Goal: Obtain resource: Download file/media

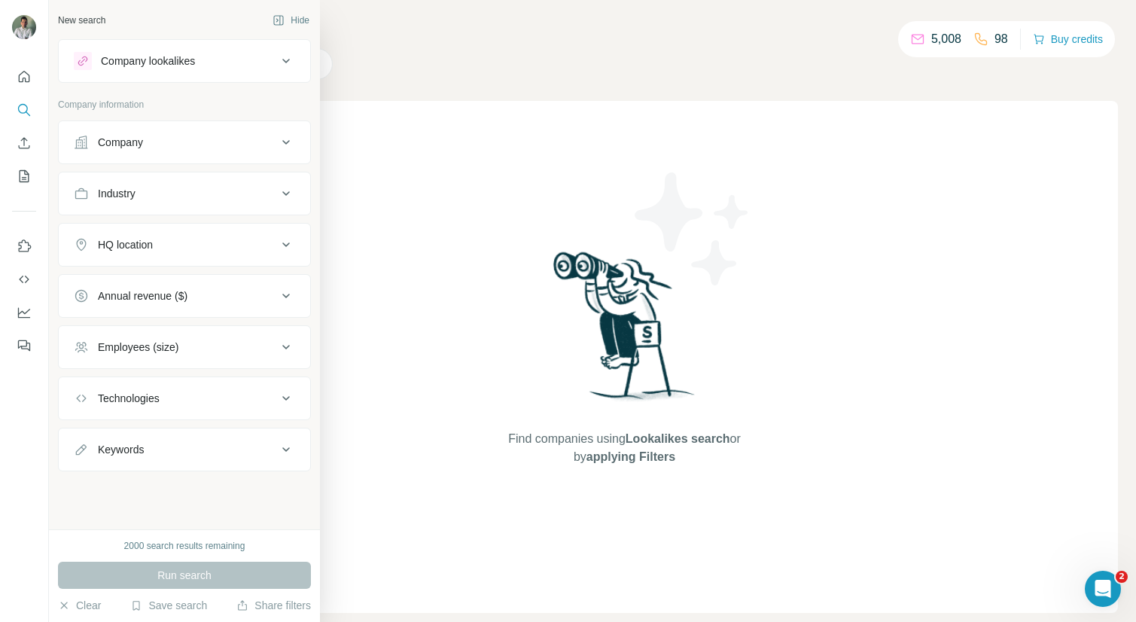
click at [281, 139] on icon at bounding box center [286, 142] width 18 height 18
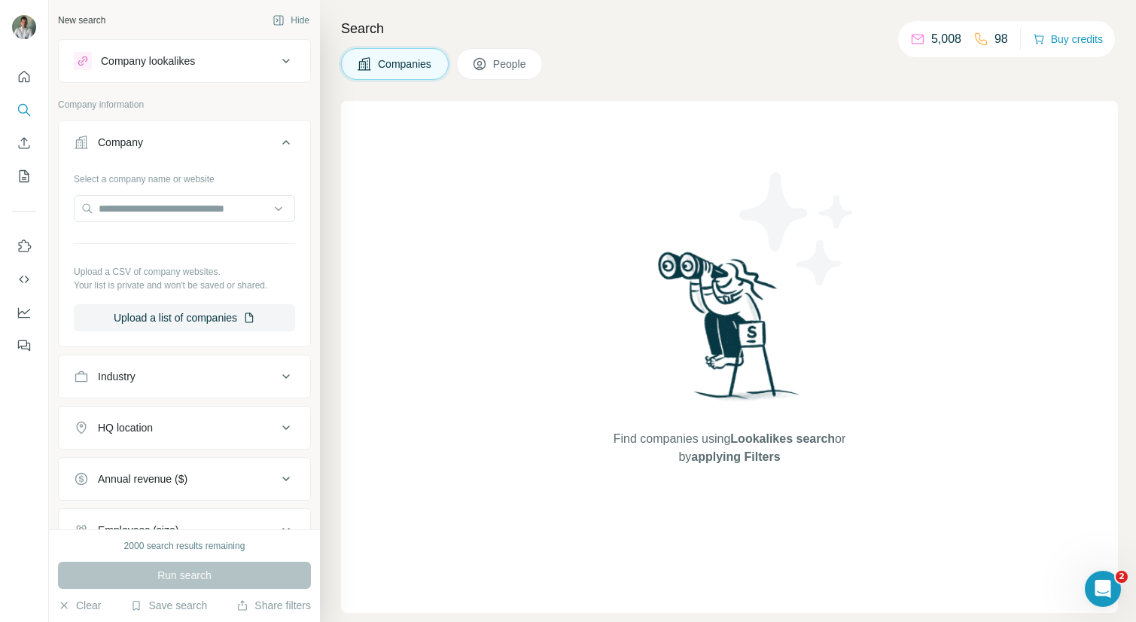
click at [281, 139] on icon at bounding box center [286, 142] width 18 height 18
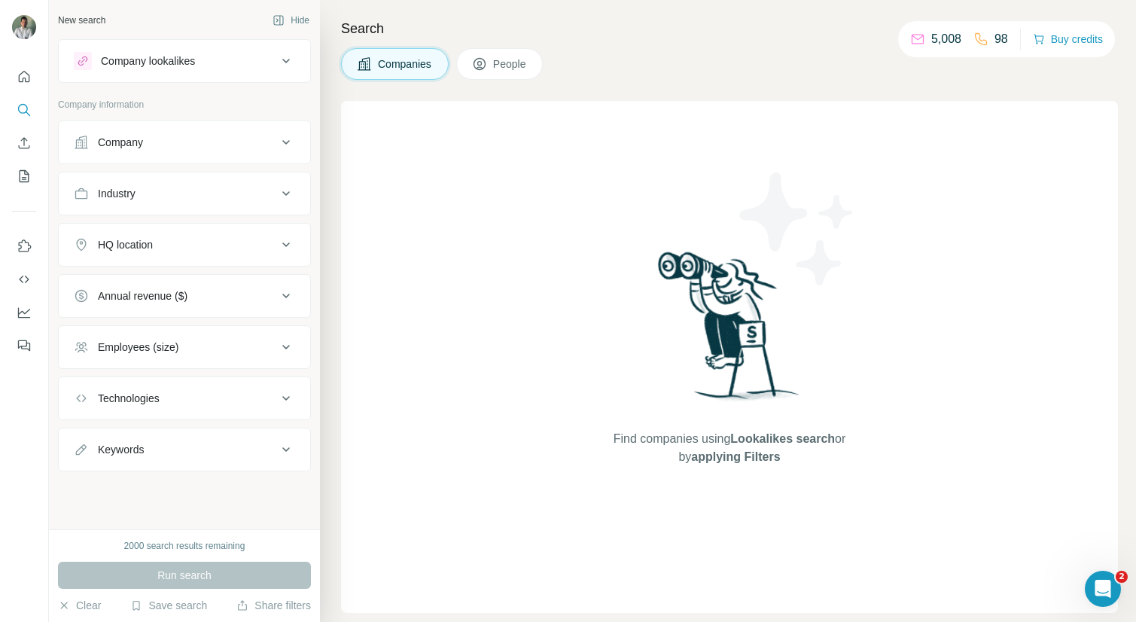
click at [281, 56] on icon at bounding box center [286, 61] width 18 height 18
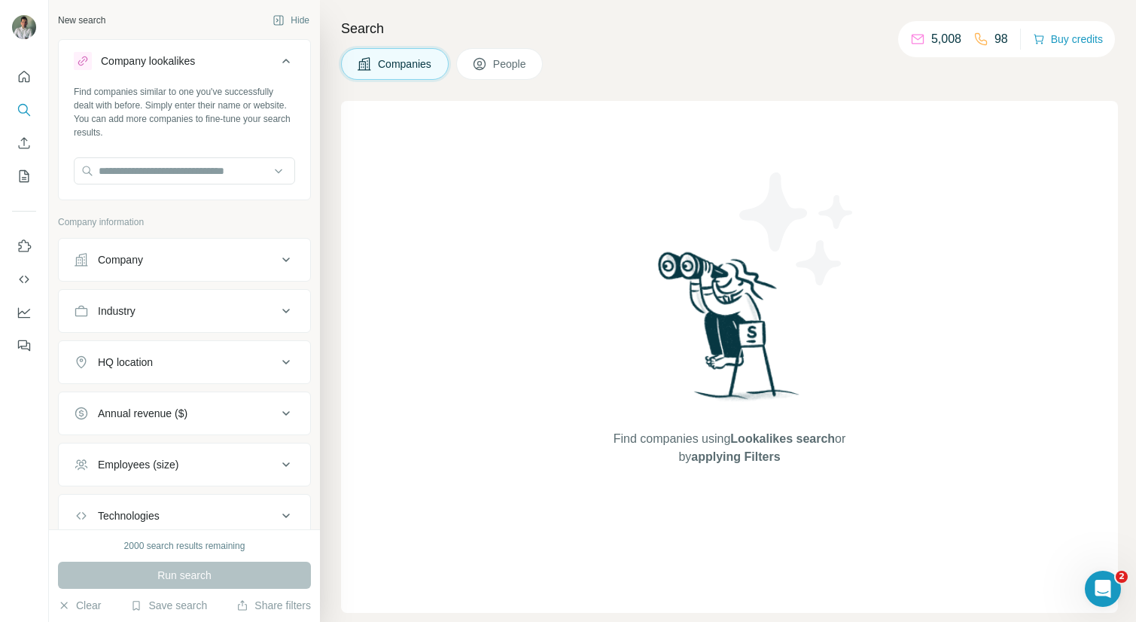
click at [281, 56] on icon at bounding box center [286, 61] width 18 height 18
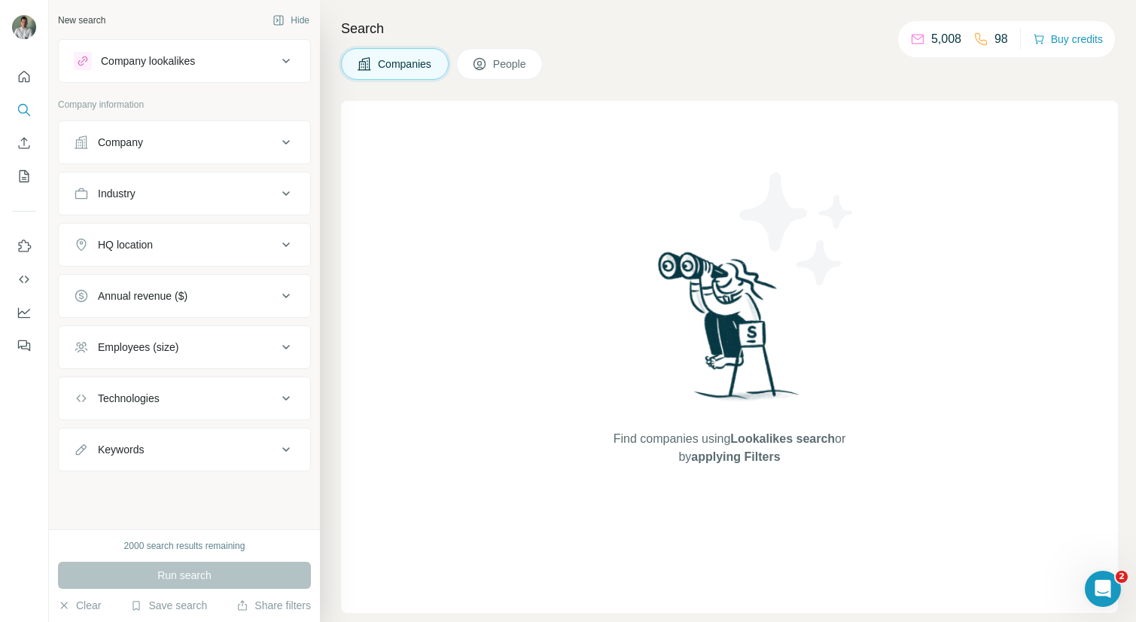
click at [285, 193] on icon at bounding box center [286, 193] width 18 height 18
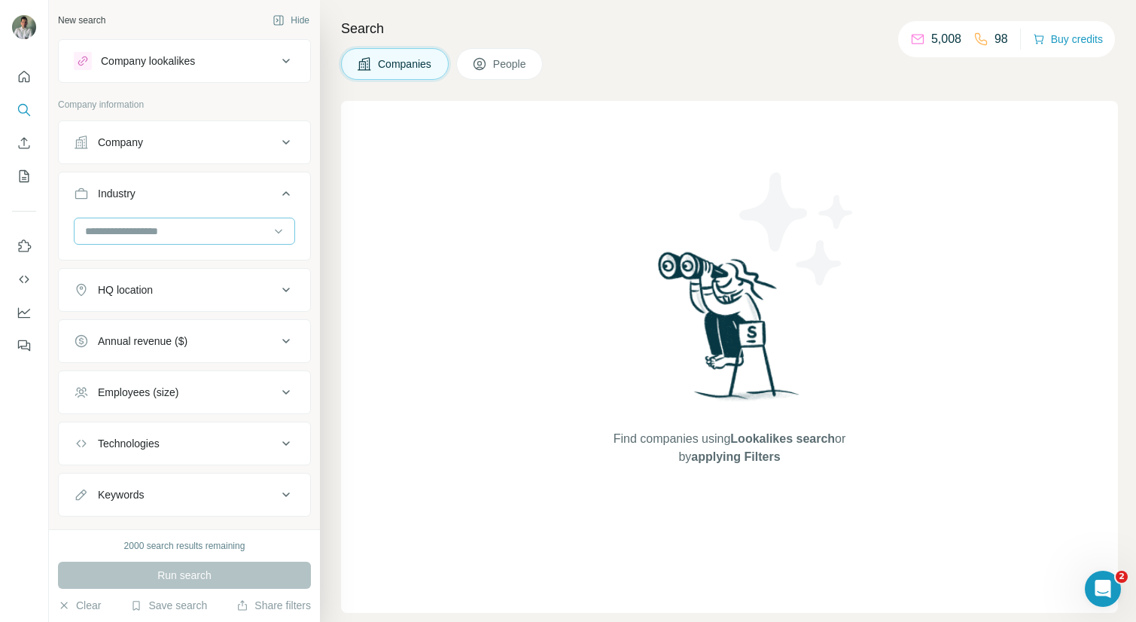
click at [193, 233] on input at bounding box center [177, 231] width 186 height 17
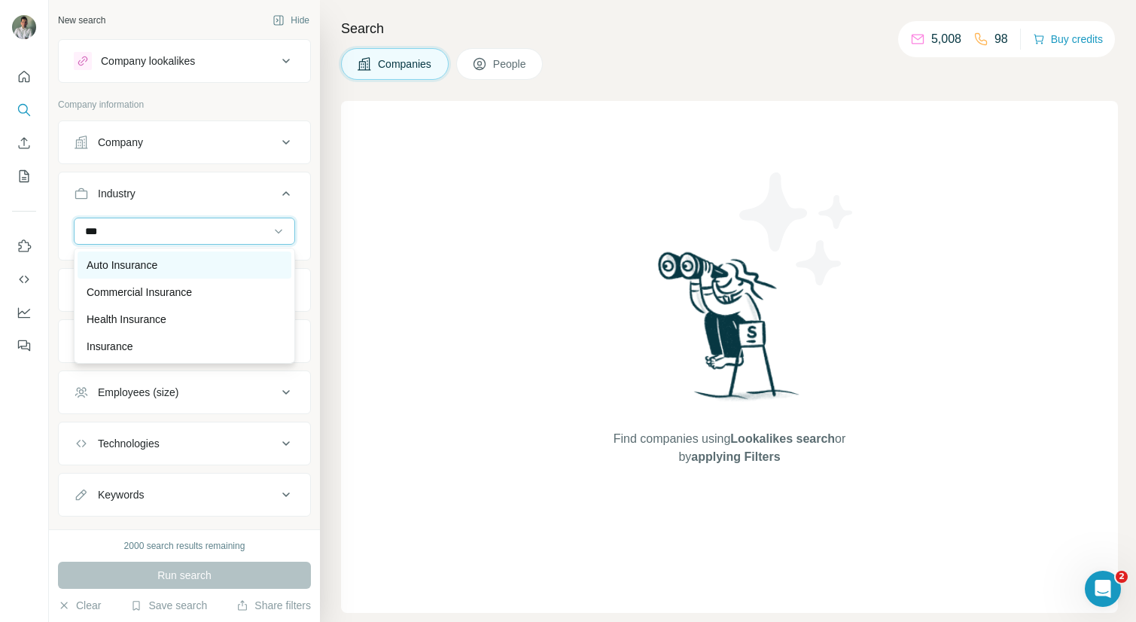
type input "***"
click at [183, 272] on div "Auto Insurance" at bounding box center [185, 264] width 196 height 15
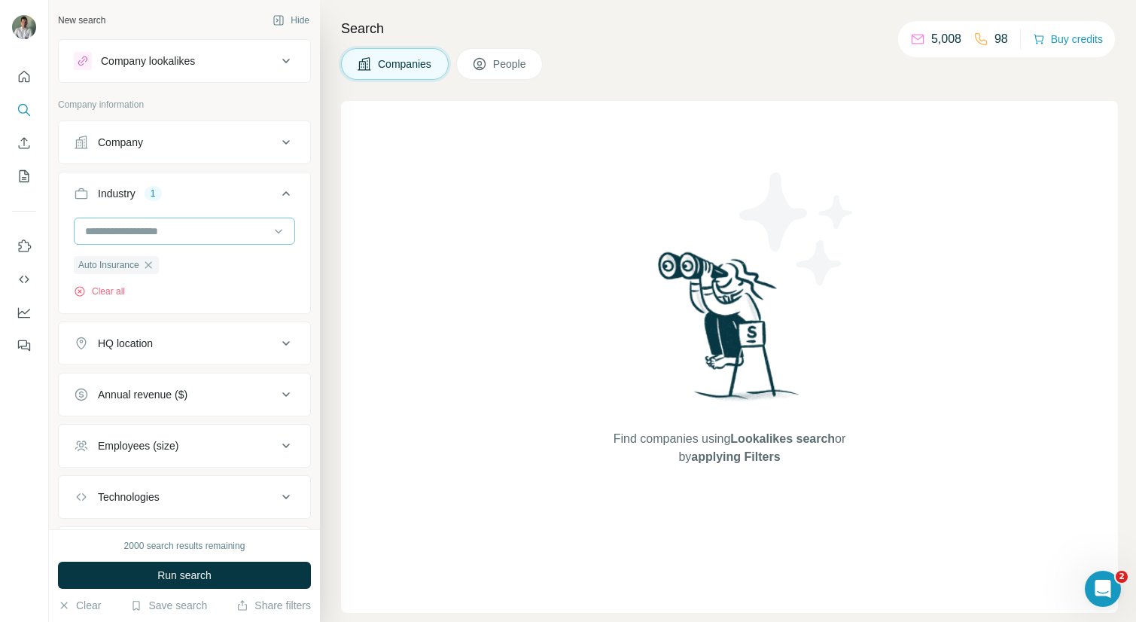
click at [200, 232] on input at bounding box center [177, 231] width 186 height 17
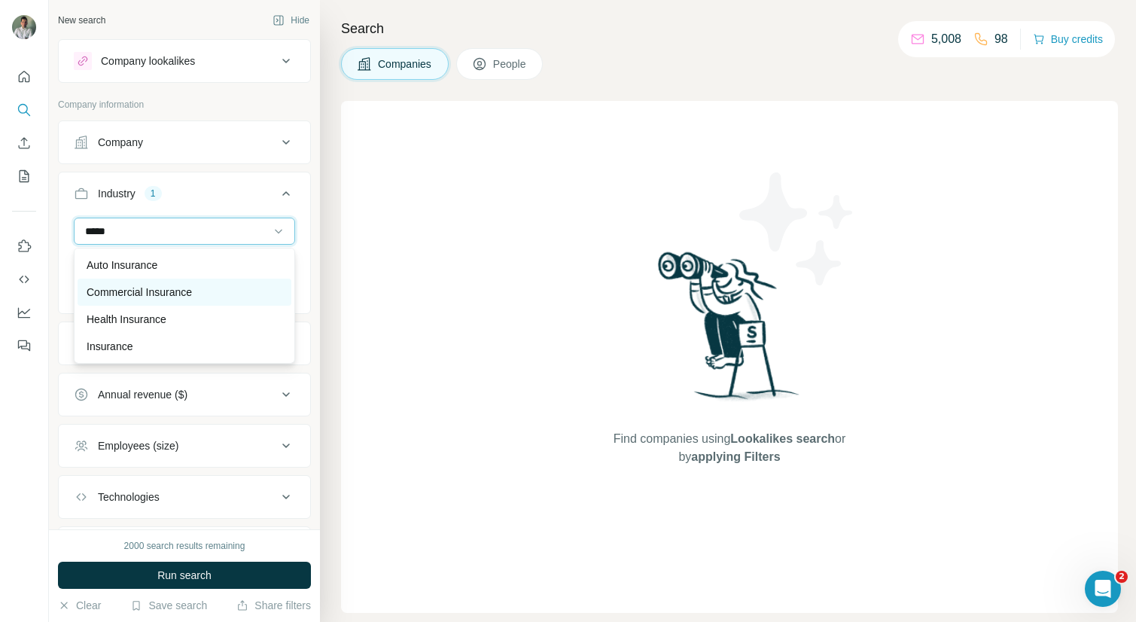
type input "*****"
click at [179, 282] on div "Commercial Insurance" at bounding box center [185, 291] width 214 height 27
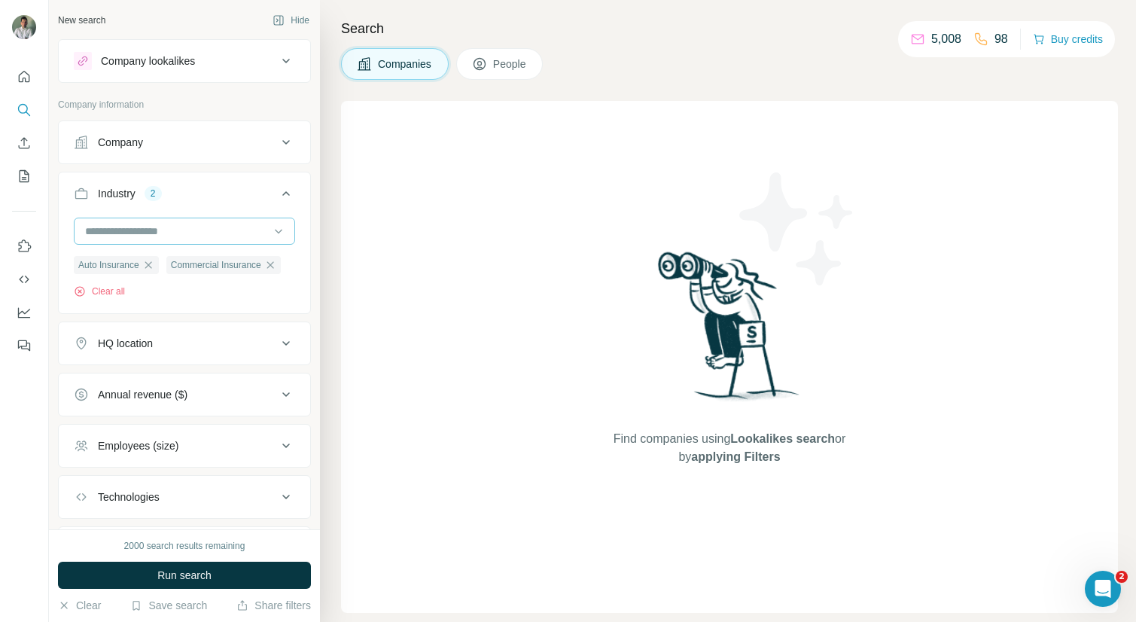
click at [204, 235] on input at bounding box center [177, 231] width 186 height 17
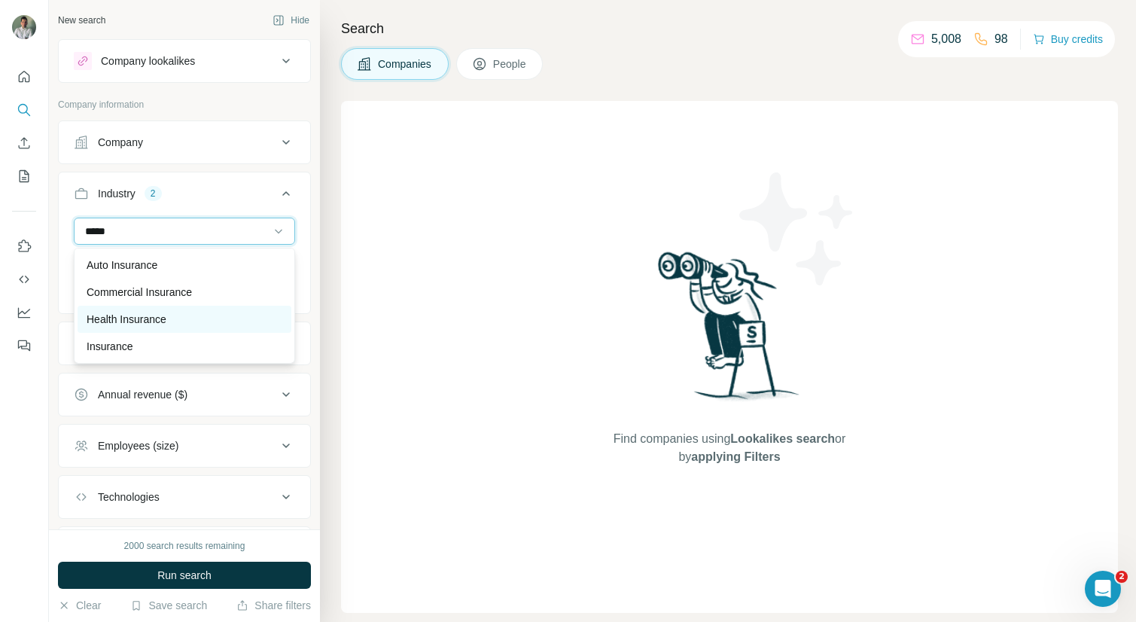
type input "*****"
click at [175, 309] on div "Health Insurance" at bounding box center [185, 319] width 214 height 27
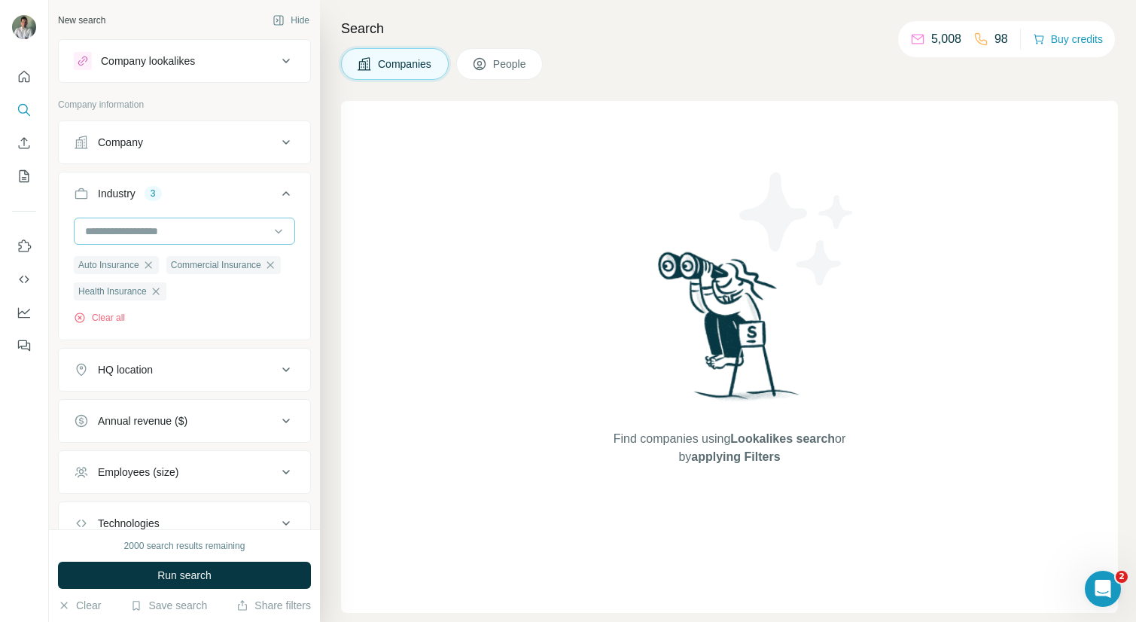
click at [192, 236] on input at bounding box center [177, 231] width 186 height 17
click at [204, 221] on div at bounding box center [177, 231] width 186 height 26
click at [193, 233] on input at bounding box center [177, 231] width 186 height 17
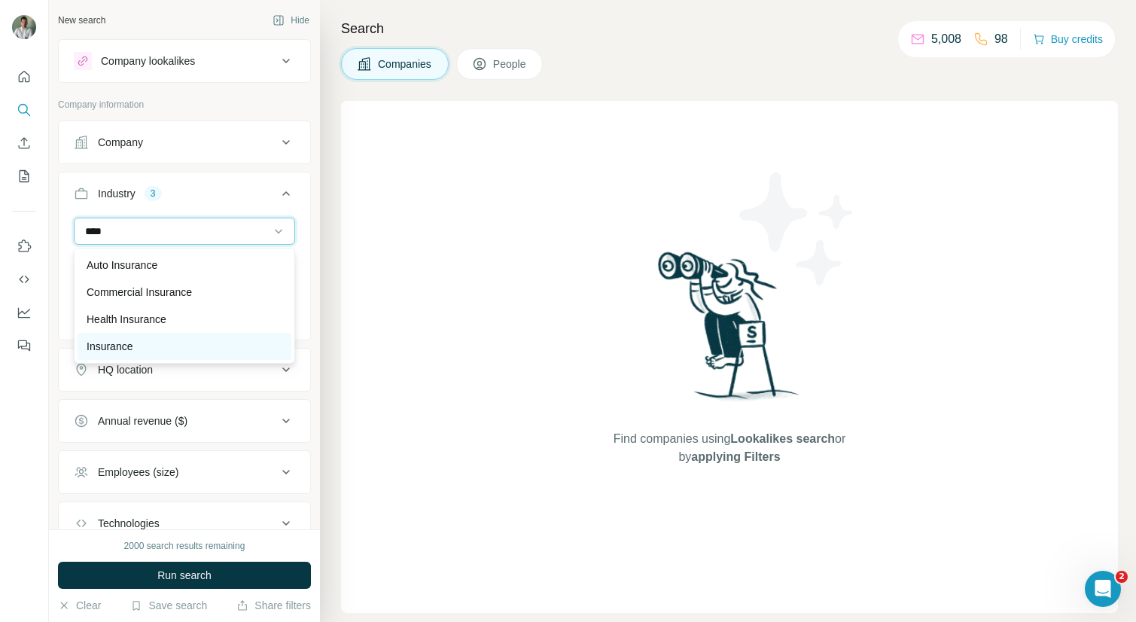
type input "****"
click at [132, 345] on p "Insurance" at bounding box center [110, 346] width 46 height 15
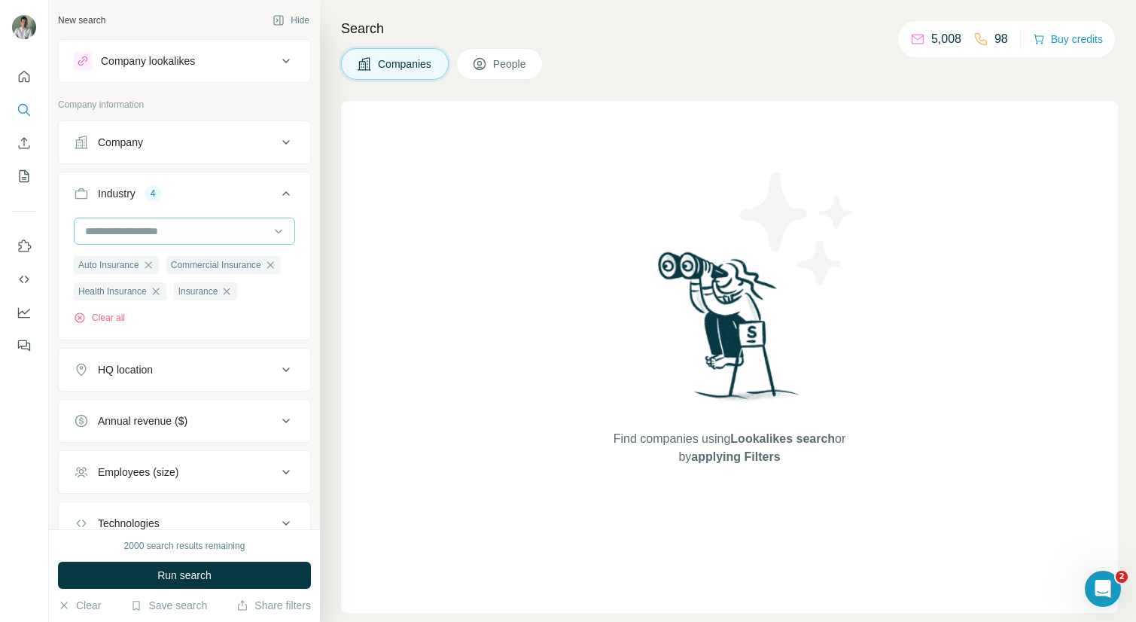
click at [237, 230] on input at bounding box center [177, 231] width 186 height 17
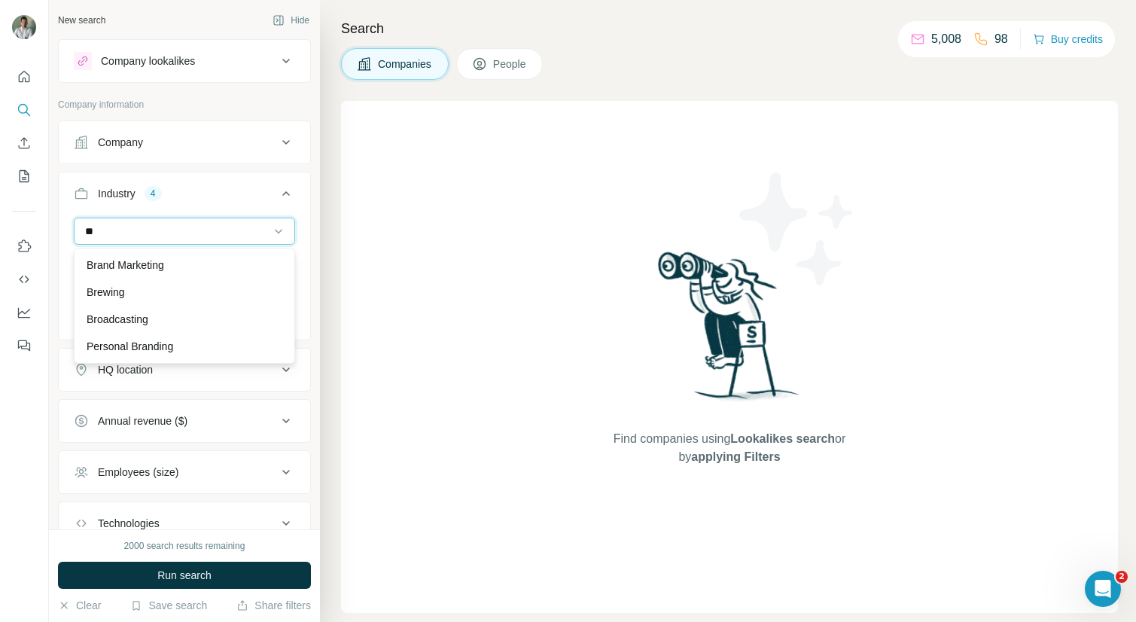
type input "*"
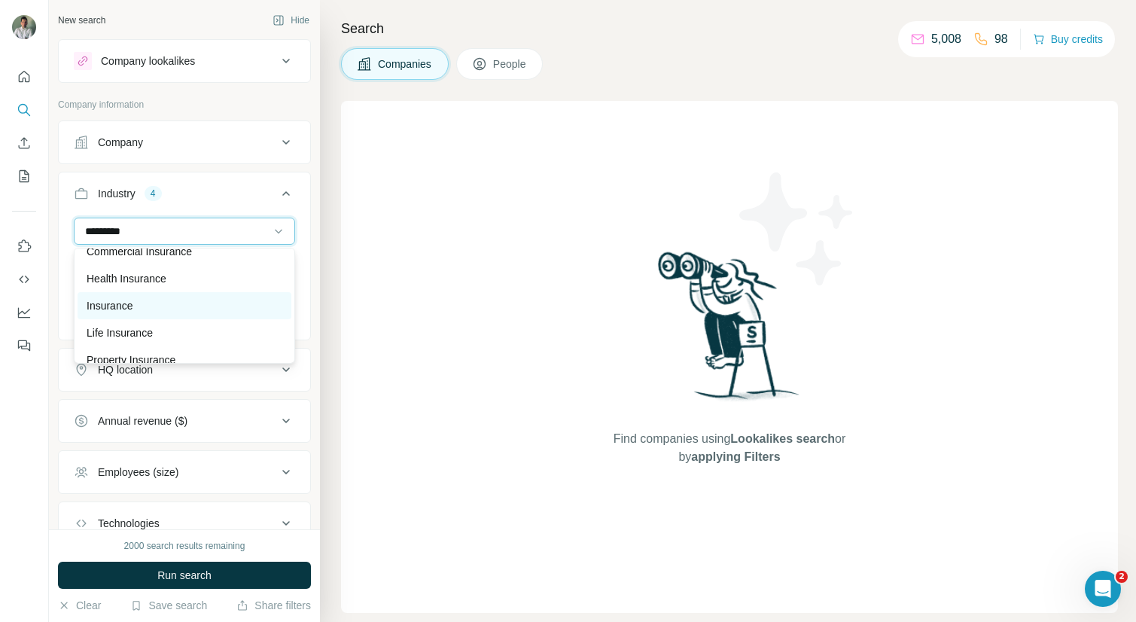
scroll to position [54, 0]
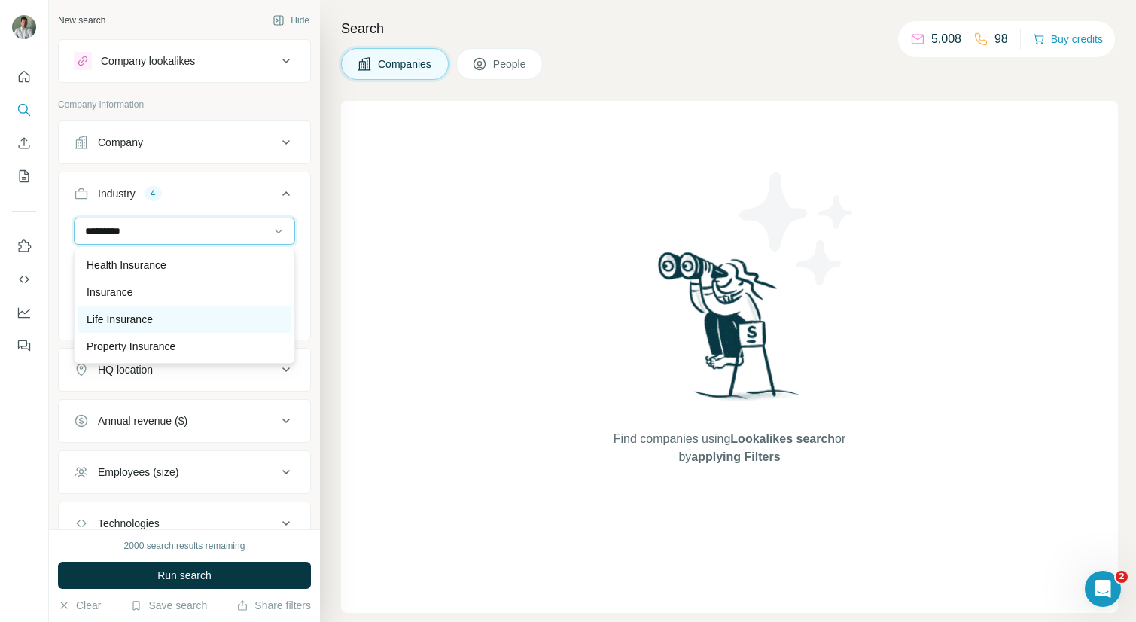
type input "*********"
click at [161, 309] on div "Life Insurance" at bounding box center [185, 319] width 214 height 27
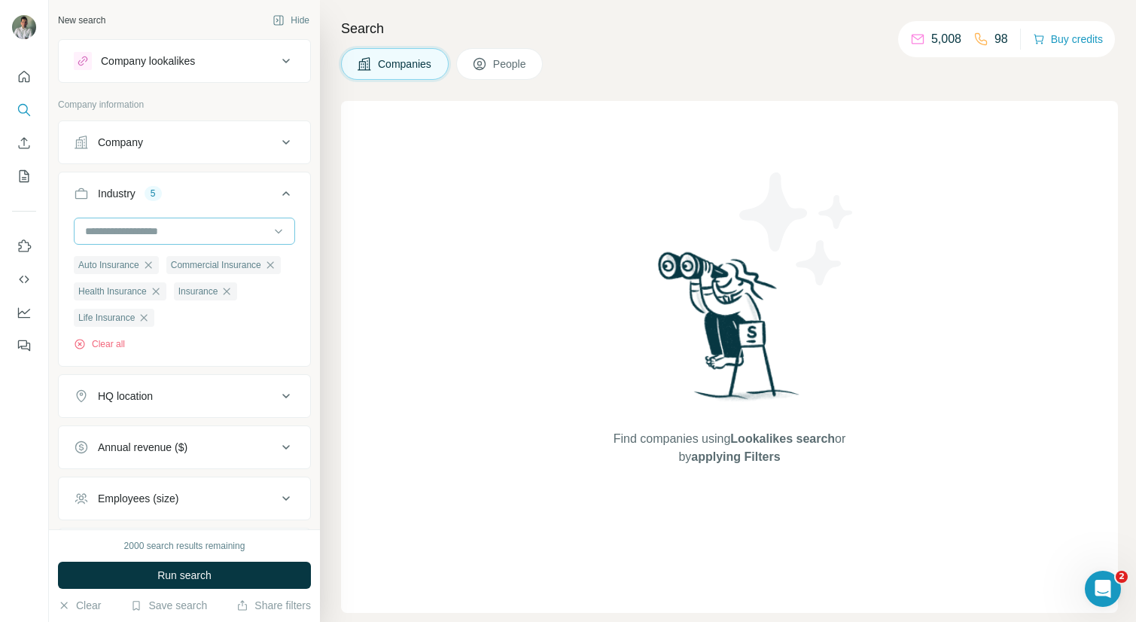
click at [185, 227] on input at bounding box center [177, 231] width 186 height 17
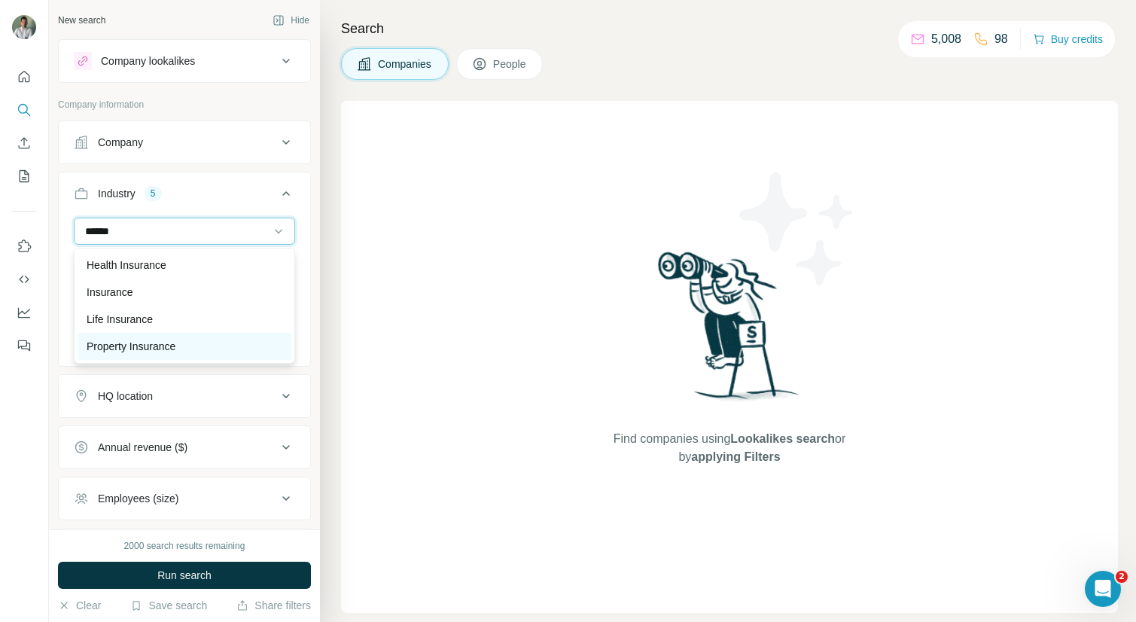
type input "******"
click at [149, 342] on p "Property Insurance" at bounding box center [131, 346] width 89 height 15
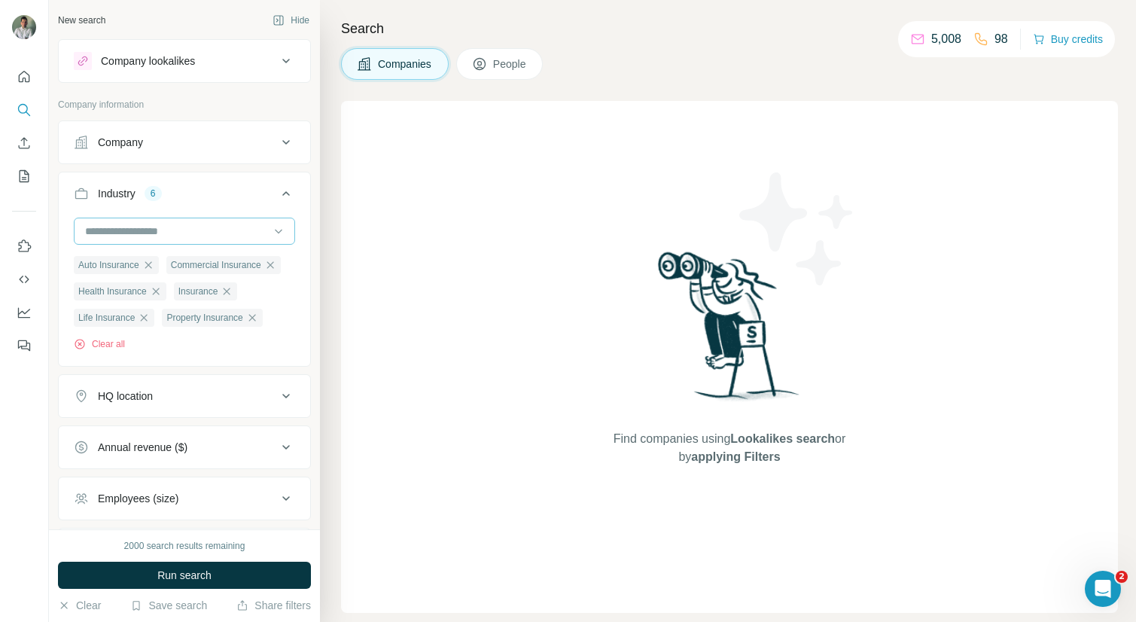
click at [199, 237] on input at bounding box center [177, 231] width 186 height 17
type input "*"
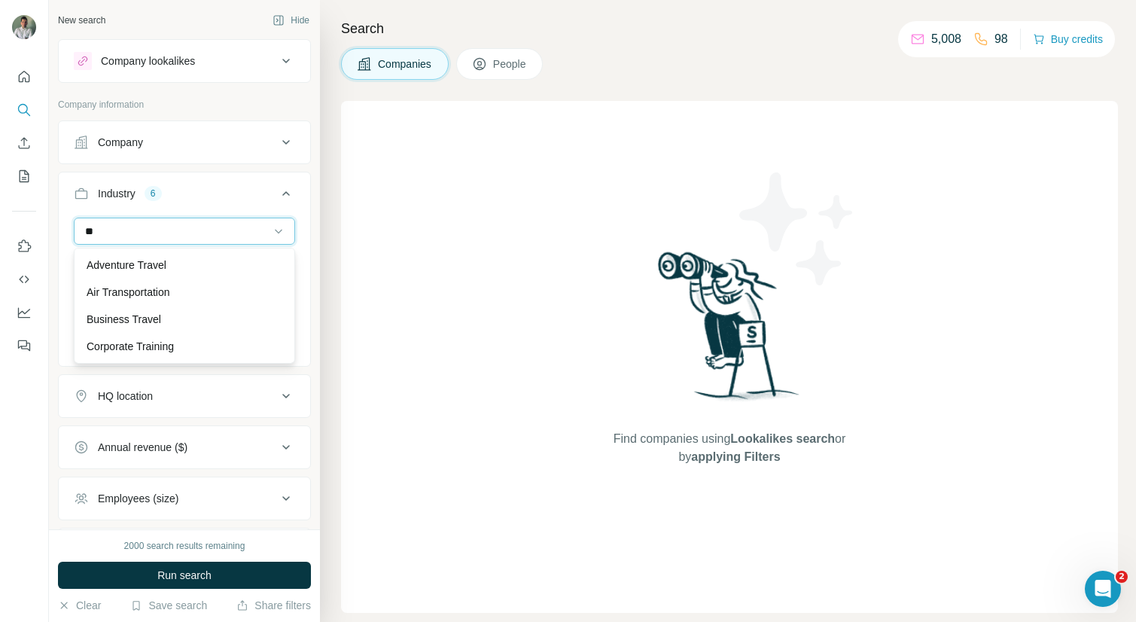
type input "*"
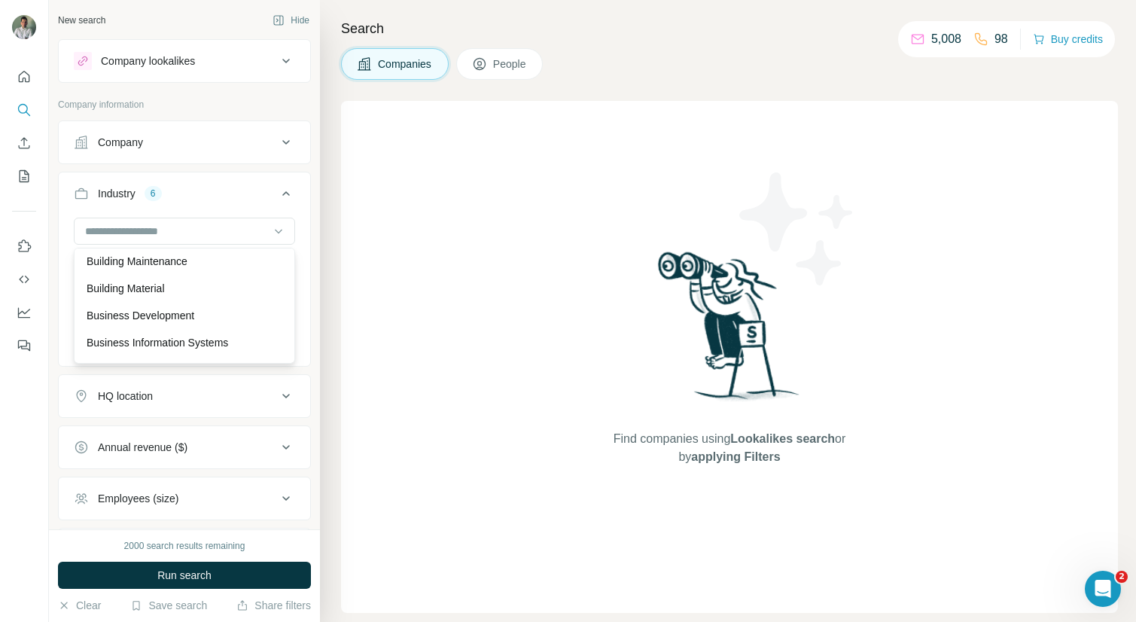
click at [229, 190] on div "Industry 6" at bounding box center [175, 193] width 203 height 15
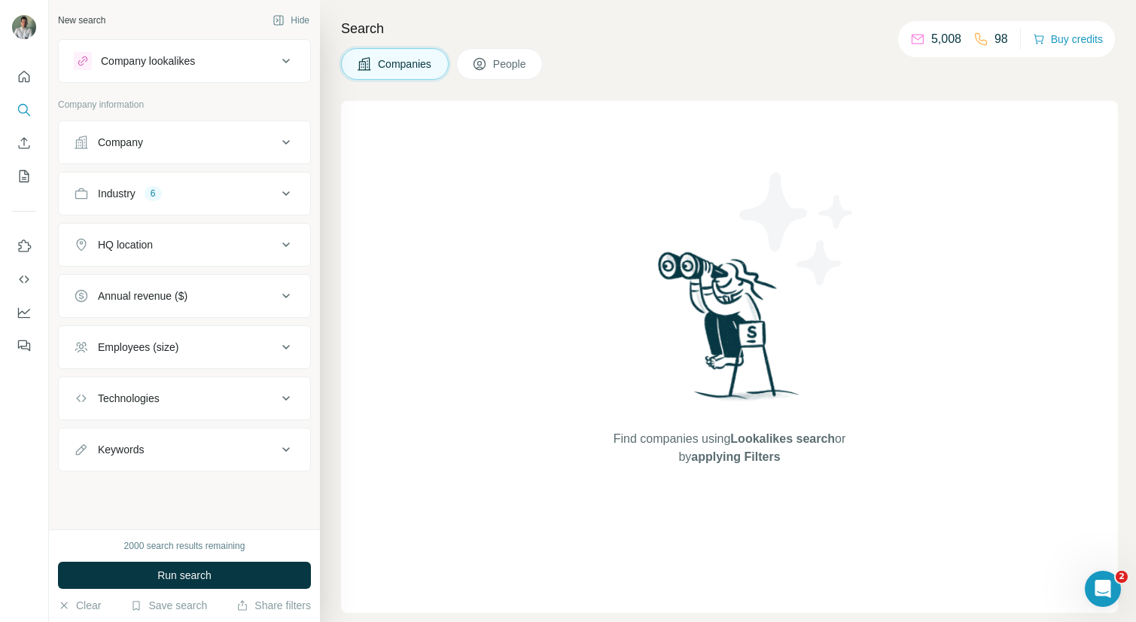
click at [285, 234] on button "HQ location" at bounding box center [184, 245] width 251 height 36
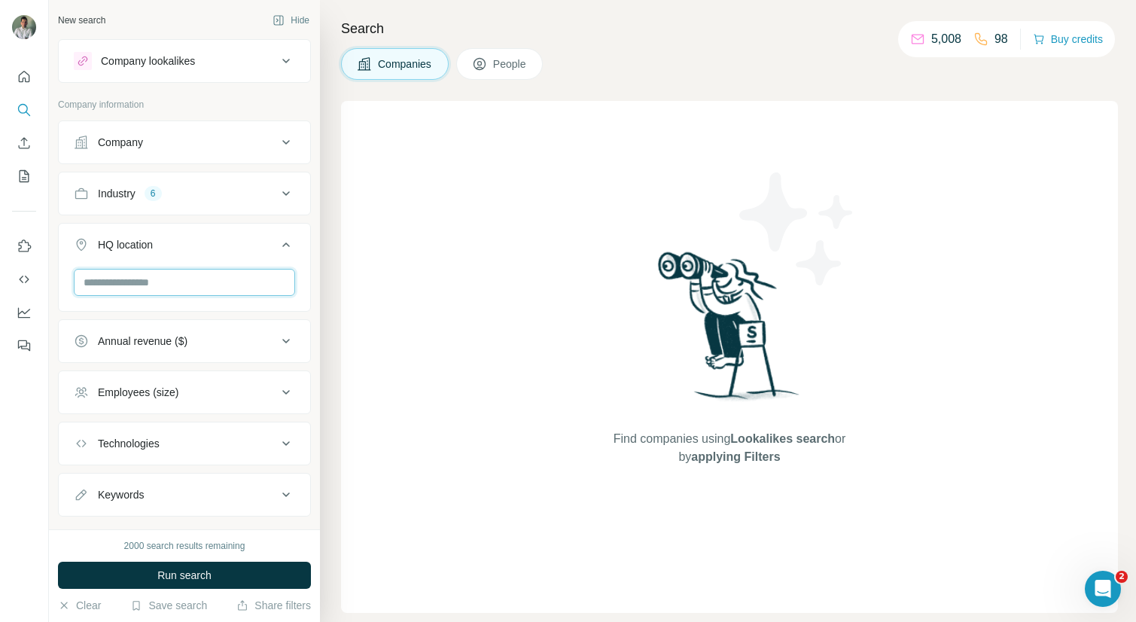
click at [173, 281] on input "text" at bounding box center [184, 282] width 221 height 27
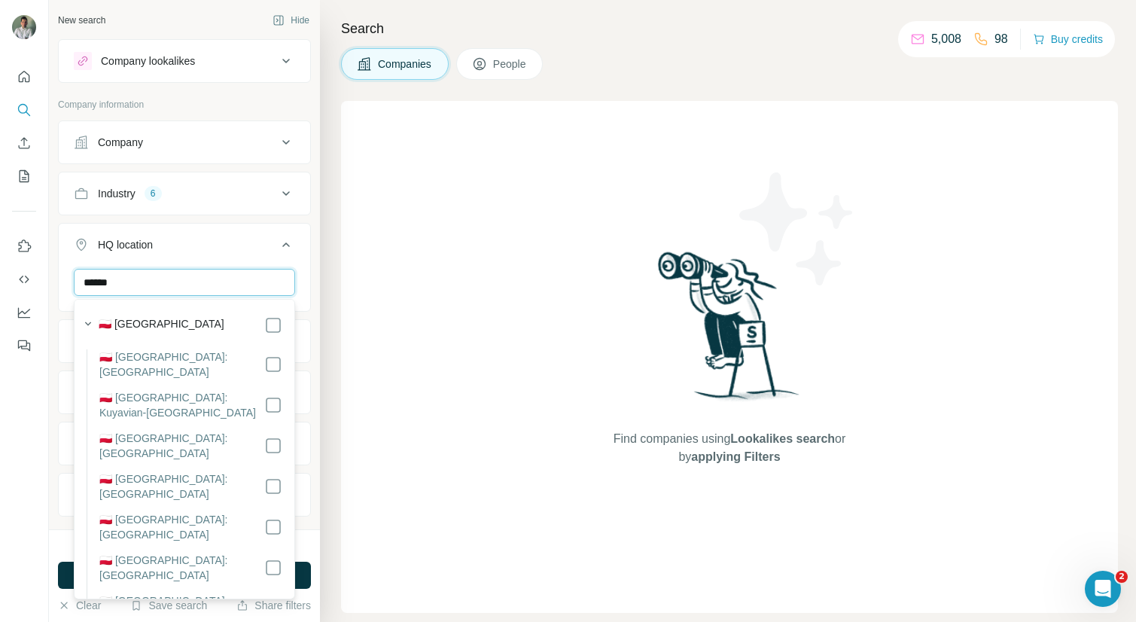
type input "******"
click at [315, 249] on div "New search Hide Company lookalikes Company information Company Industry 6 HQ lo…" at bounding box center [184, 264] width 271 height 529
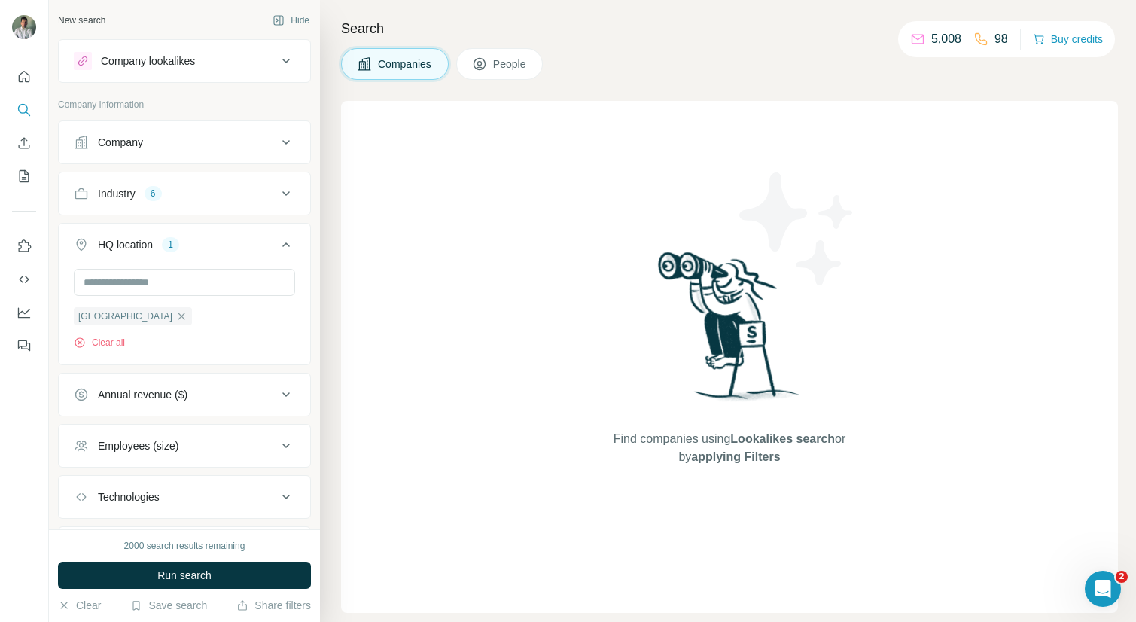
scroll to position [83, 0]
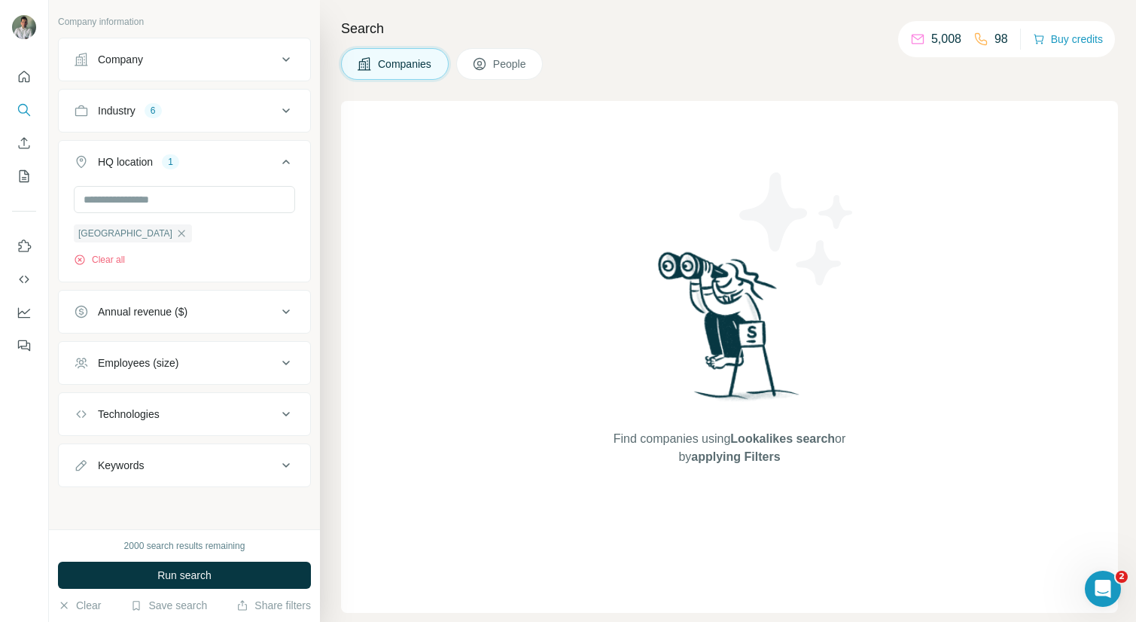
click at [236, 370] on button "Employees (size)" at bounding box center [184, 363] width 251 height 36
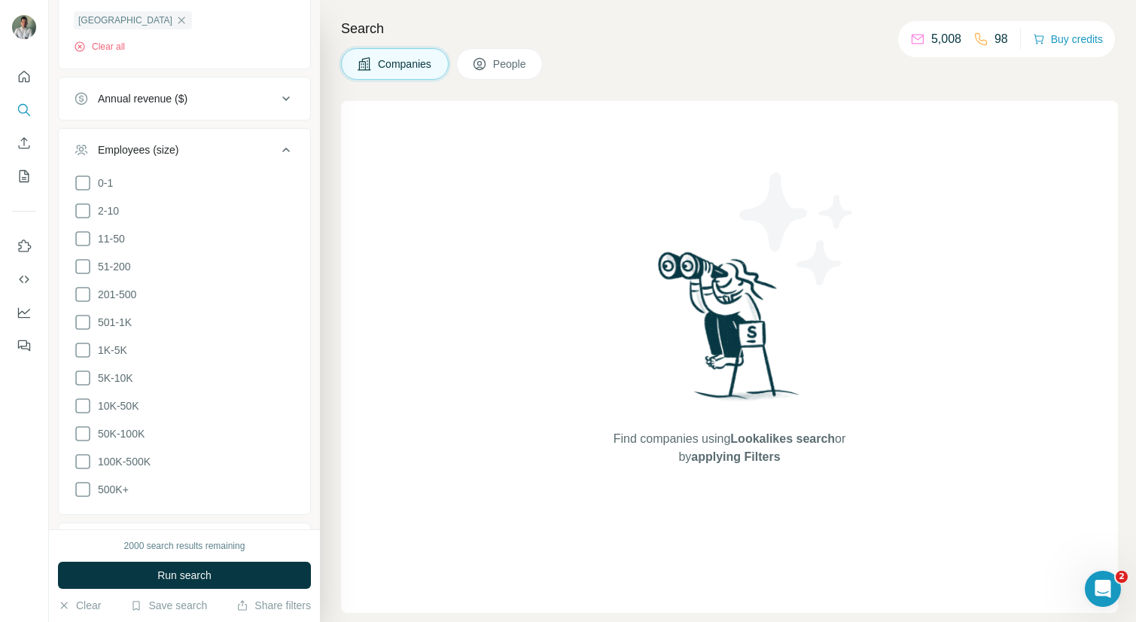
scroll to position [354, 0]
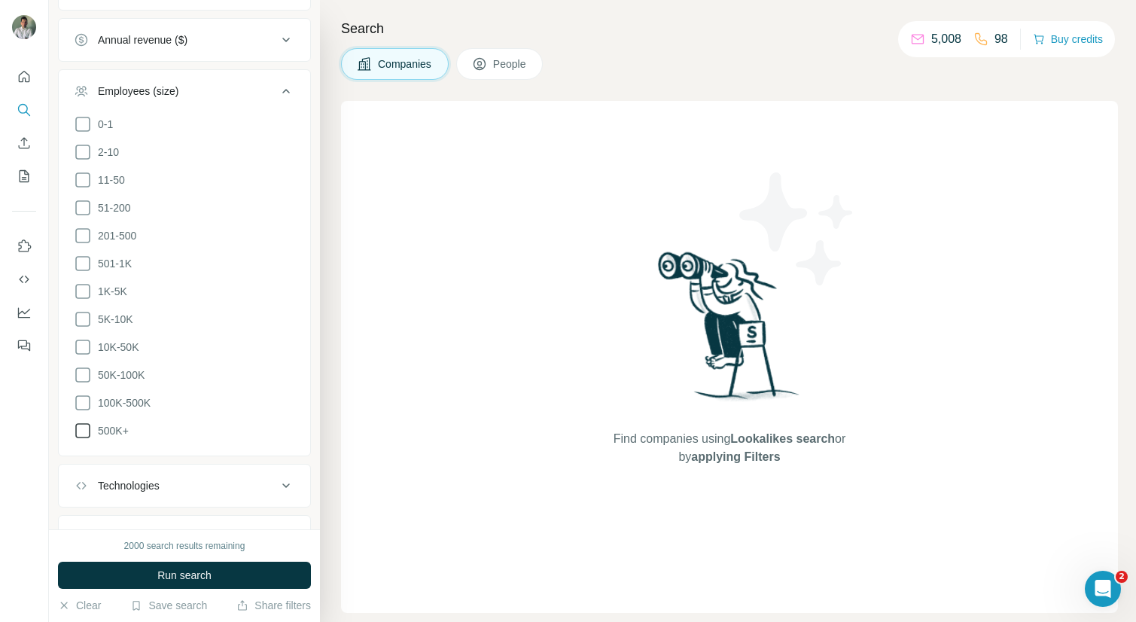
click at [84, 421] on icon at bounding box center [83, 430] width 18 height 18
click at [85, 400] on icon at bounding box center [83, 403] width 18 height 18
click at [90, 371] on icon at bounding box center [82, 374] width 15 height 15
click at [87, 345] on icon at bounding box center [83, 347] width 18 height 18
click at [87, 312] on icon at bounding box center [83, 319] width 18 height 18
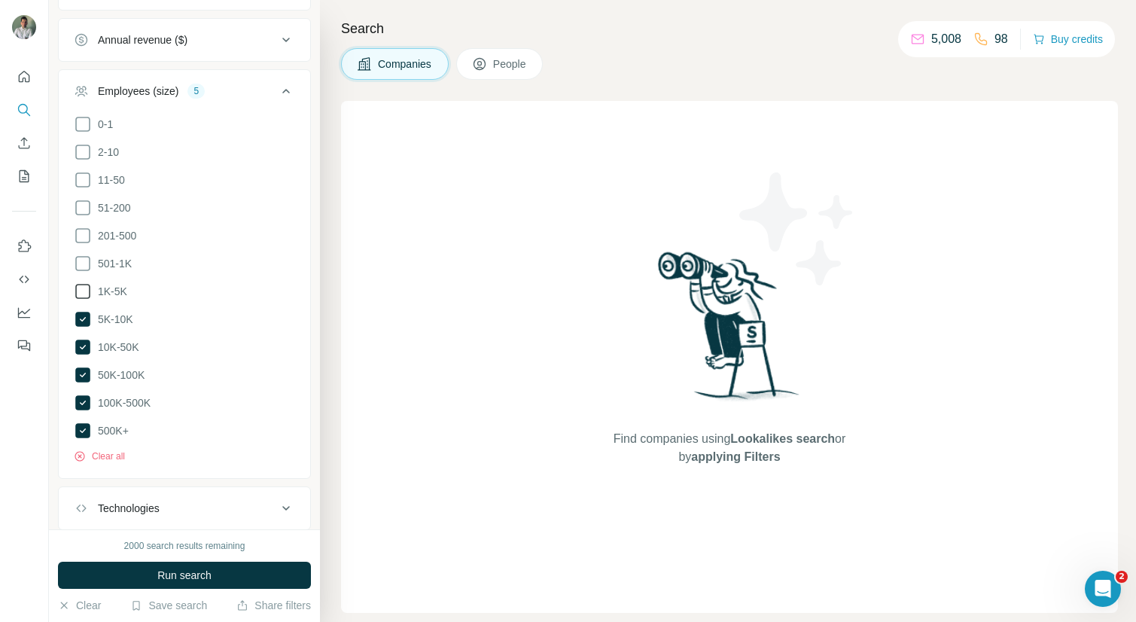
click at [85, 294] on icon at bounding box center [83, 291] width 18 height 18
click at [86, 260] on icon at bounding box center [83, 263] width 18 height 18
click at [85, 239] on icon at bounding box center [83, 236] width 18 height 18
click at [81, 196] on ul "0-1 2-10 11-50 51-200 201-500 501-1K 1K-5K 5K-10K 10K-50K 50K-100K 100K-500K 50…" at bounding box center [184, 277] width 221 height 325
click at [81, 181] on icon at bounding box center [83, 180] width 18 height 18
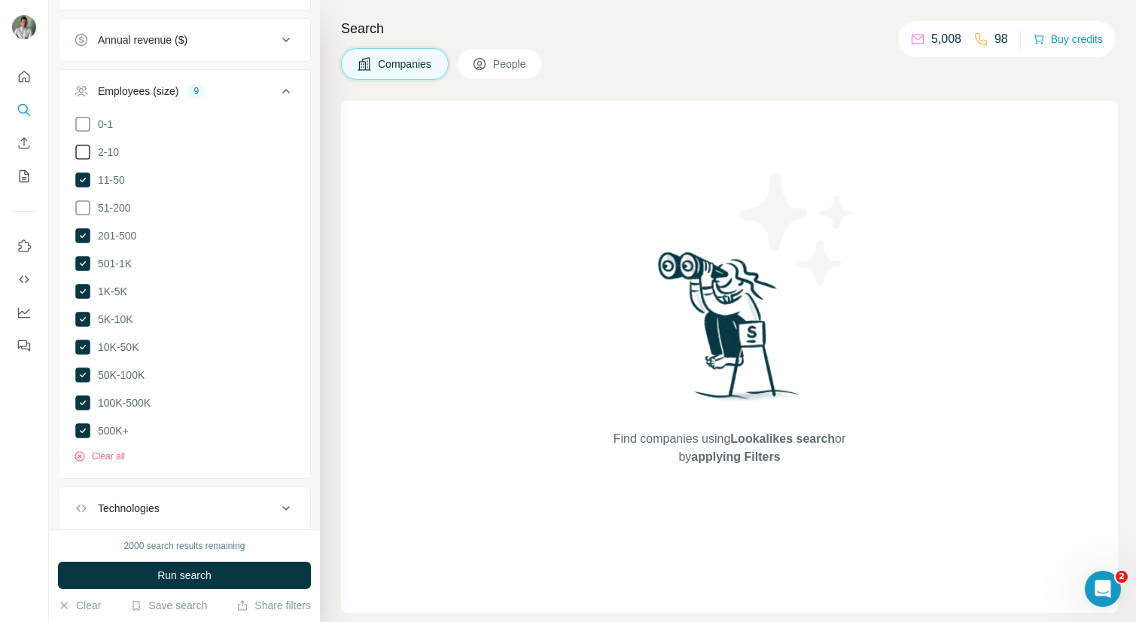
click at [81, 156] on icon at bounding box center [83, 152] width 18 height 18
click at [84, 205] on icon at bounding box center [83, 208] width 18 height 18
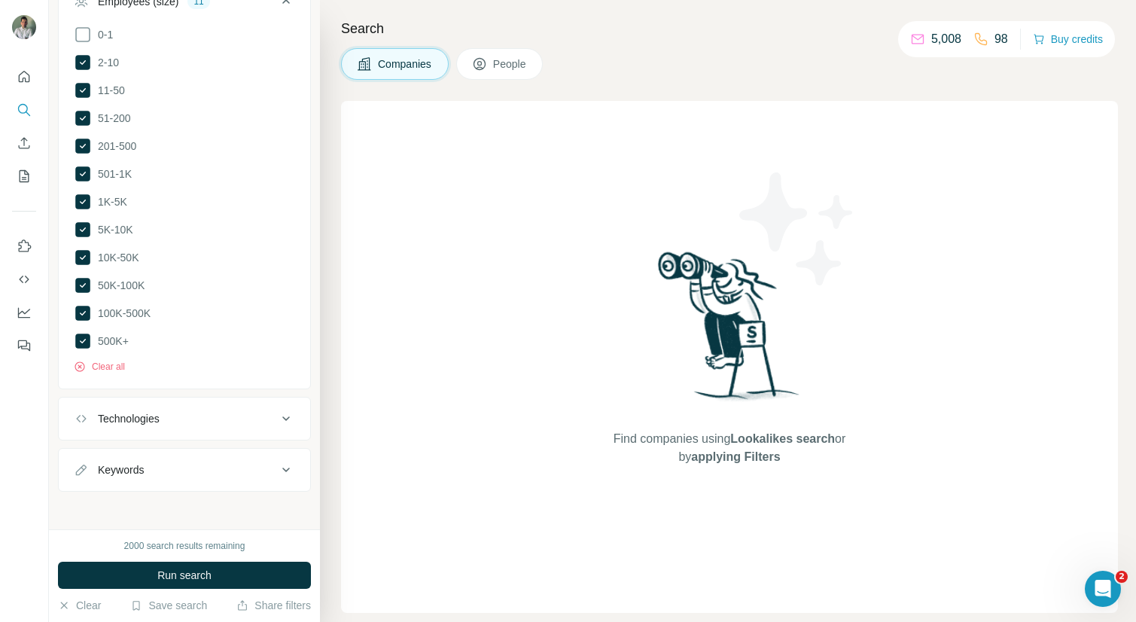
click at [260, 421] on button "Technologies" at bounding box center [184, 418] width 251 height 36
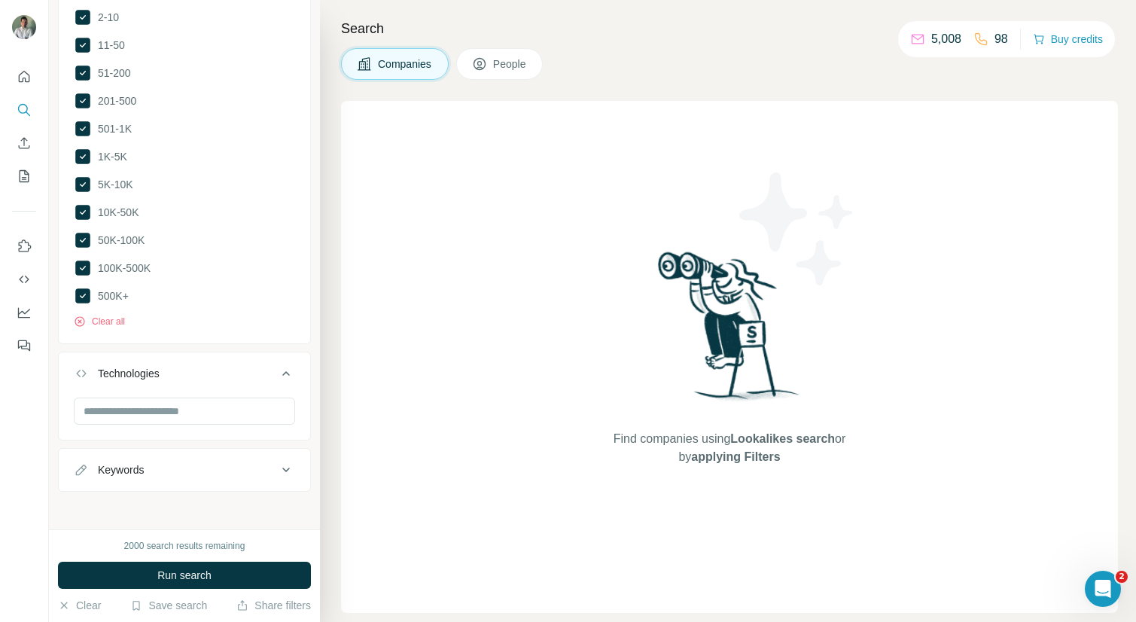
click at [238, 390] on button "Technologies" at bounding box center [184, 376] width 251 height 42
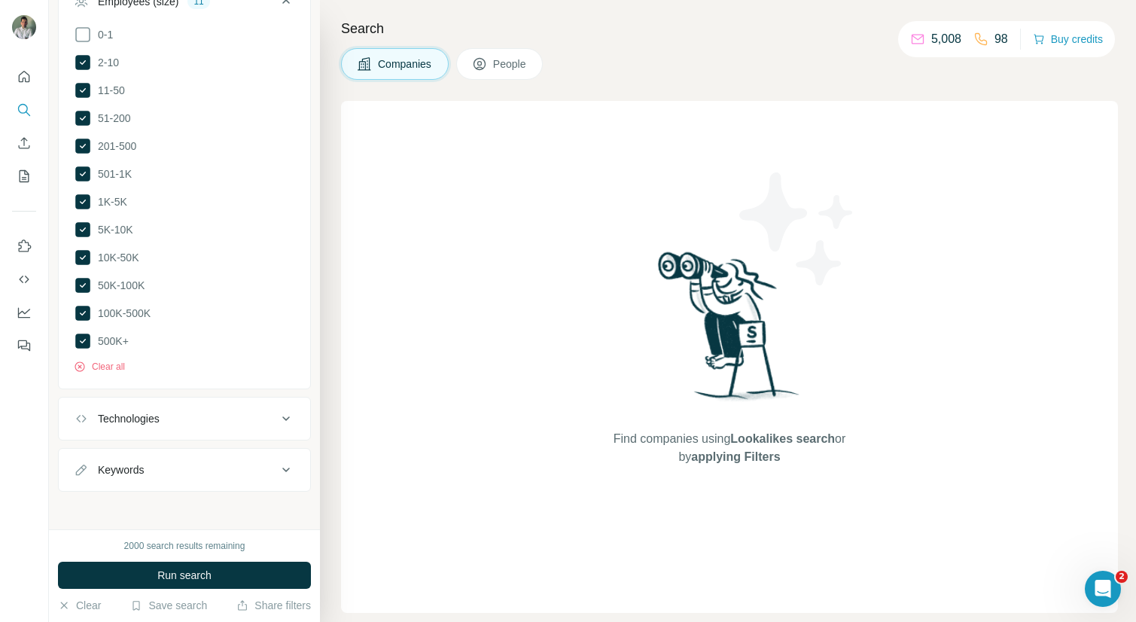
click at [230, 412] on div "Technologies" at bounding box center [175, 418] width 203 height 15
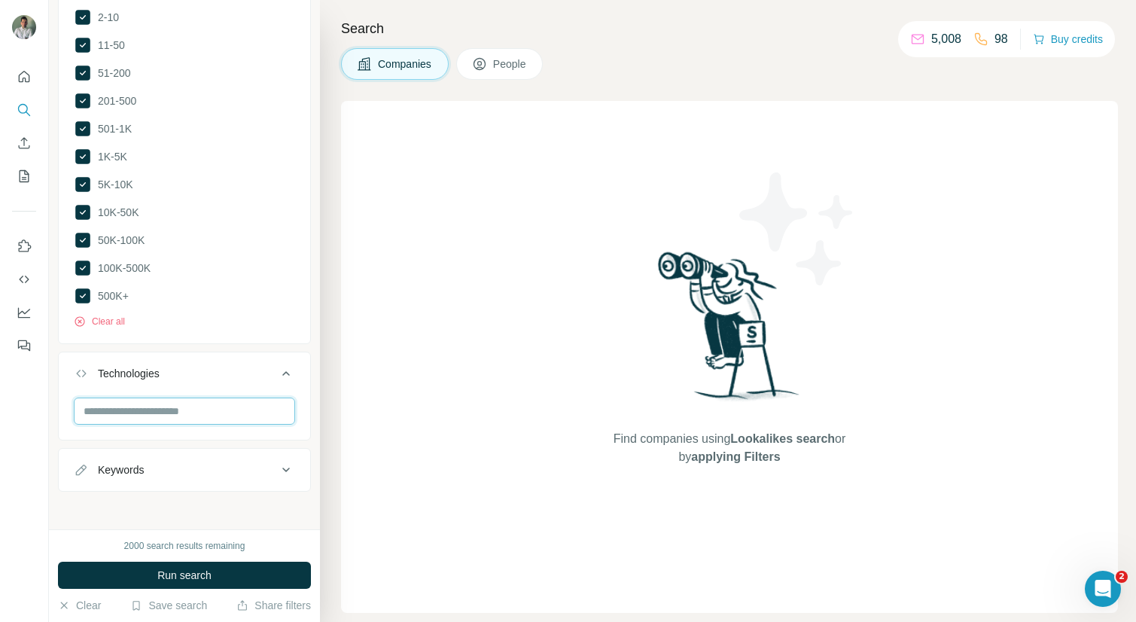
click at [193, 412] on input "text" at bounding box center [184, 410] width 221 height 27
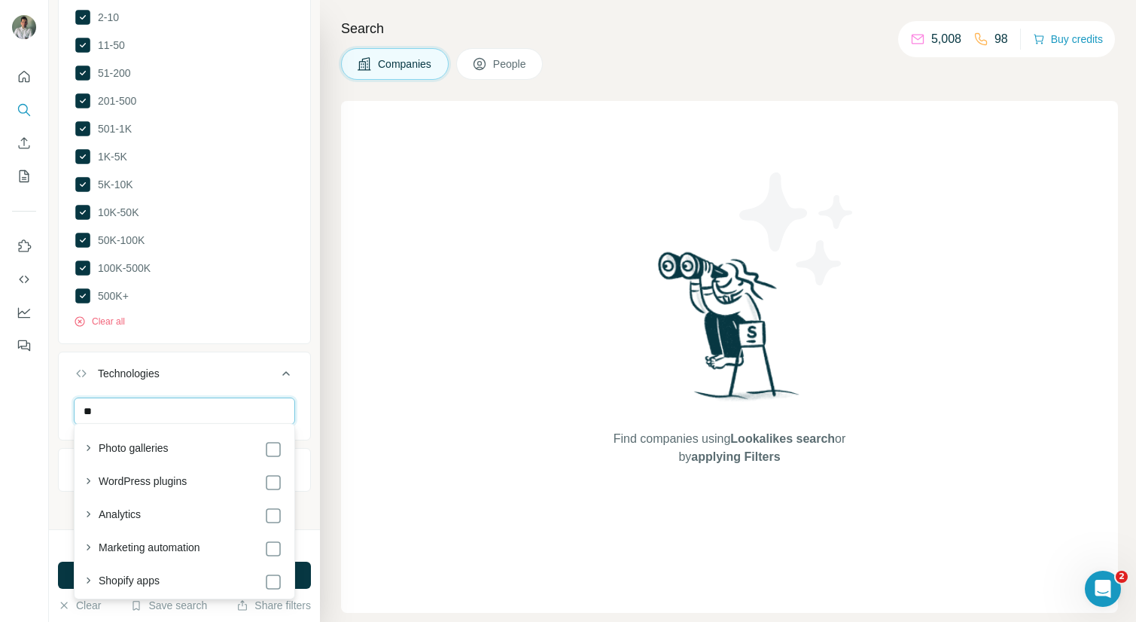
type input "*"
click at [227, 254] on ul "0-1 2-10 11-50 51-200 201-500 501-1K 1K-5K 5K-10K 10K-50K 50K-100K 100K-500K 50…" at bounding box center [184, 142] width 221 height 325
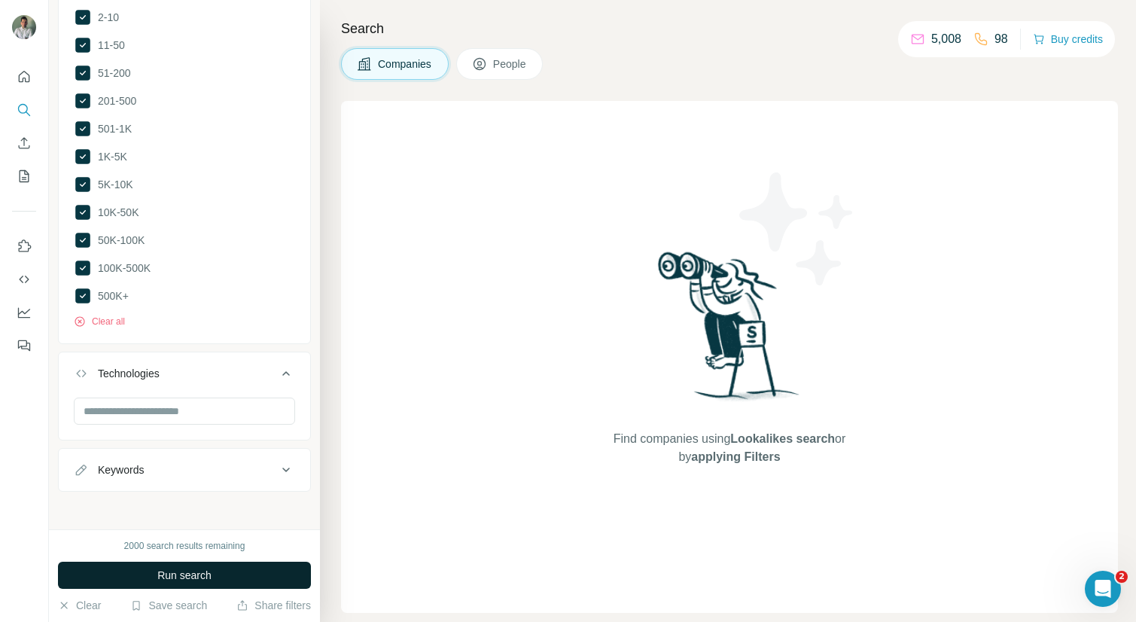
click at [173, 572] on span "Run search" at bounding box center [184, 574] width 54 height 15
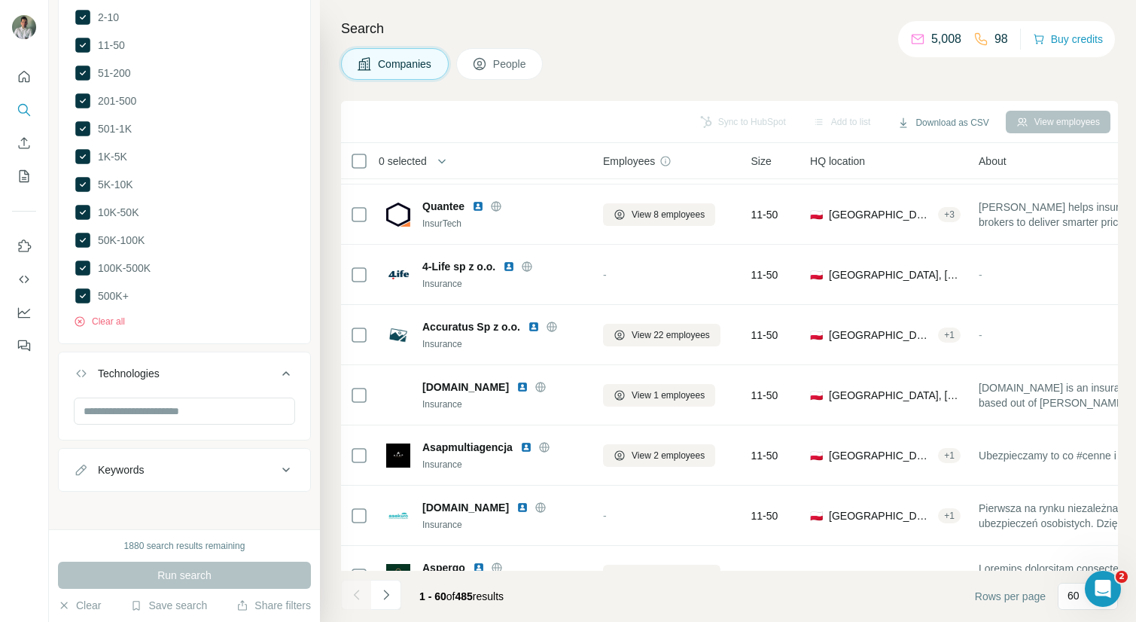
scroll to position [3221, 0]
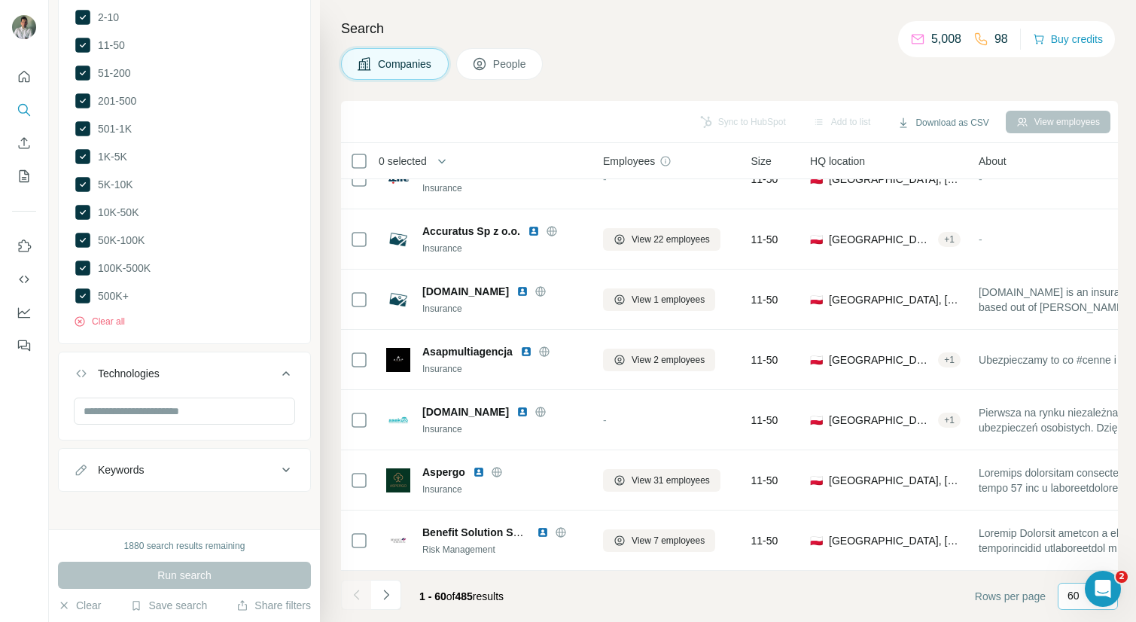
click at [1065, 593] on div "60" at bounding box center [1087, 595] width 60 height 27
click at [1094, 487] on icon at bounding box center [1099, 480] width 11 height 15
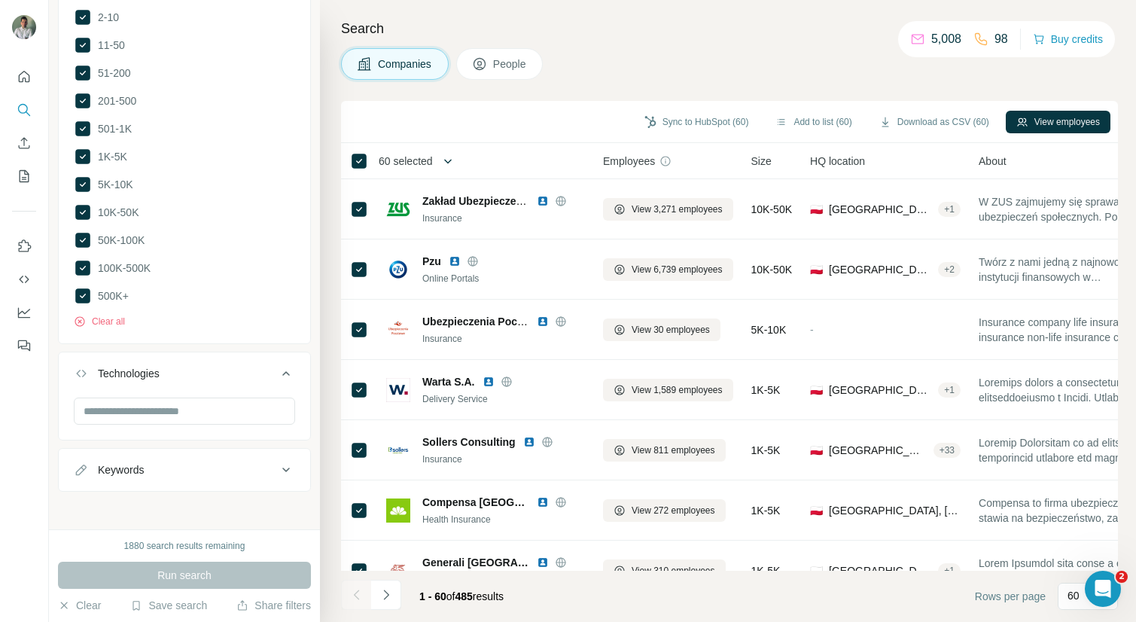
click at [445, 158] on icon "button" at bounding box center [447, 161] width 15 height 15
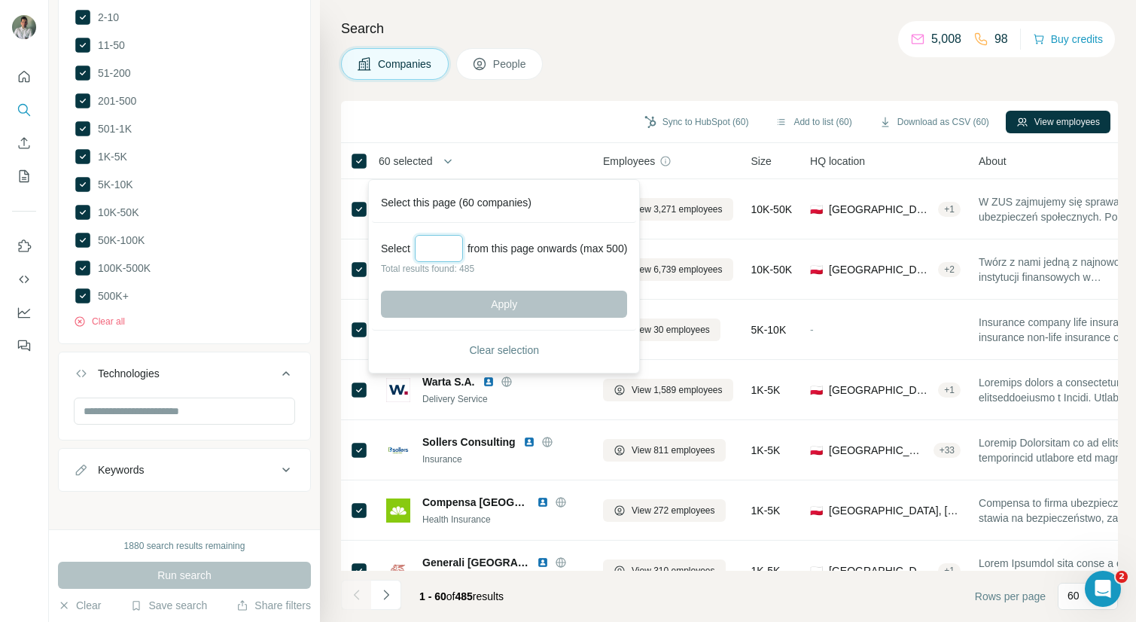
click at [445, 241] on input "Select a number (up to 500)" at bounding box center [439, 248] width 48 height 27
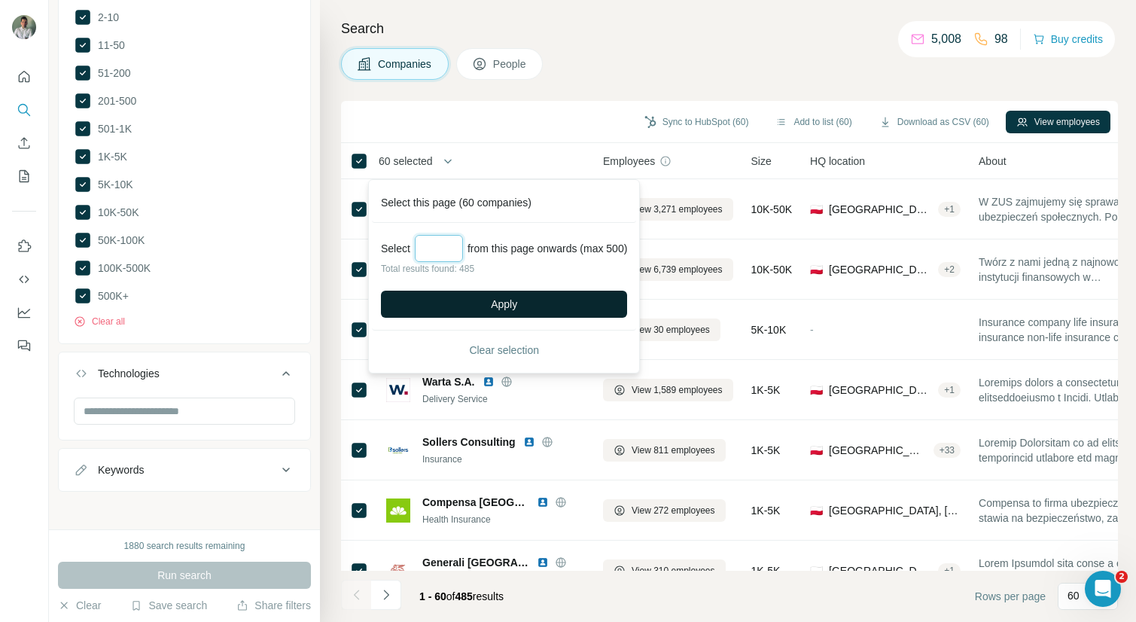
type input "***"
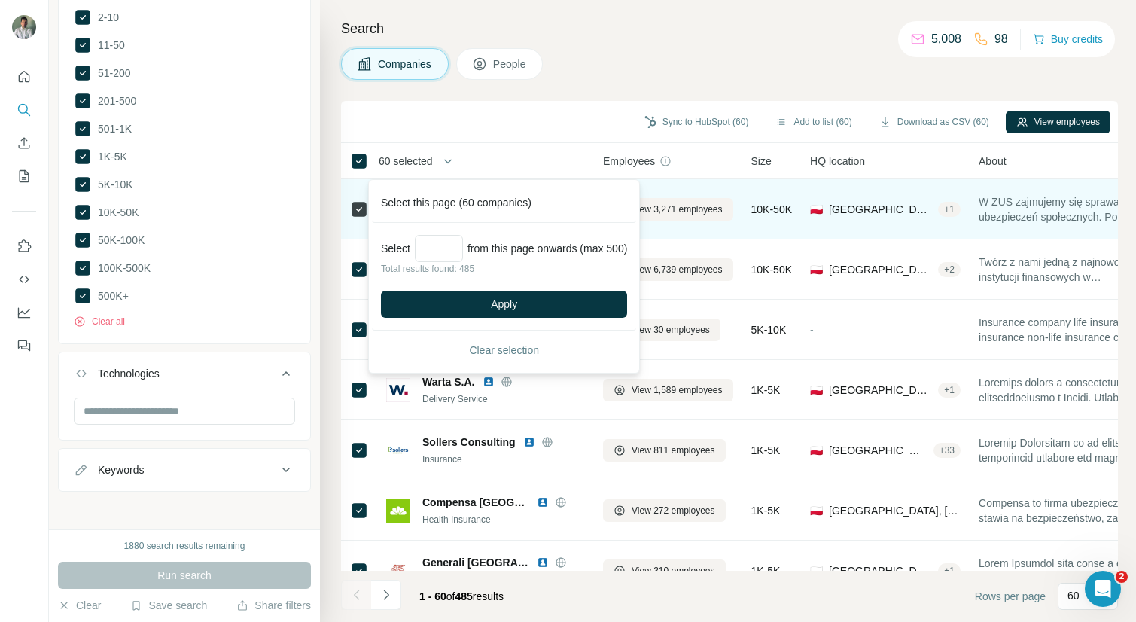
drag, startPoint x: 504, startPoint y: 301, endPoint x: 591, endPoint y: 237, distance: 108.2
click at [504, 301] on span "Apply" at bounding box center [504, 303] width 26 height 15
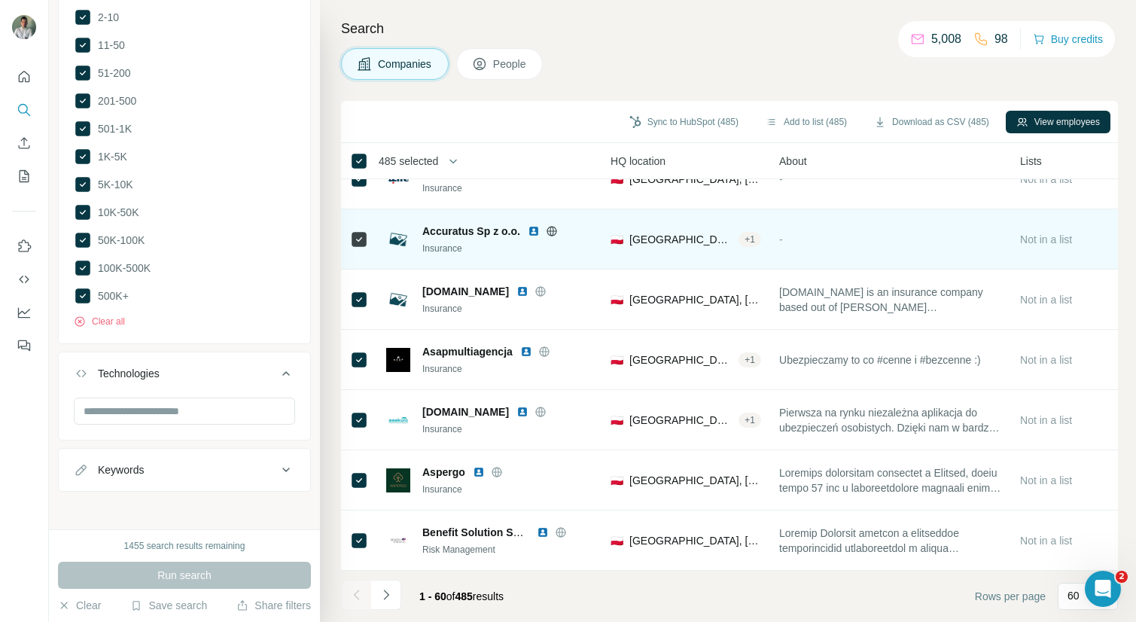
scroll to position [3221, 0]
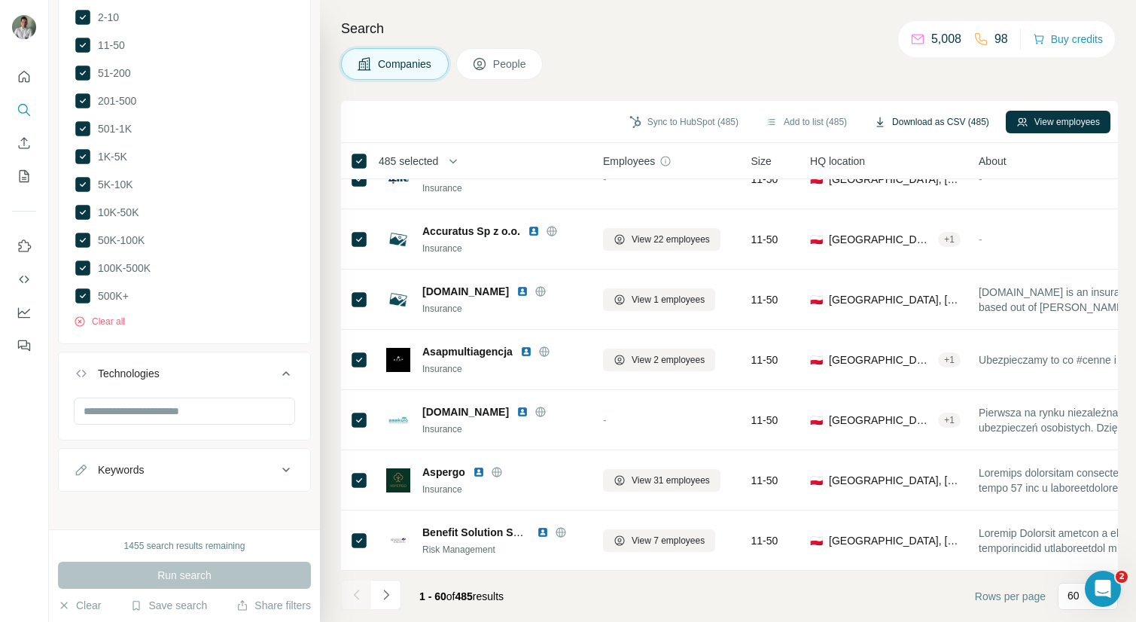
click at [939, 120] on button "Download as CSV (485)" at bounding box center [931, 122] width 136 height 23
click at [914, 119] on button "Download as CSV (485)" at bounding box center [931, 122] width 136 height 23
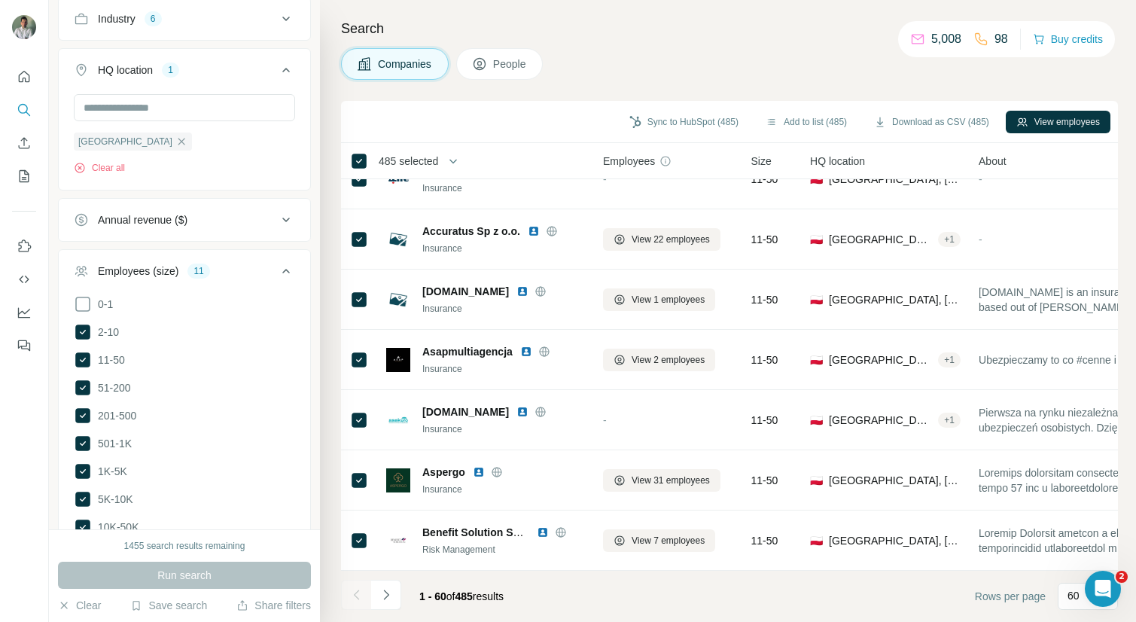
scroll to position [0, 0]
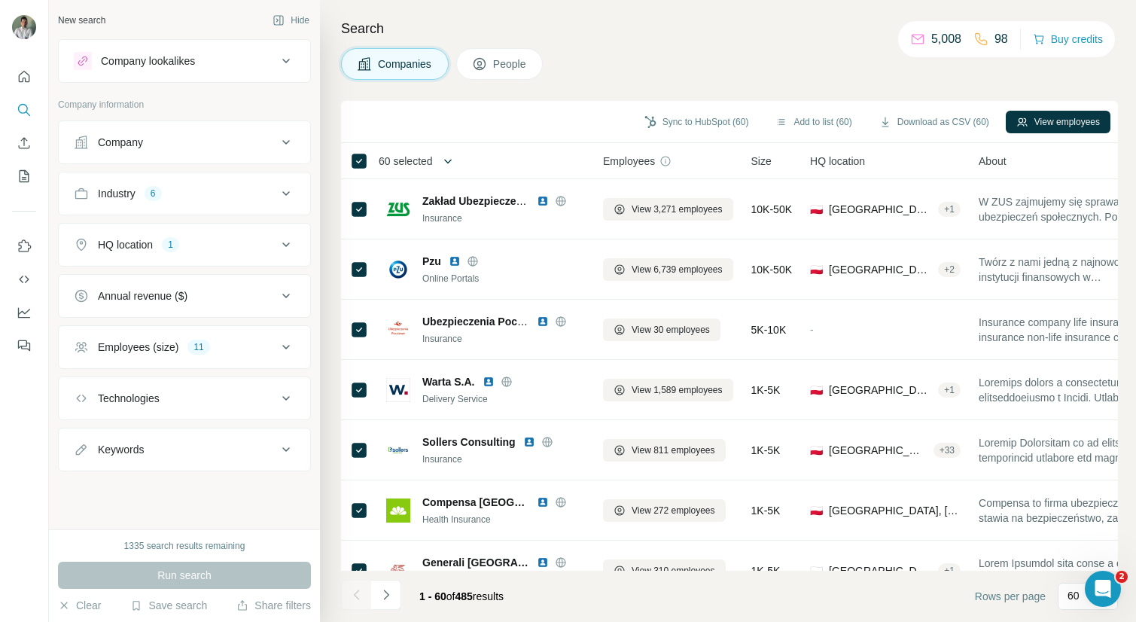
click at [452, 158] on icon "button" at bounding box center [447, 161] width 15 height 15
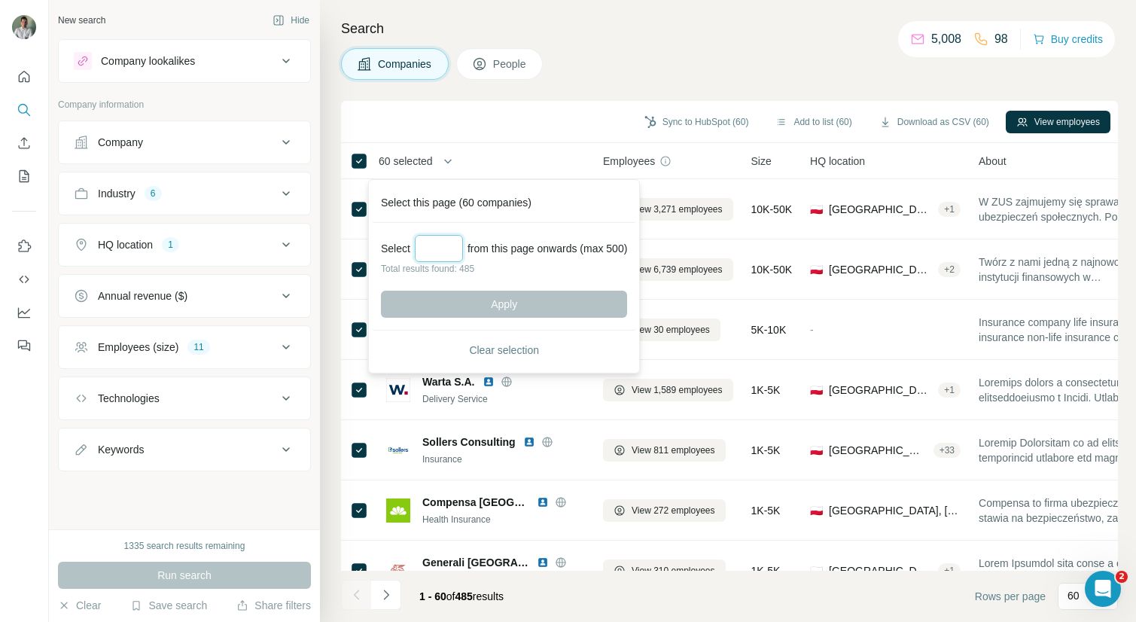
click at [435, 246] on input "Select a number (up to 500)" at bounding box center [439, 248] width 48 height 27
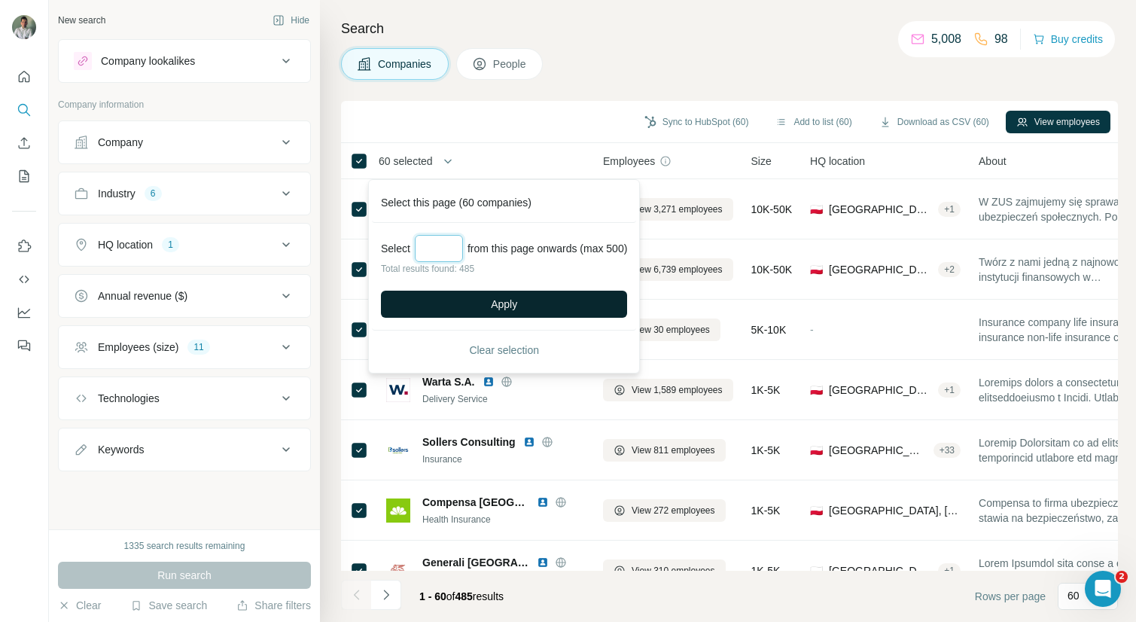
type input "***"
click at [540, 293] on button "Apply" at bounding box center [504, 303] width 246 height 27
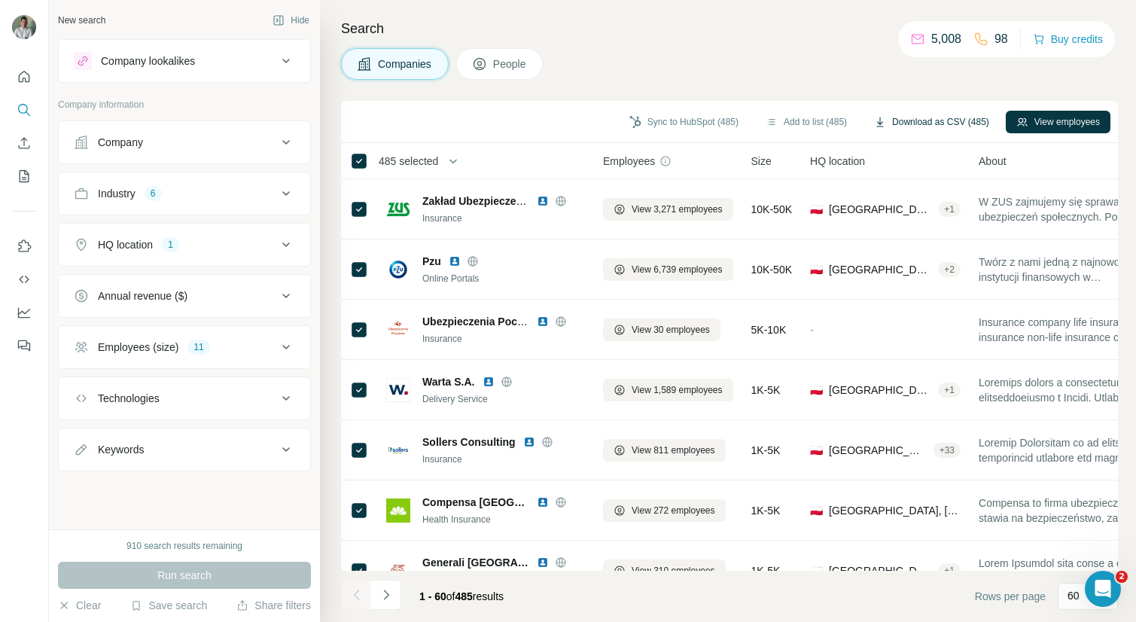
click at [965, 123] on button "Download as CSV (485)" at bounding box center [931, 122] width 136 height 23
click at [939, 120] on button "Download as CSV (60)" at bounding box center [933, 122] width 131 height 23
click at [1095, 581] on icon "Open Intercom Messenger" at bounding box center [1100, 586] width 25 height 25
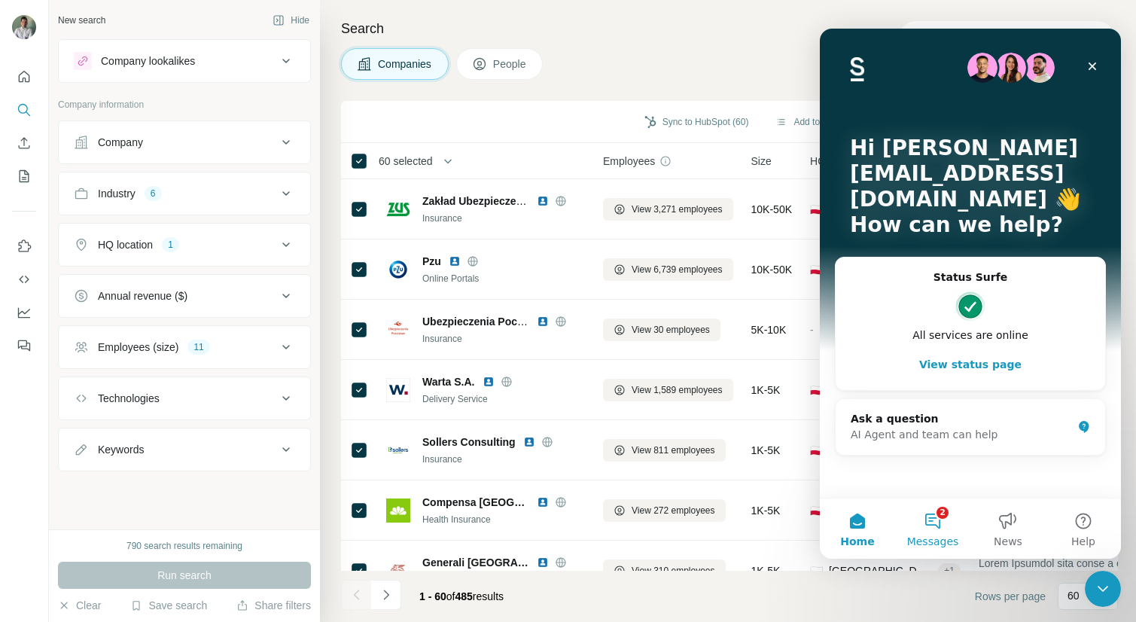
click at [941, 525] on button "2 Messages" at bounding box center [932, 528] width 75 height 60
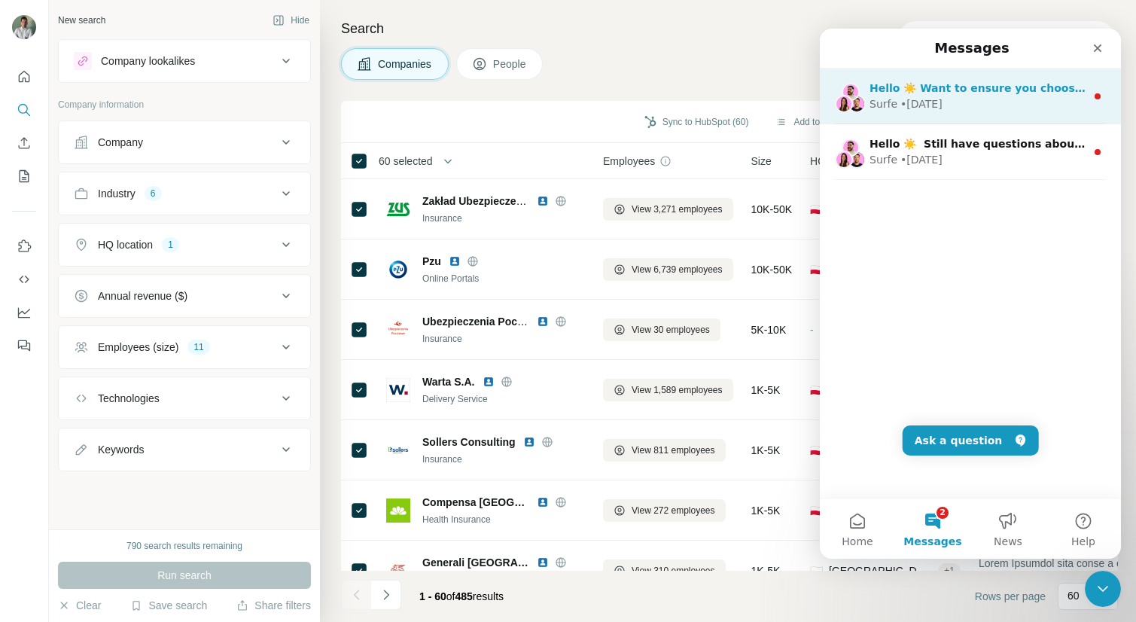
click at [929, 106] on div "• [DATE]" at bounding box center [921, 104] width 42 height 16
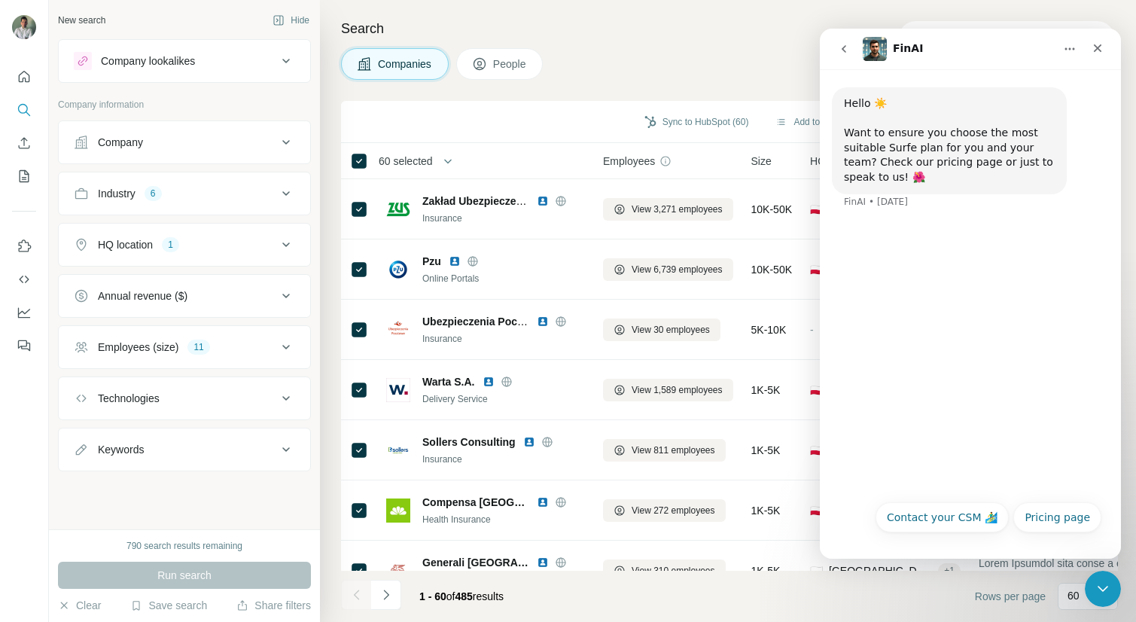
click at [843, 44] on icon "go back" at bounding box center [844, 49] width 12 height 12
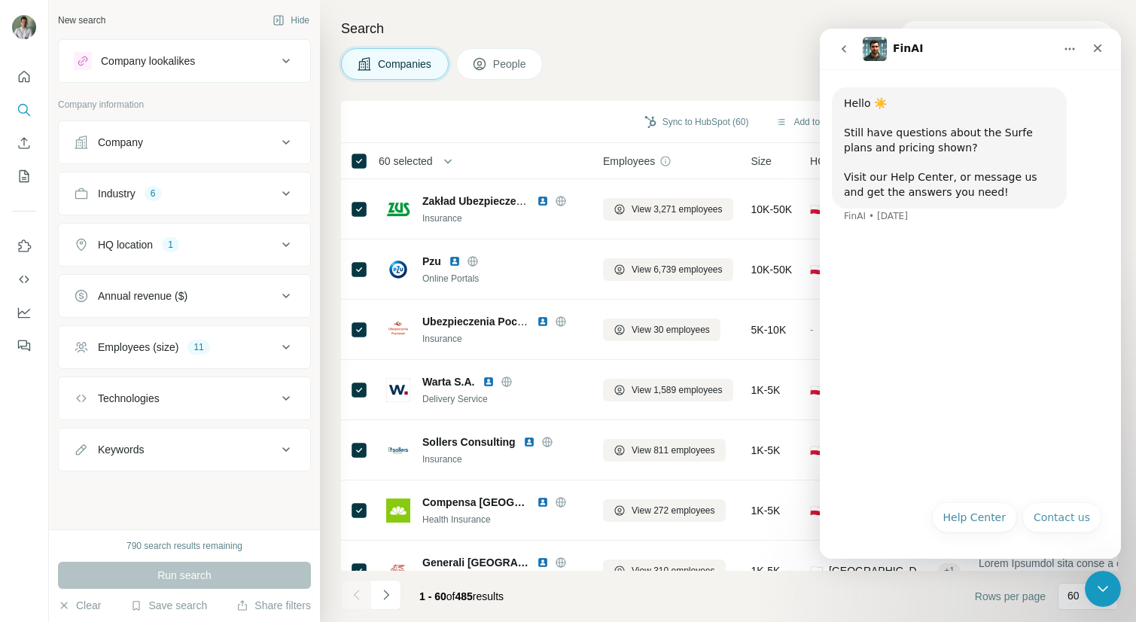
click at [846, 56] on button "go back" at bounding box center [843, 49] width 29 height 29
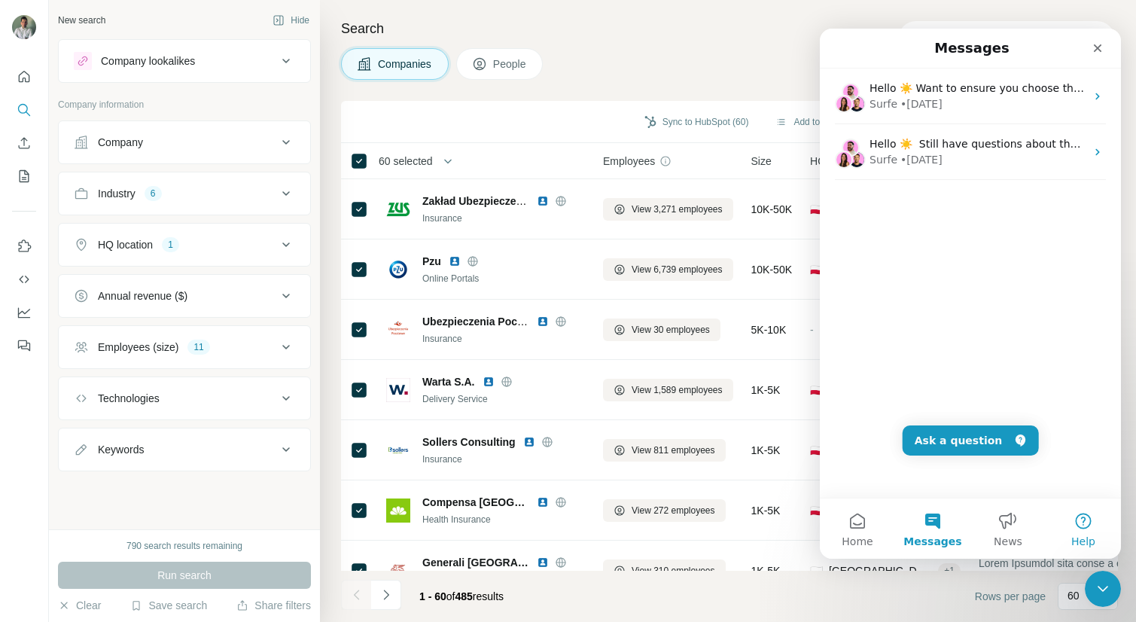
click at [1073, 520] on button "Help" at bounding box center [1082, 528] width 75 height 60
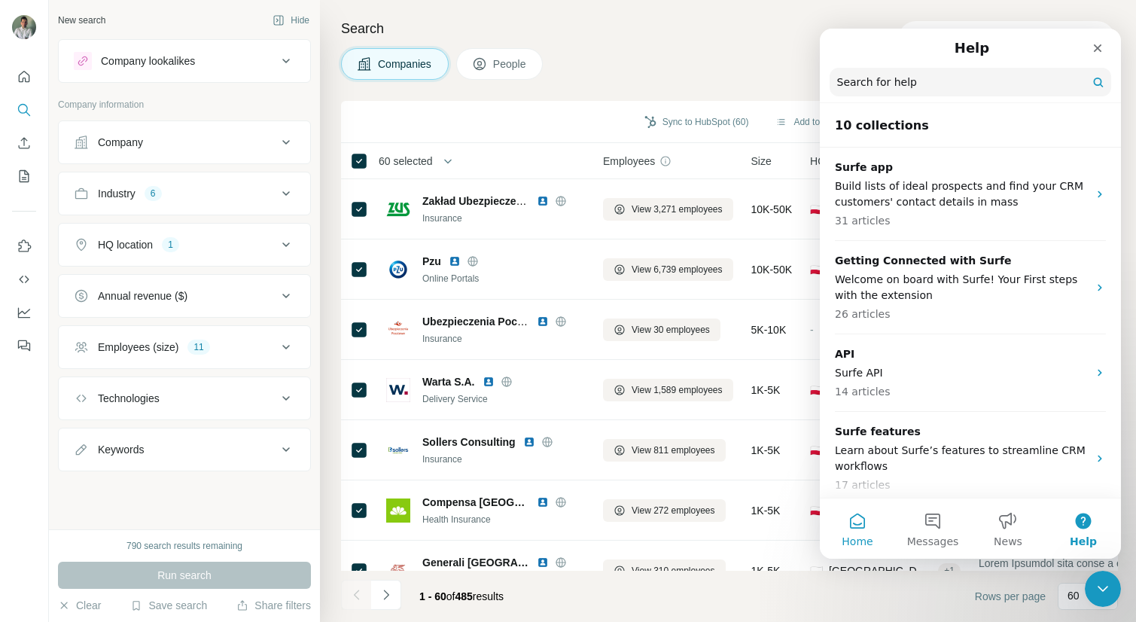
click at [858, 519] on button "Home" at bounding box center [856, 528] width 75 height 60
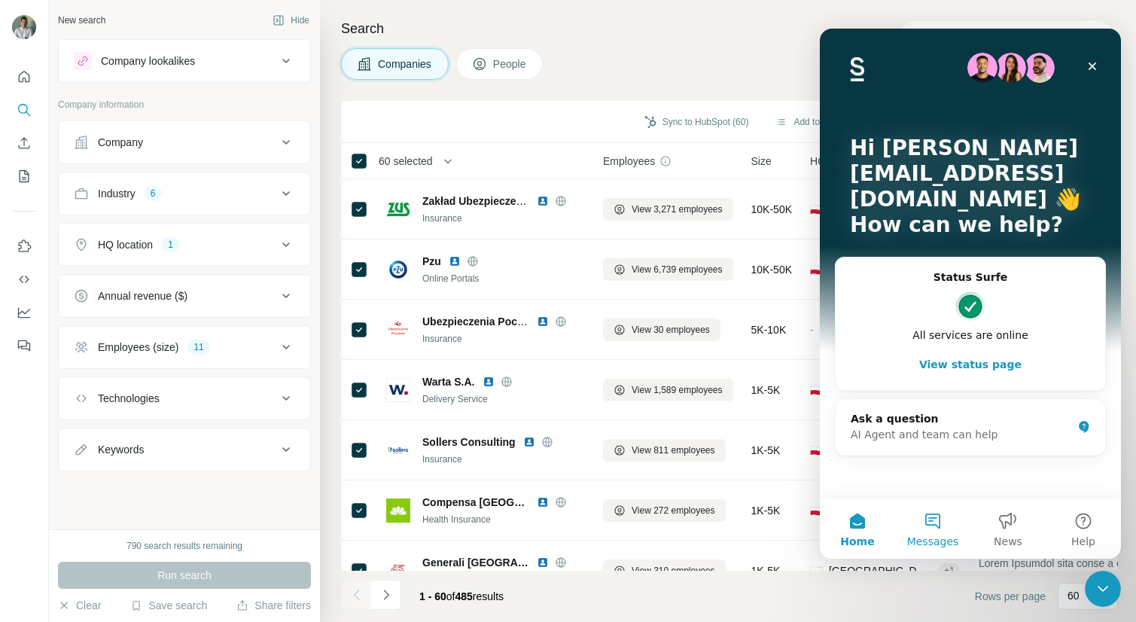
click at [938, 519] on button "Messages" at bounding box center [932, 528] width 75 height 60
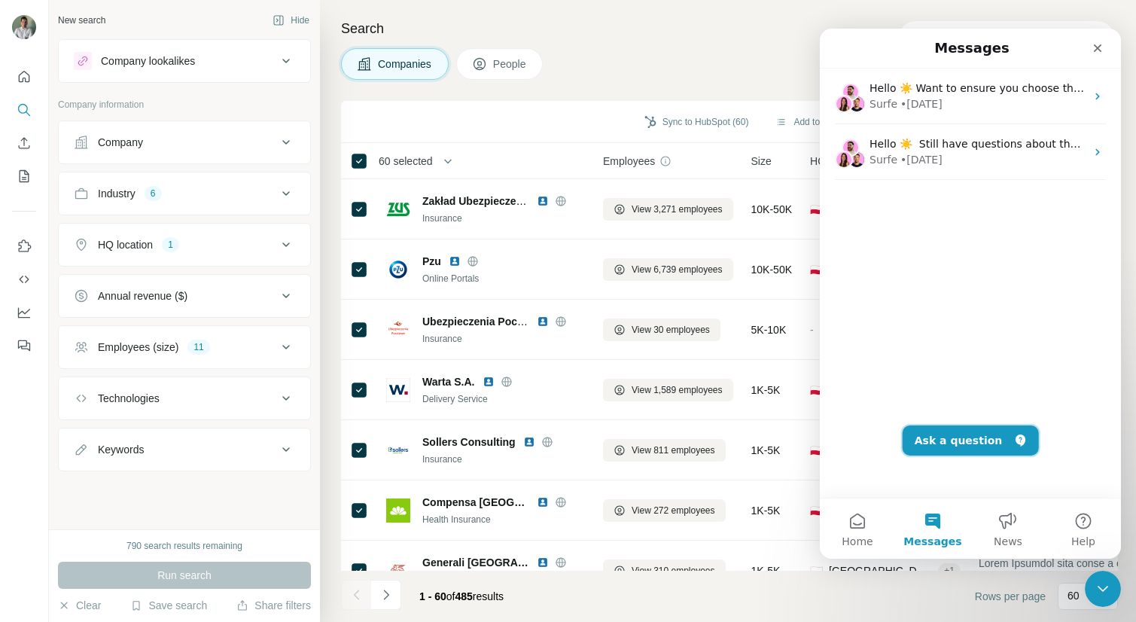
click at [941, 442] on button "Ask a question" at bounding box center [970, 440] width 136 height 30
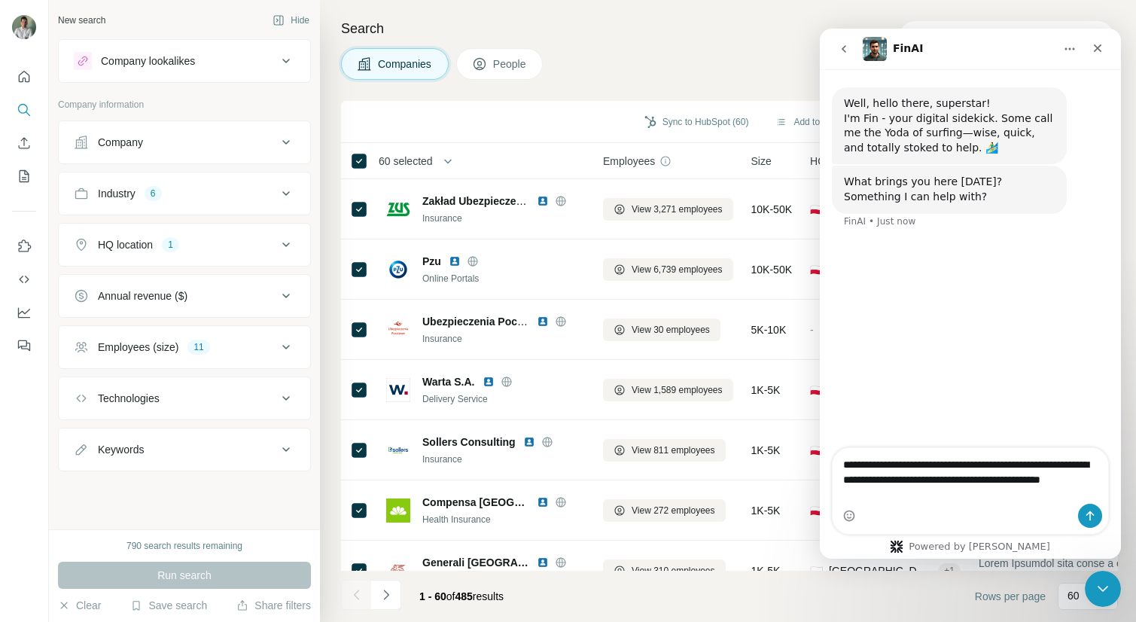
type textarea "**********"
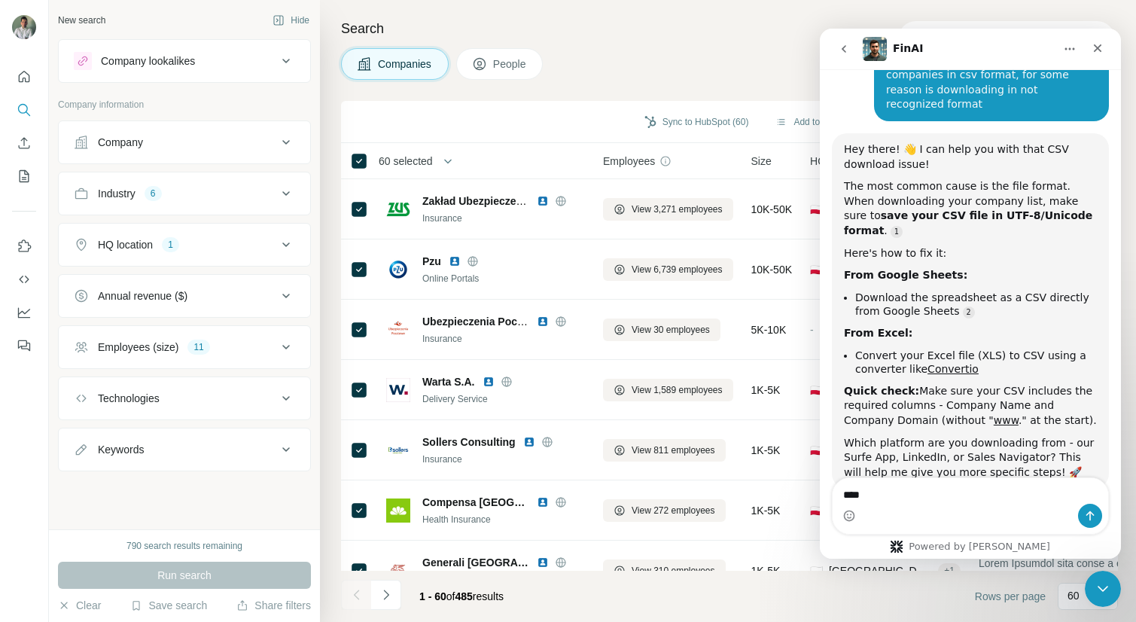
scroll to position [194, 0]
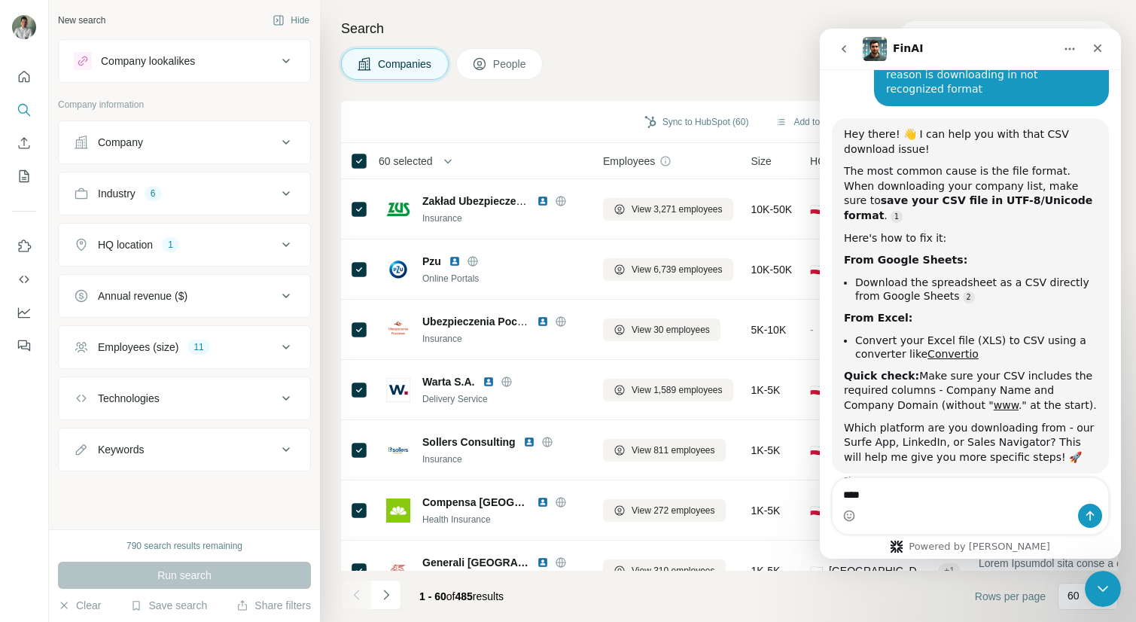
click at [782, 81] on div "Search Companies People Sync to HubSpot (60) Add to list (60) Download as CSV (…" at bounding box center [728, 311] width 816 height 622
click at [693, 22] on h4 "Search" at bounding box center [729, 28] width 777 height 21
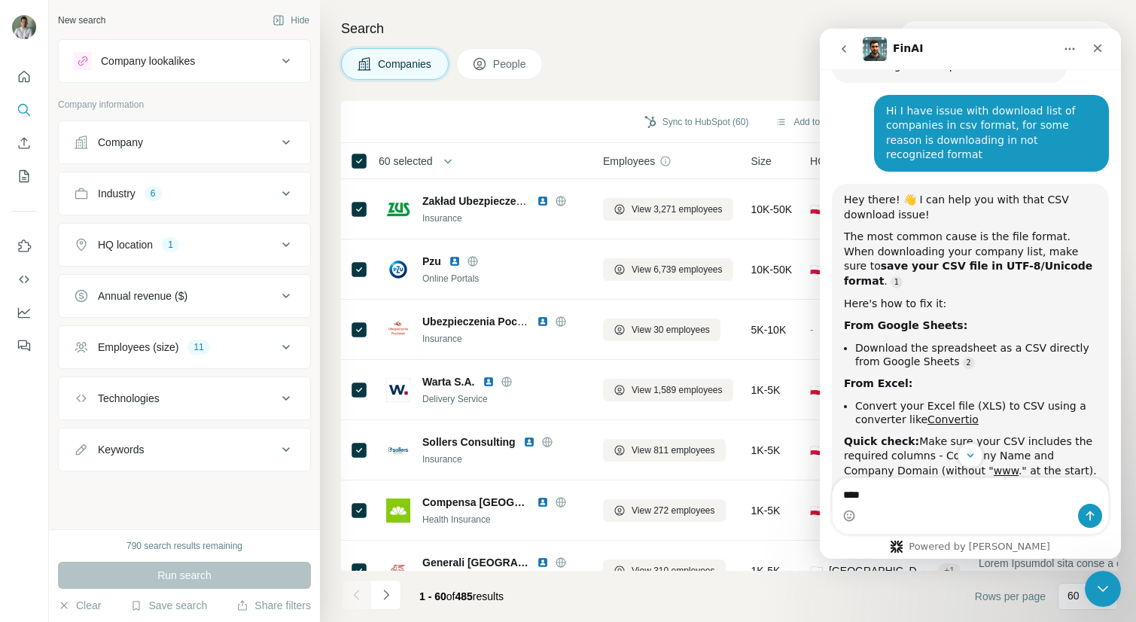
scroll to position [132, 0]
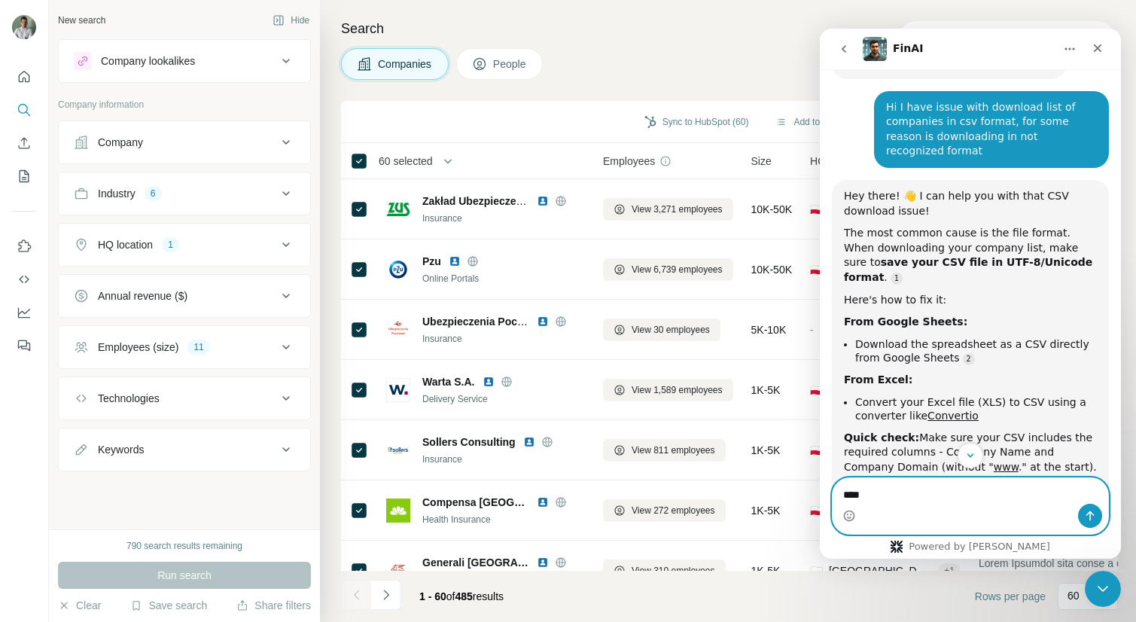
click at [937, 492] on textarea "****" at bounding box center [969, 491] width 275 height 26
type textarea "*"
type textarea "**********"
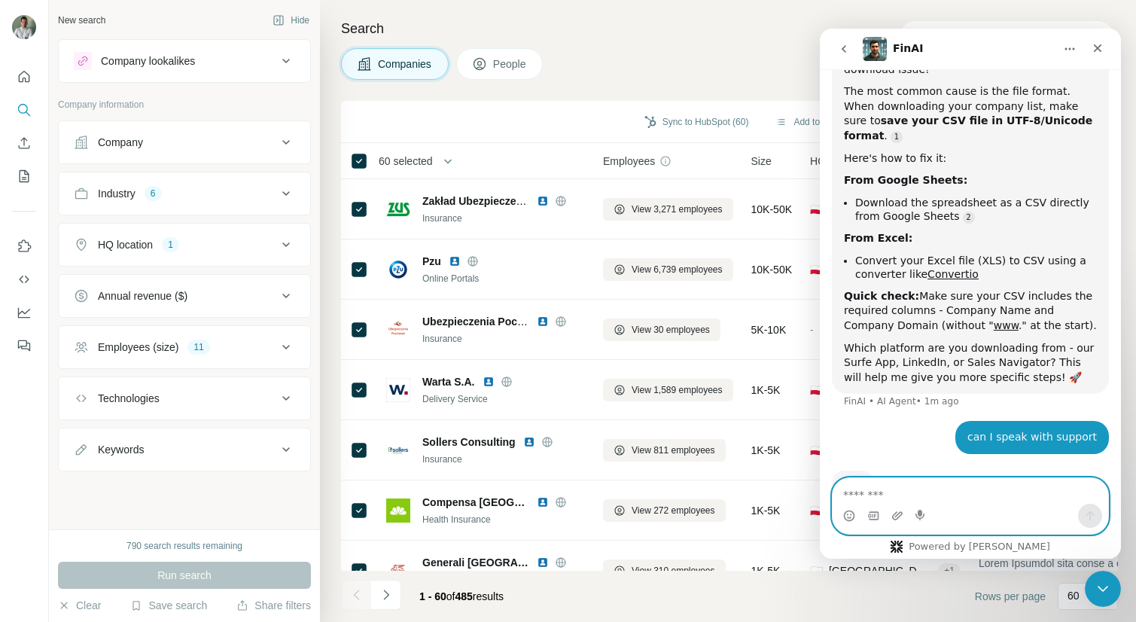
scroll to position [287, 0]
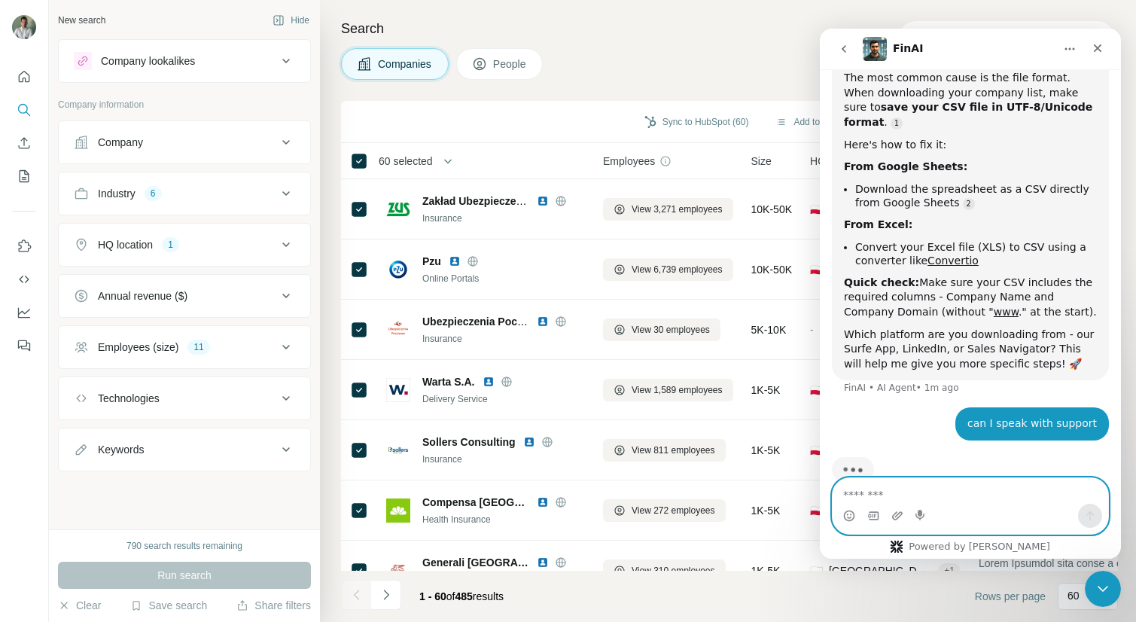
click at [919, 489] on textarea "Message…" at bounding box center [969, 491] width 275 height 26
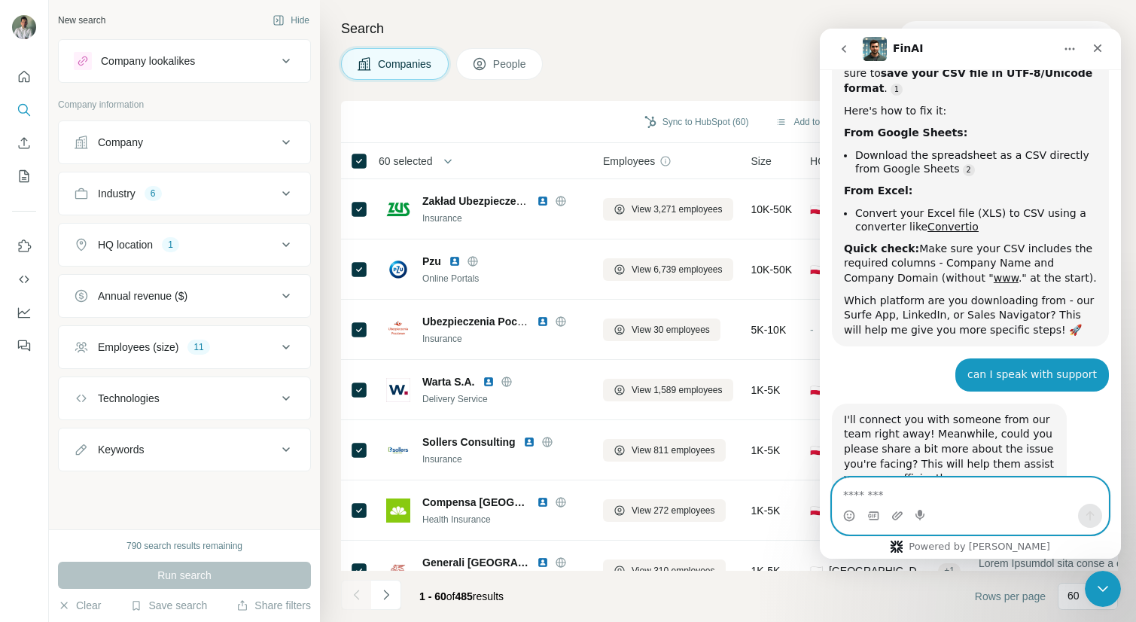
scroll to position [342, 0]
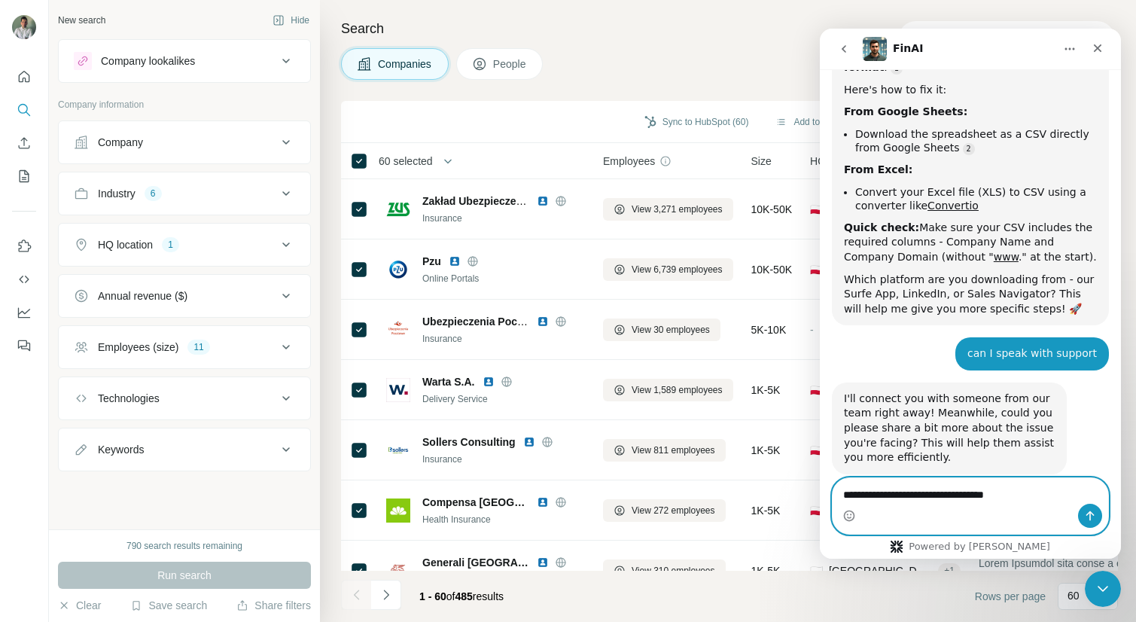
click at [888, 497] on textarea "**********" at bounding box center [969, 491] width 275 height 26
type textarea "**********"
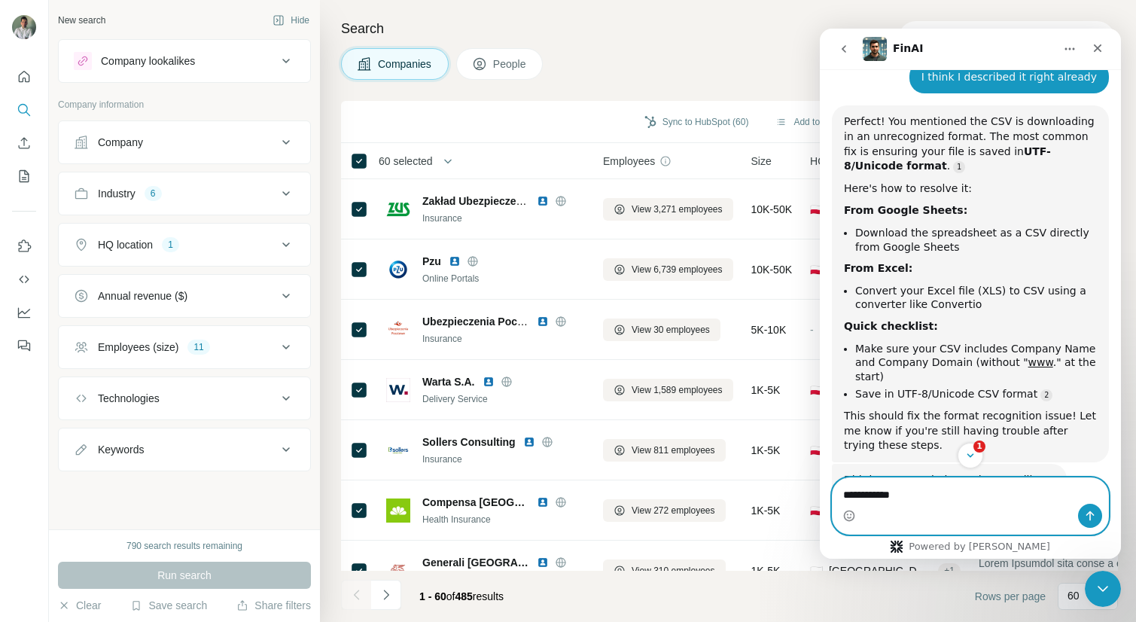
scroll to position [844, 0]
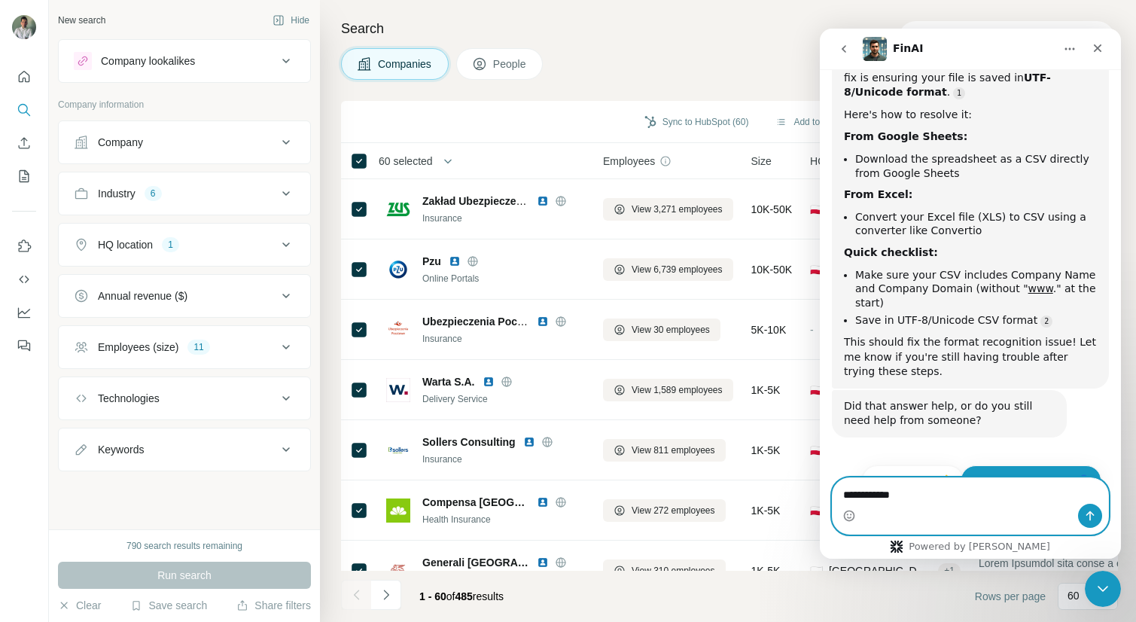
type textarea "**********"
click at [1020, 465] on button "No, I still need help 👤" at bounding box center [1030, 480] width 141 height 30
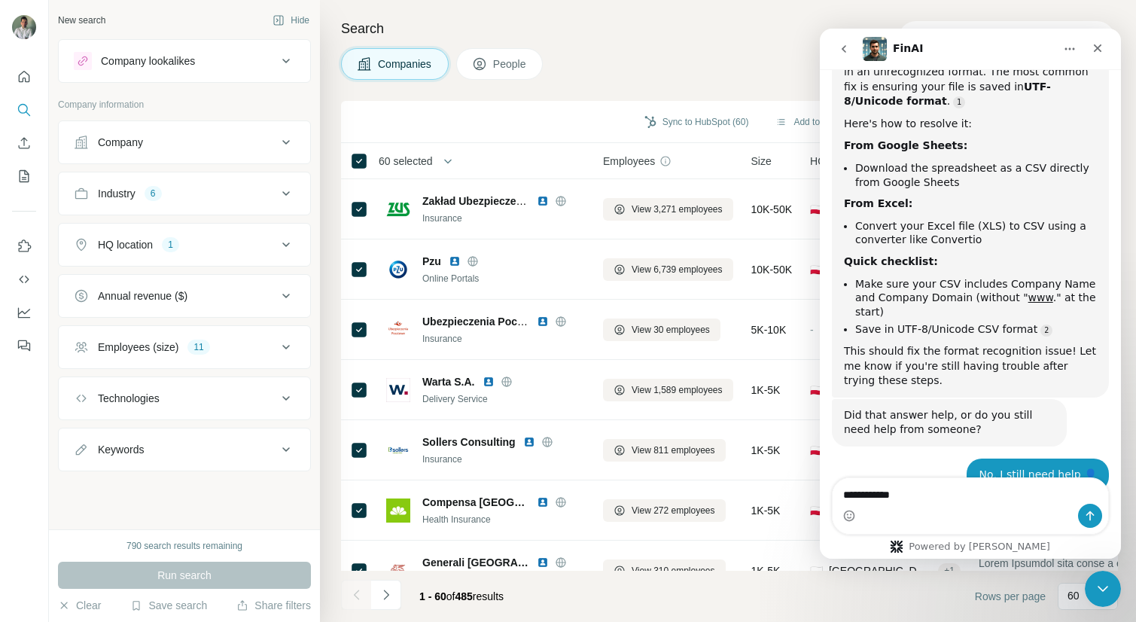
scroll to position [835, 0]
drag, startPoint x: 907, startPoint y: 489, endPoint x: 791, endPoint y: 491, distance: 115.9
click html "FinAI Well, hello there, superstar! I'm Fin - your digital sidekick. Some call …"
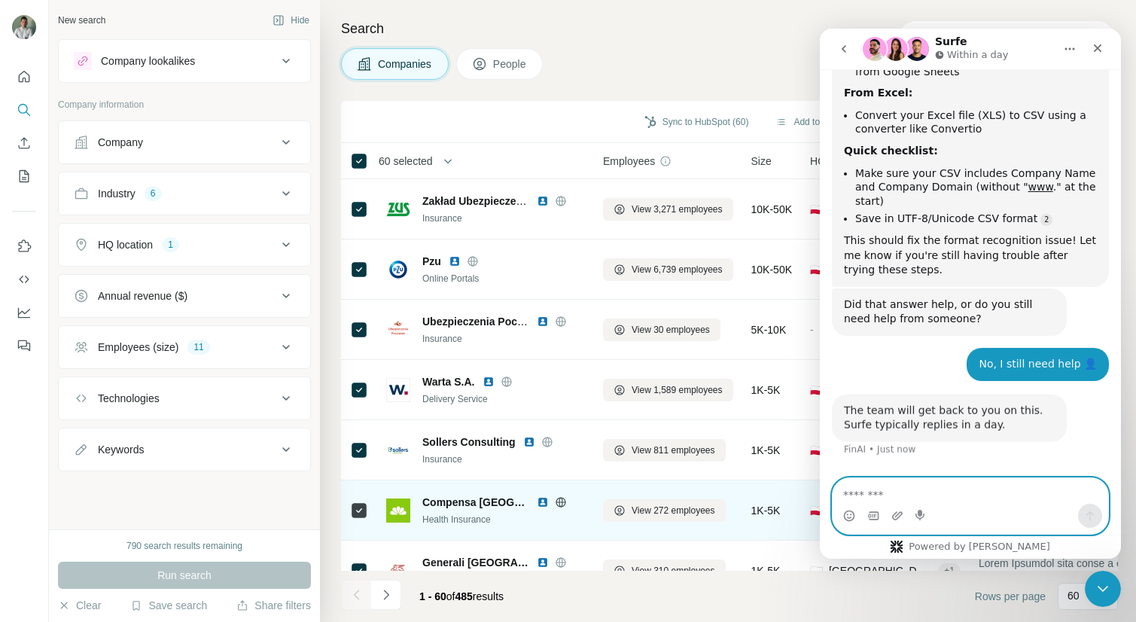
scroll to position [951, 0]
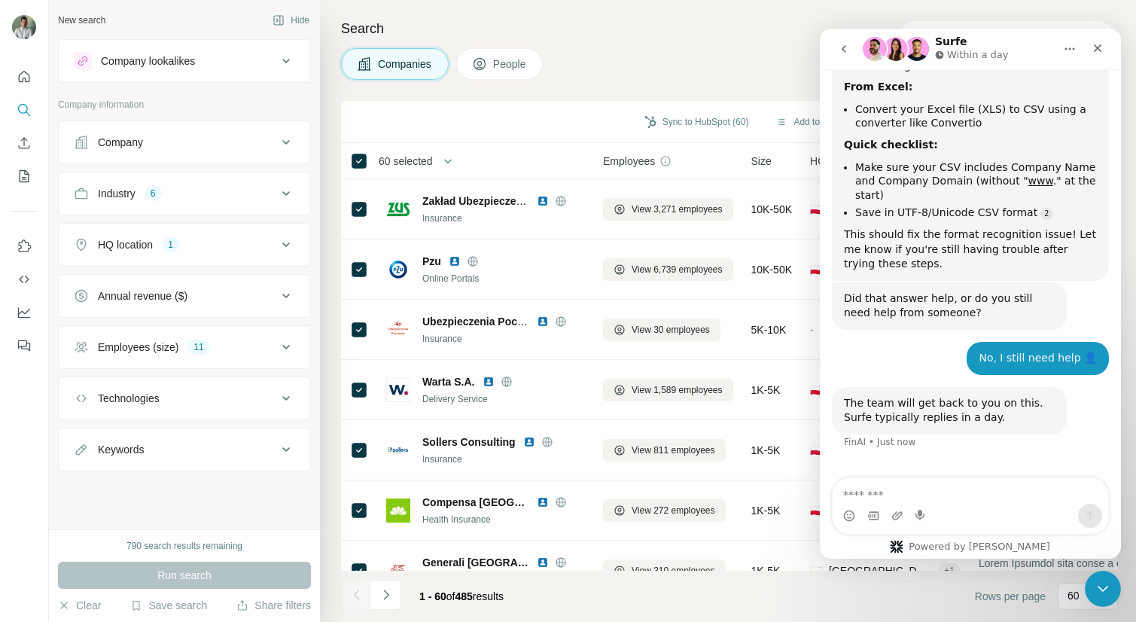
click at [753, 49] on div "Companies People" at bounding box center [729, 64] width 777 height 32
click at [775, 61] on div "Companies People" at bounding box center [729, 64] width 777 height 32
click at [845, 48] on icon "go back" at bounding box center [844, 49] width 12 height 12
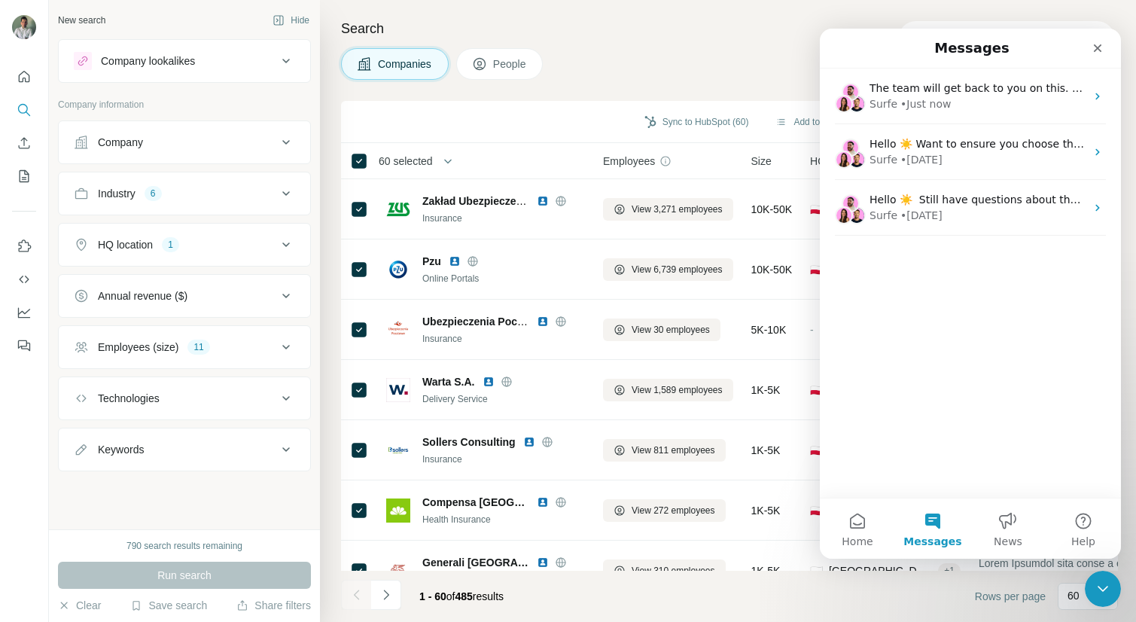
scroll to position [796, 0]
click at [1107, 47] on div "Close" at bounding box center [1097, 48] width 27 height 27
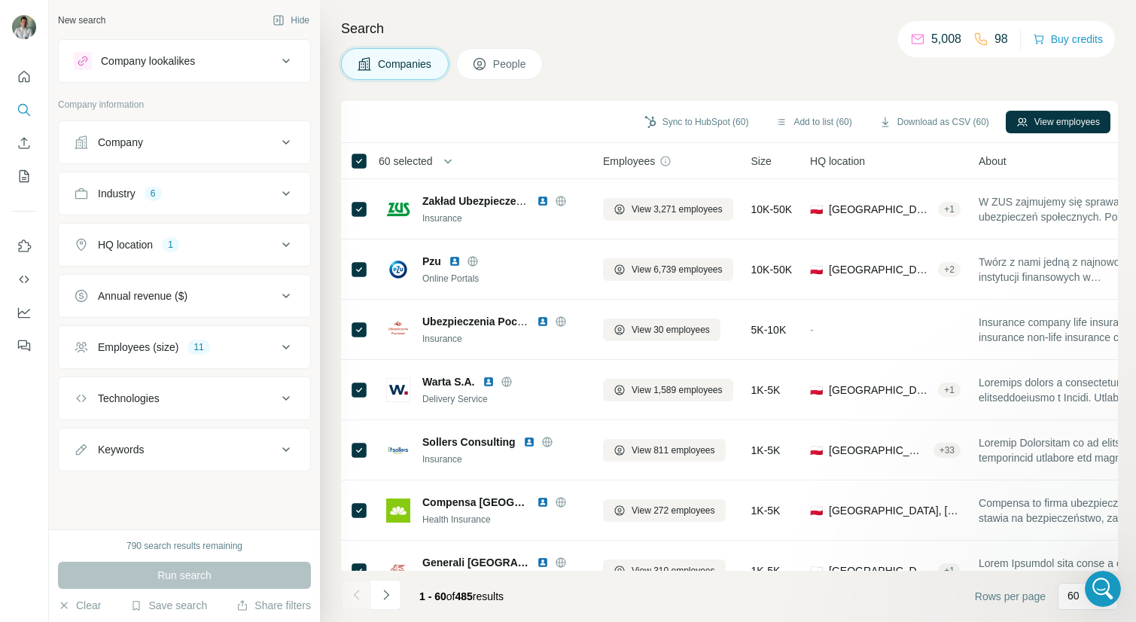
scroll to position [0, 0]
click at [1042, 120] on button "View employees" at bounding box center [1057, 122] width 105 height 23
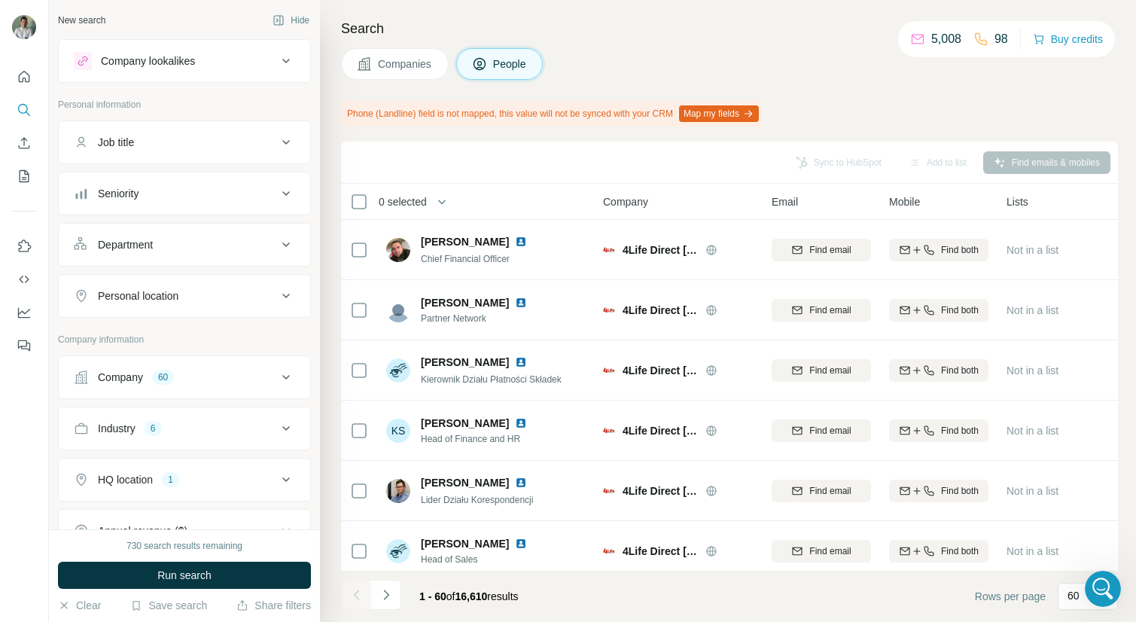
click at [414, 59] on span "Companies" at bounding box center [405, 63] width 55 height 15
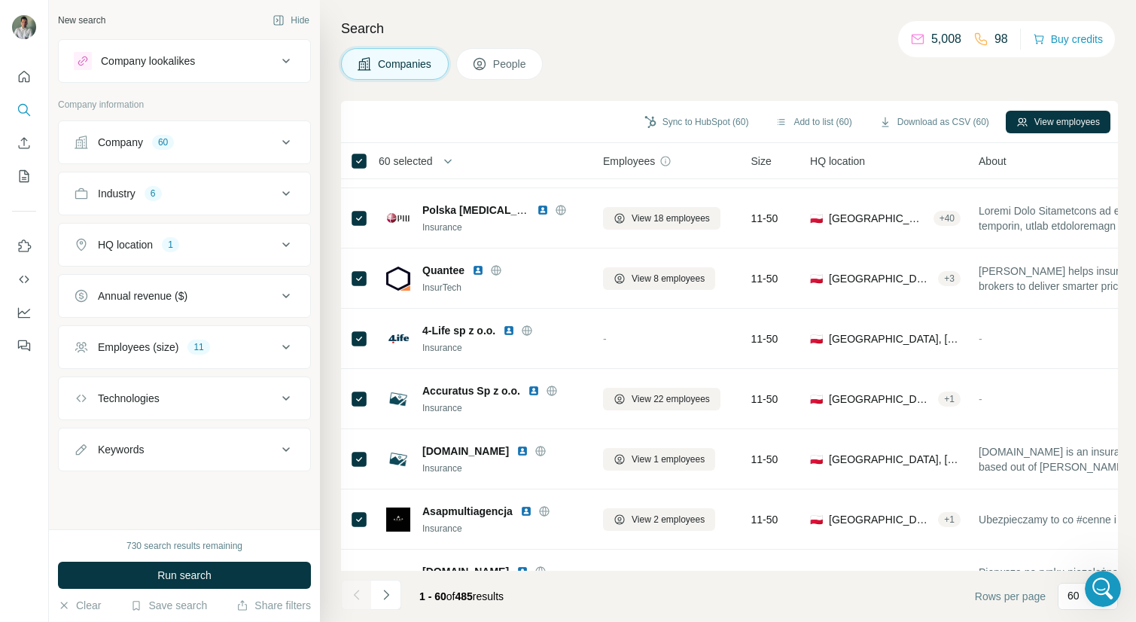
scroll to position [3221, 0]
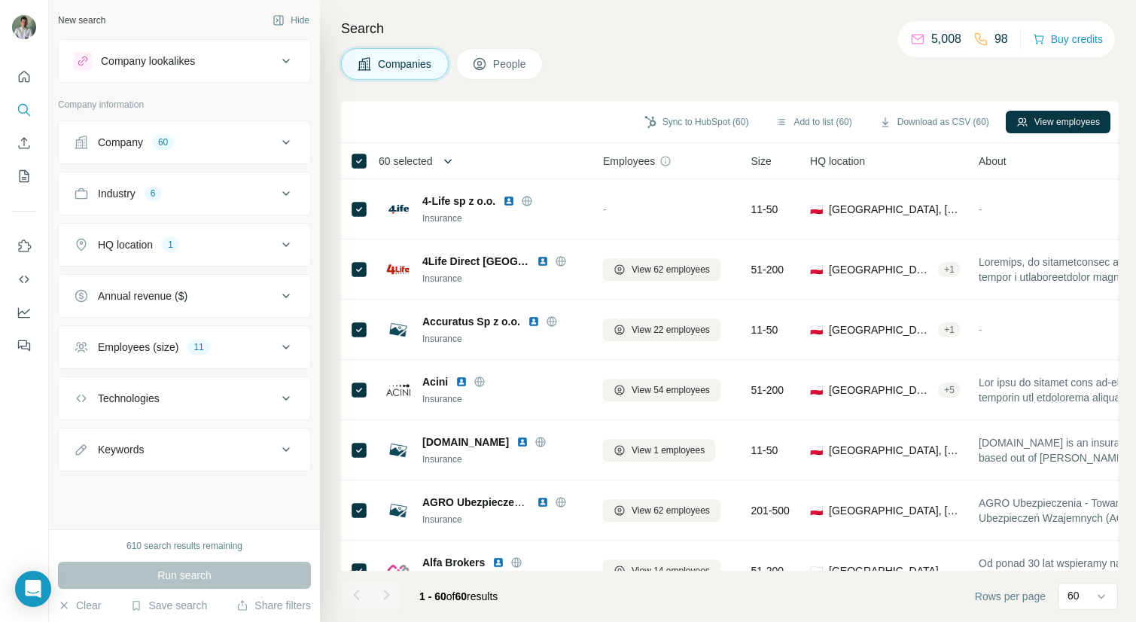
click at [450, 163] on icon "button" at bounding box center [447, 161] width 15 height 15
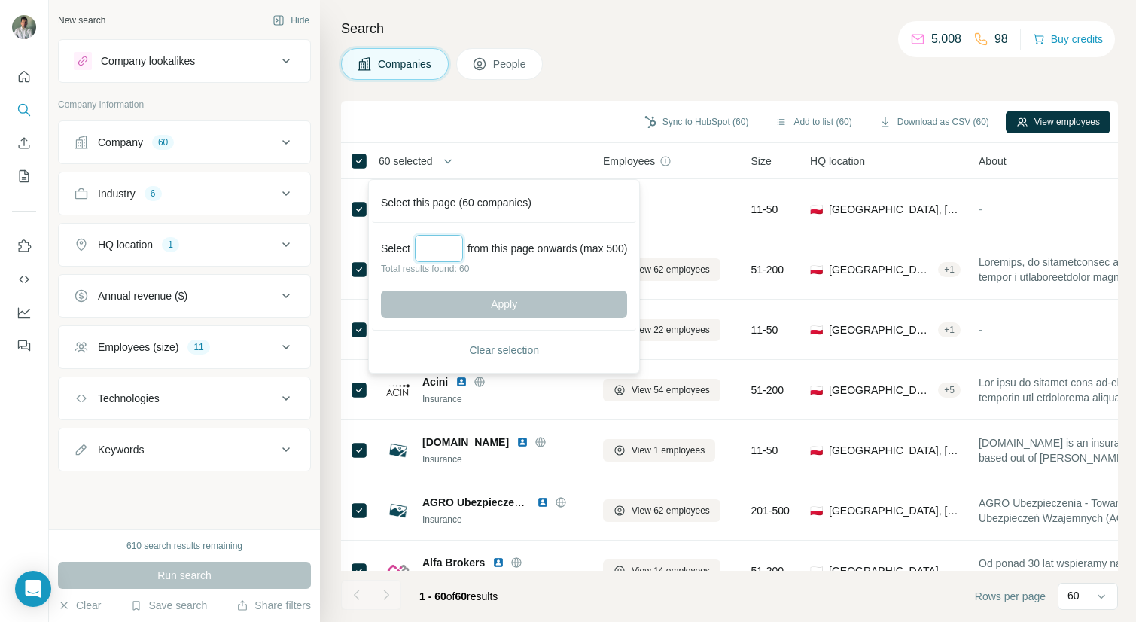
click at [455, 251] on input "Select a number (up to 500)" at bounding box center [439, 248] width 48 height 27
click at [551, 114] on div "Sync to HubSpot (60) Add to list (60) Download as CSV (60) View employees" at bounding box center [729, 121] width 762 height 26
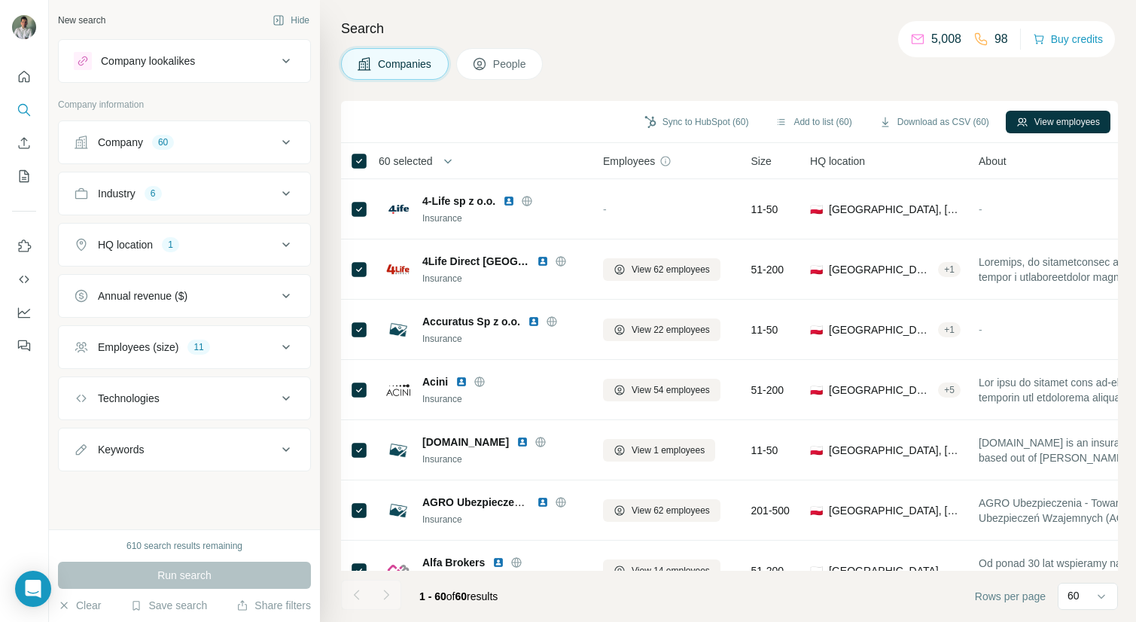
click at [644, 87] on div "Search Companies People Sync to HubSpot (60) Add to list (60) Download as CSV (…" at bounding box center [728, 311] width 816 height 622
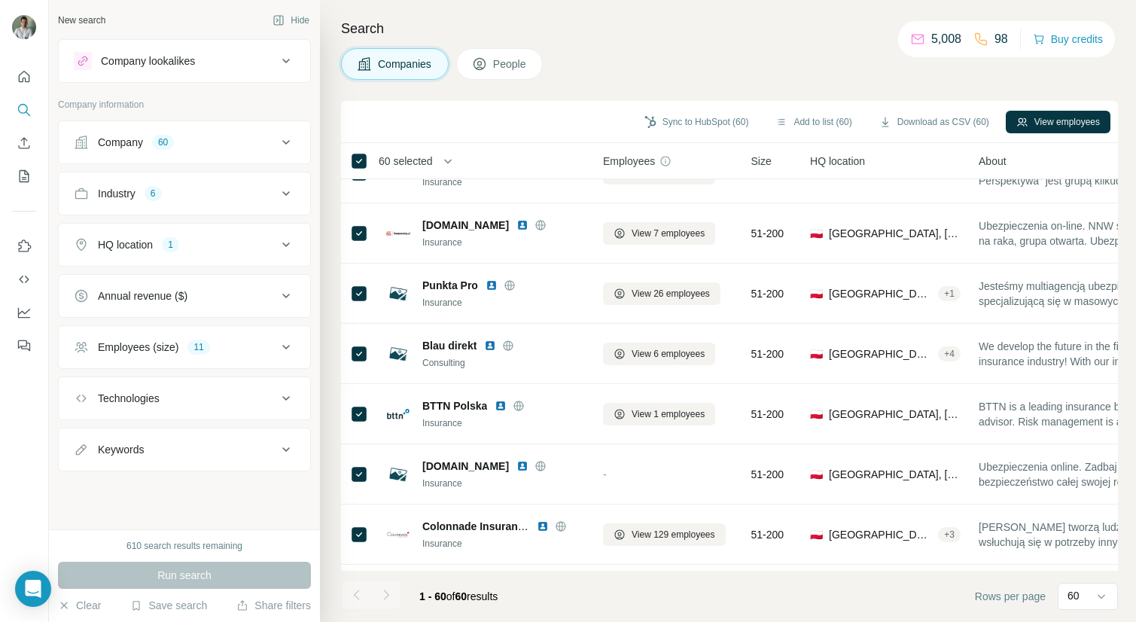
scroll to position [1326, 0]
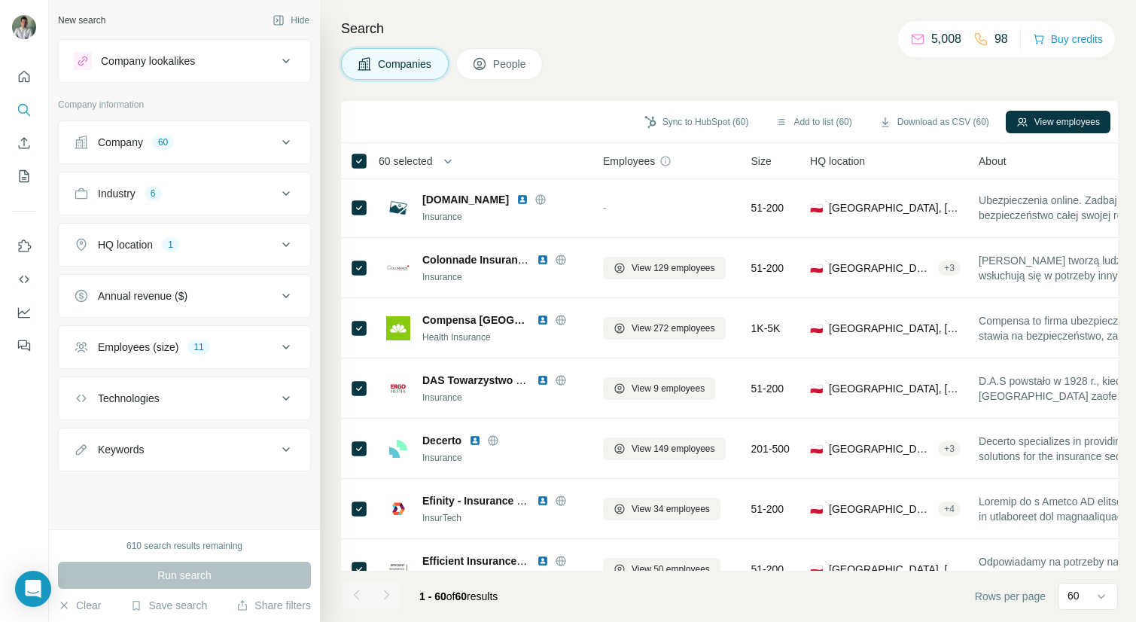
click at [164, 569] on div "Run search" at bounding box center [184, 574] width 253 height 27
click at [172, 501] on div "New search Hide Company lookalikes Company information Company 60 Industry 6 HQ…" at bounding box center [184, 264] width 271 height 529
click at [163, 576] on div "Run search" at bounding box center [184, 574] width 253 height 27
click at [136, 573] on div "Run search" at bounding box center [184, 574] width 253 height 27
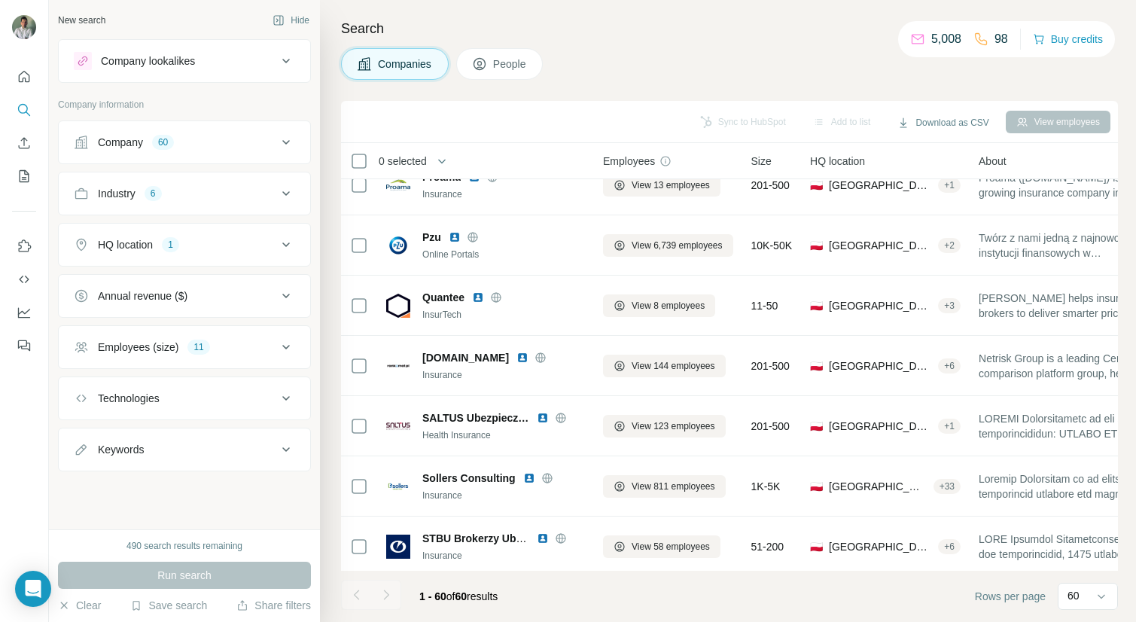
scroll to position [3221, 0]
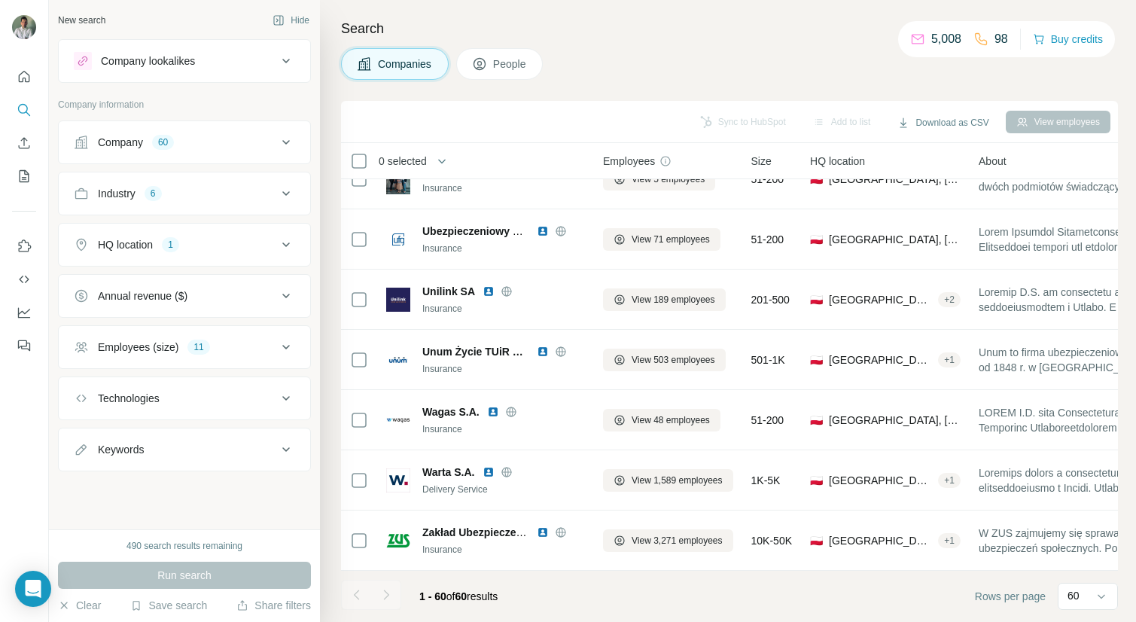
click at [177, 547] on div "490 search results remaining" at bounding box center [184, 546] width 116 height 14
click at [170, 574] on div "Run search" at bounding box center [184, 574] width 253 height 27
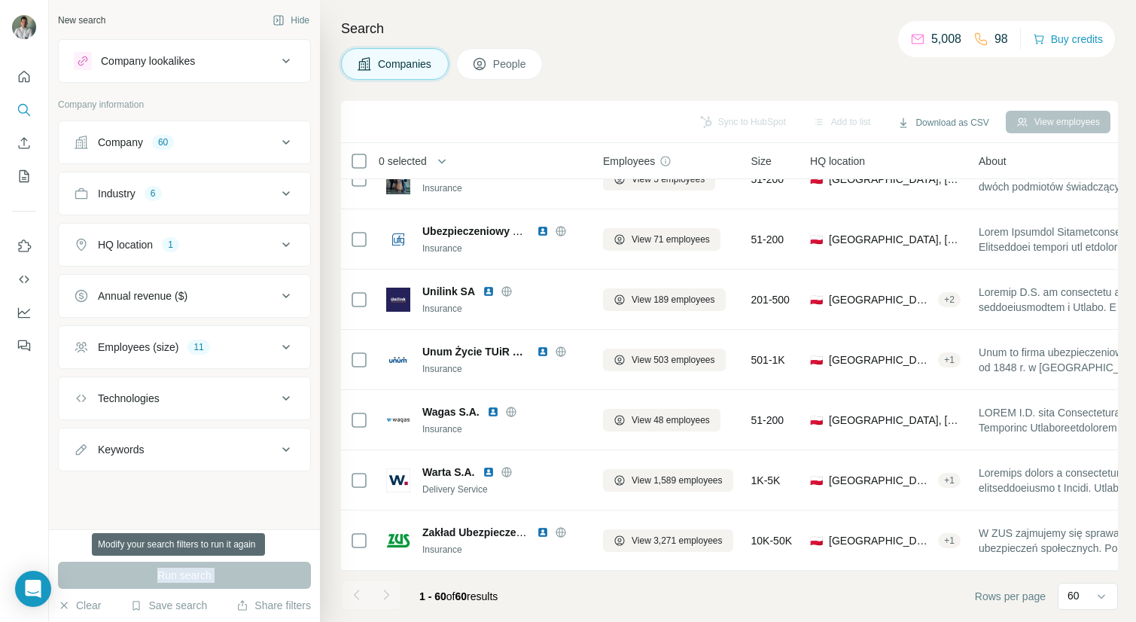
click at [170, 574] on div "Run search" at bounding box center [184, 574] width 253 height 27
click at [144, 610] on button "Save search" at bounding box center [168, 605] width 77 height 15
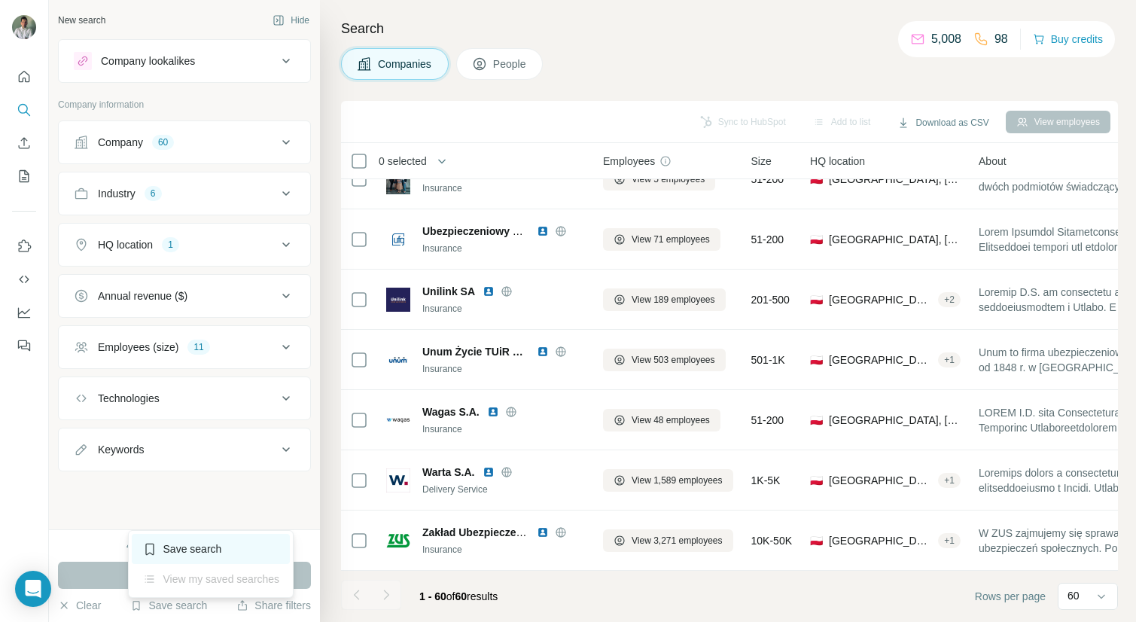
click at [180, 552] on div "Save search" at bounding box center [211, 549] width 159 height 30
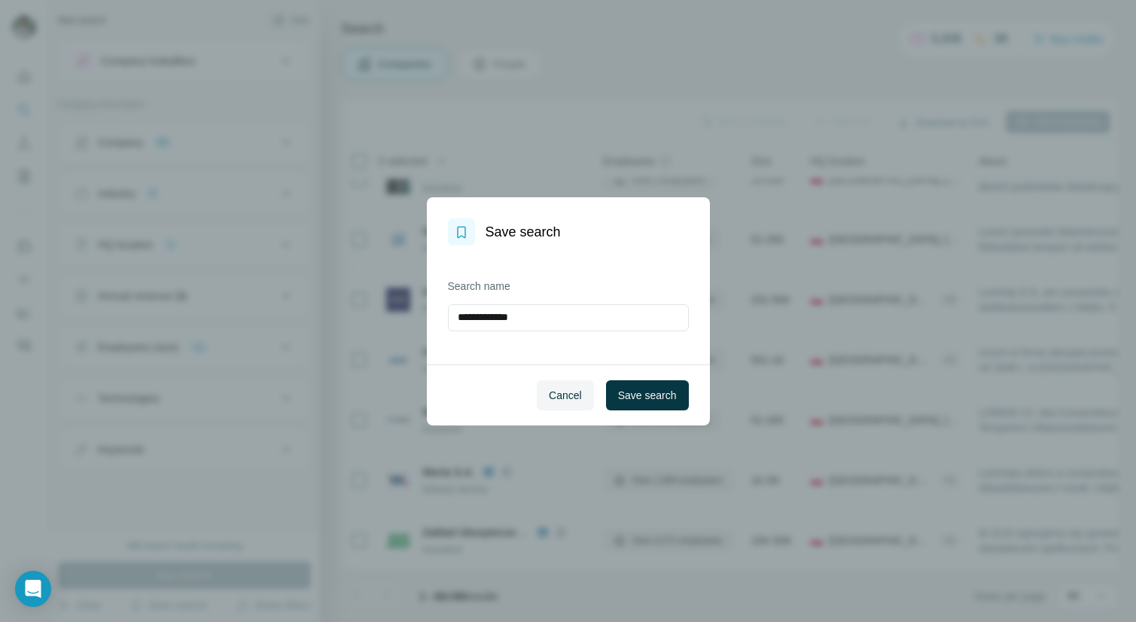
drag, startPoint x: 555, startPoint y: 318, endPoint x: 440, endPoint y: 322, distance: 115.2
click at [440, 322] on div "**********" at bounding box center [568, 304] width 283 height 119
type input "*********"
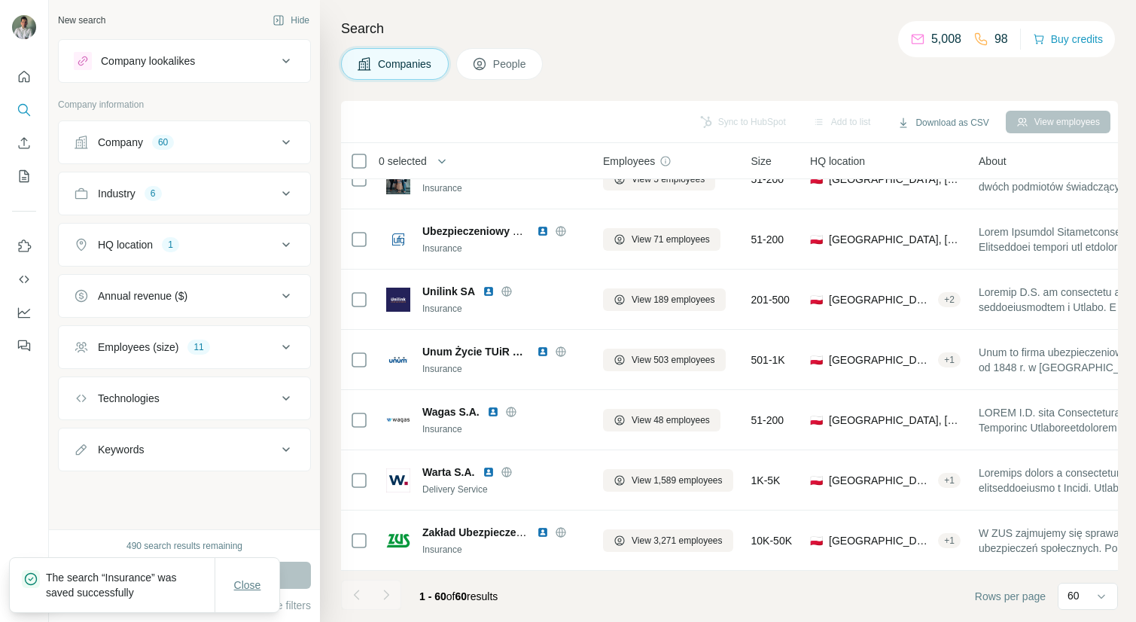
click at [267, 582] on button "Close" at bounding box center [247, 584] width 48 height 27
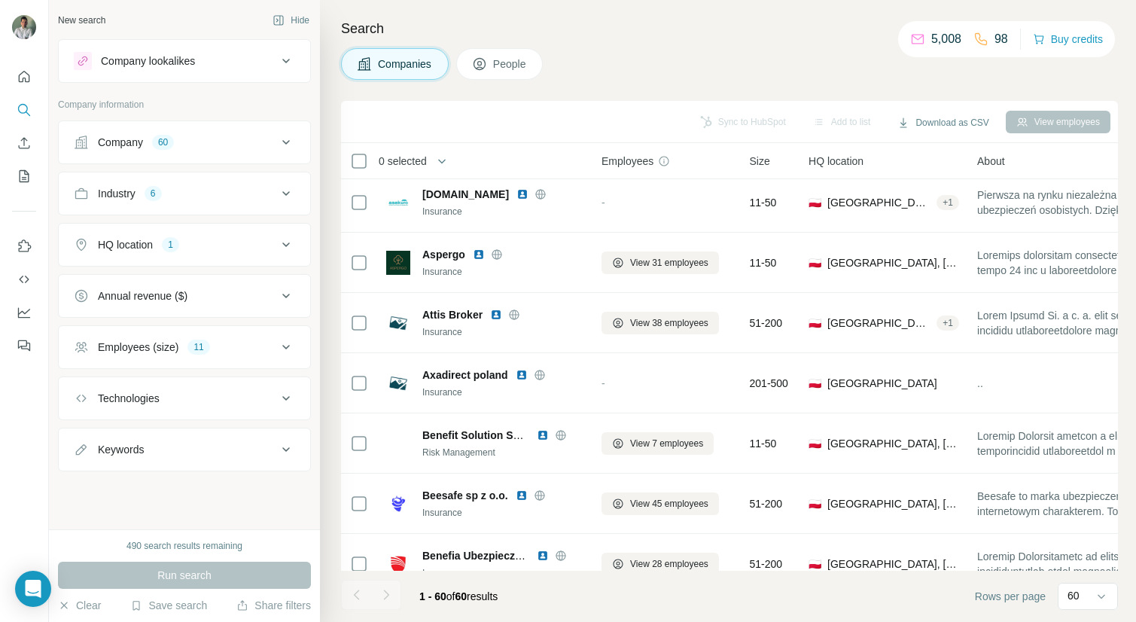
scroll to position [0, 2]
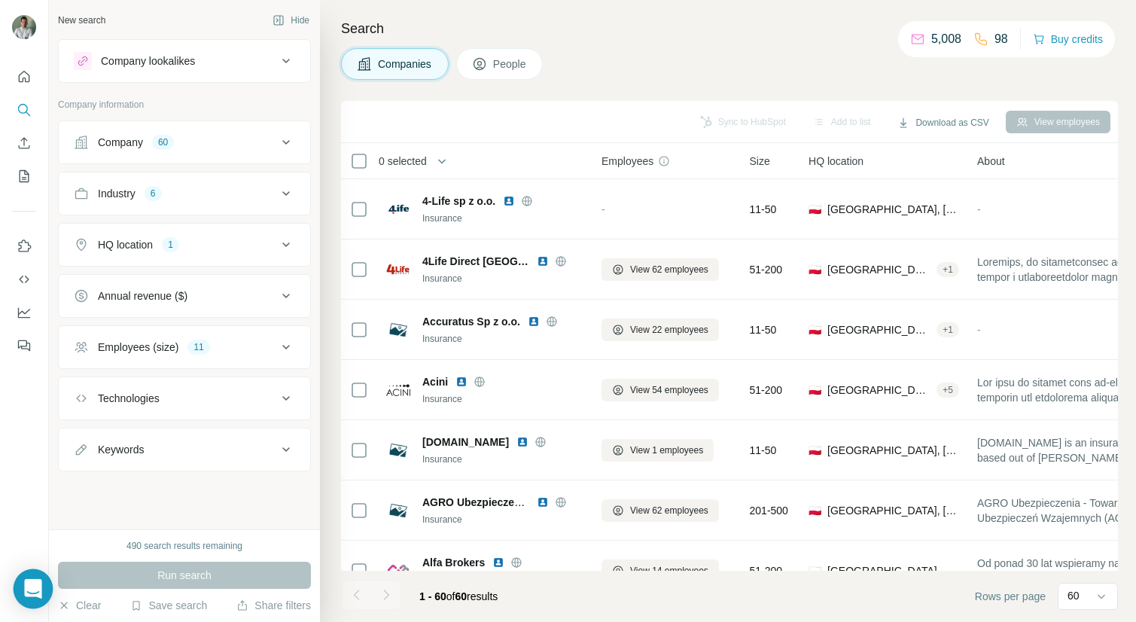
click at [29, 584] on icon "Open Intercom Messenger" at bounding box center [32, 589] width 17 height 20
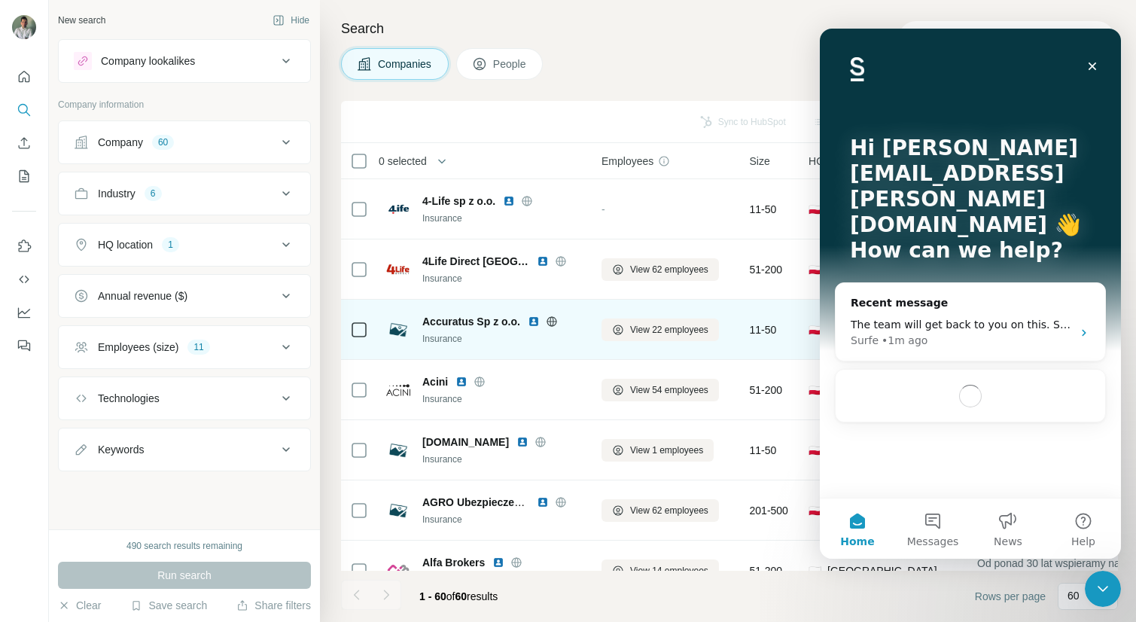
scroll to position [0, 0]
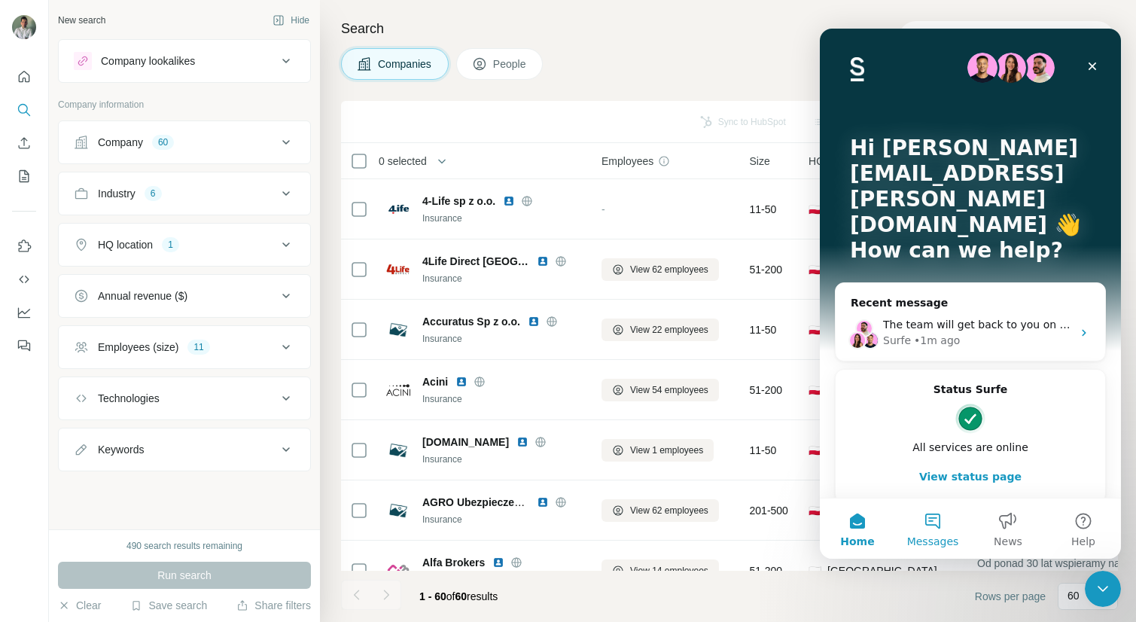
click at [938, 540] on span "Messages" at bounding box center [933, 541] width 52 height 11
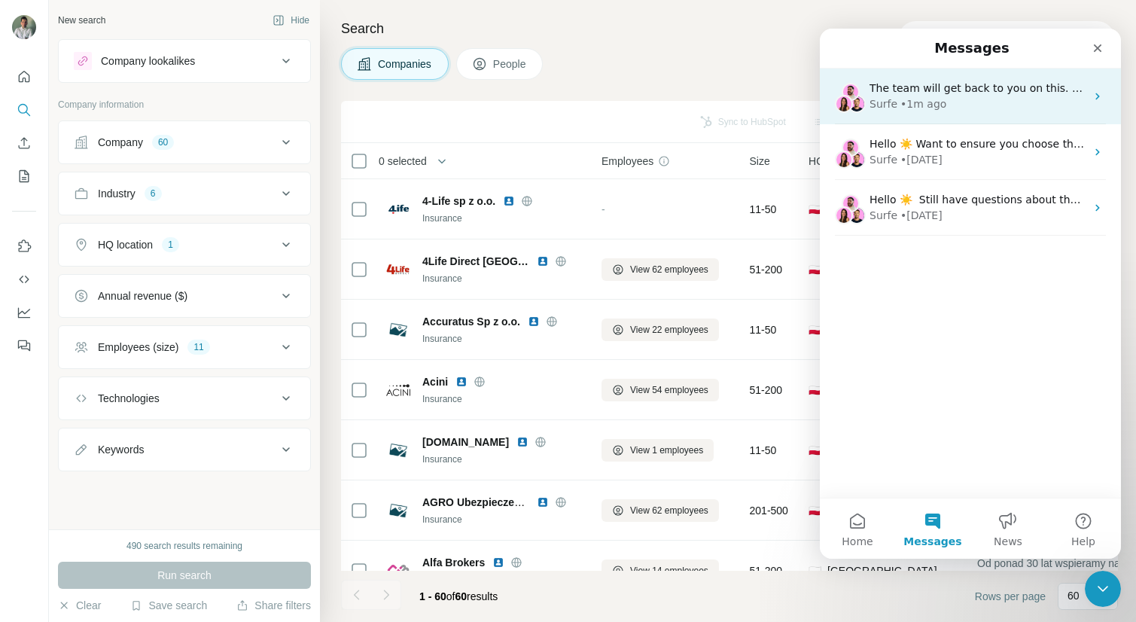
click at [936, 84] on span "The team will get back to you on this. Surfe typically replies in a day." at bounding box center [1050, 88] width 363 height 12
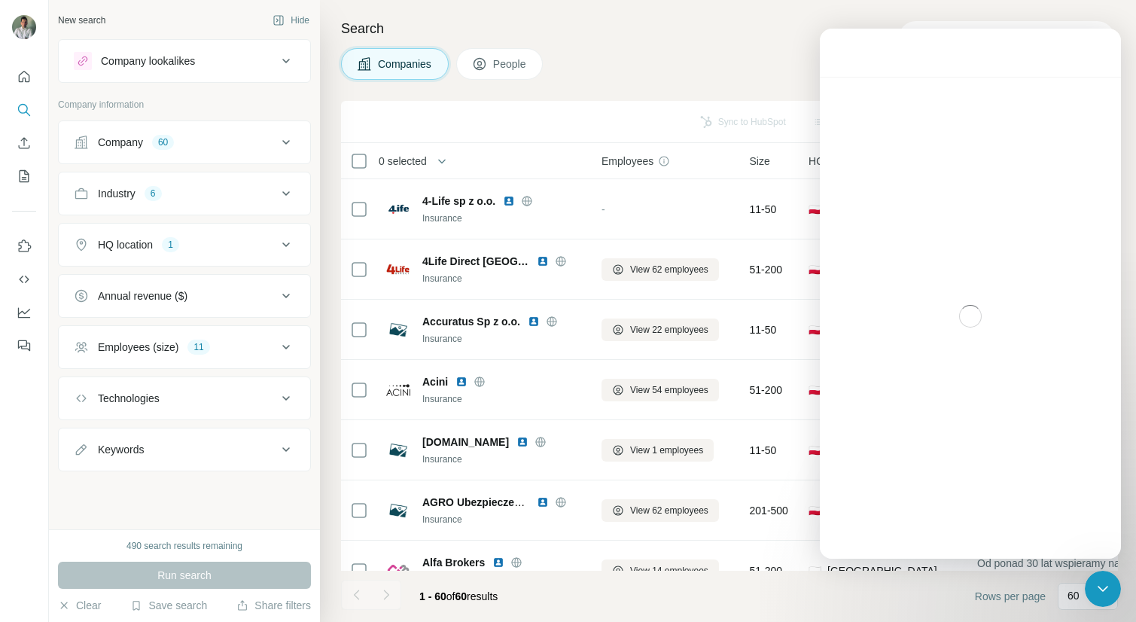
scroll to position [951, 0]
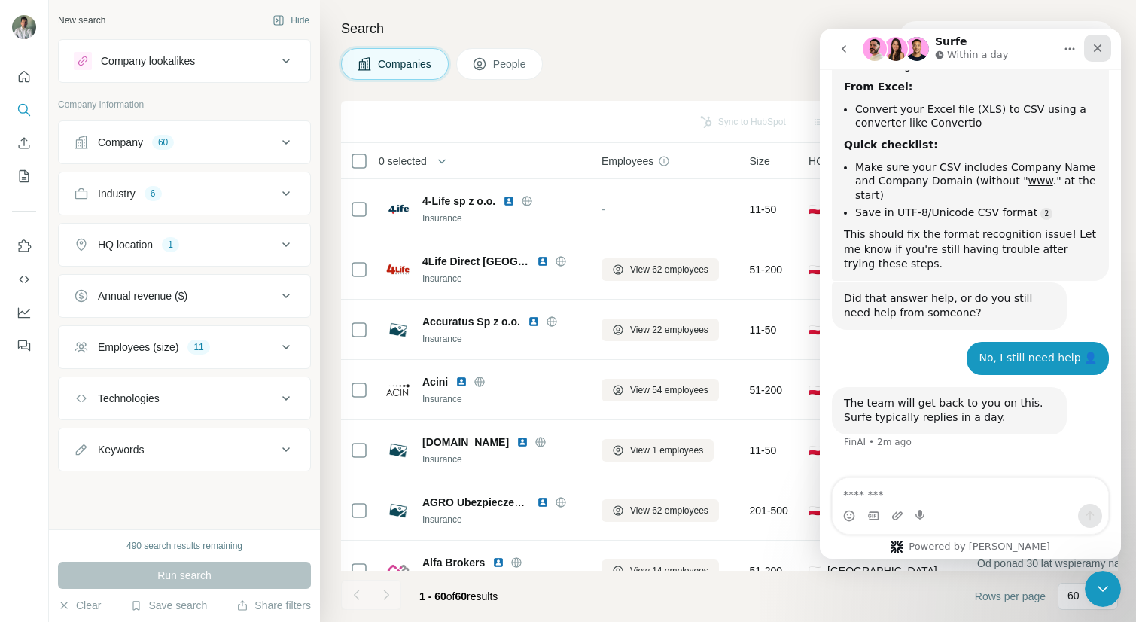
click at [1097, 42] on icon "Close" at bounding box center [1097, 48] width 12 height 12
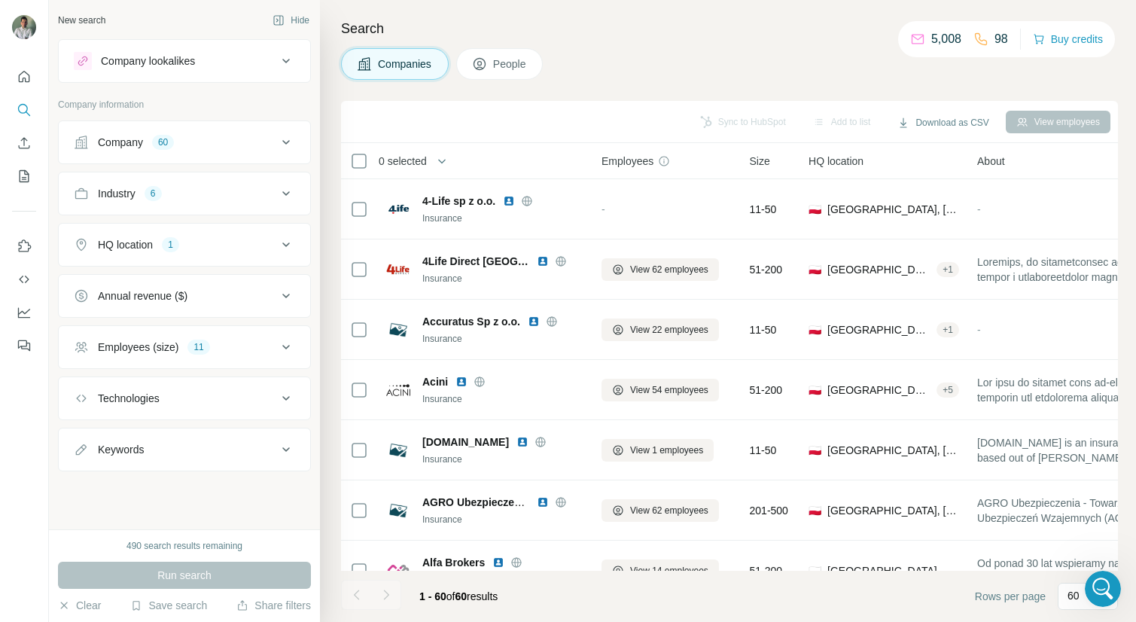
click at [707, 55] on div "Companies People" at bounding box center [729, 64] width 777 height 32
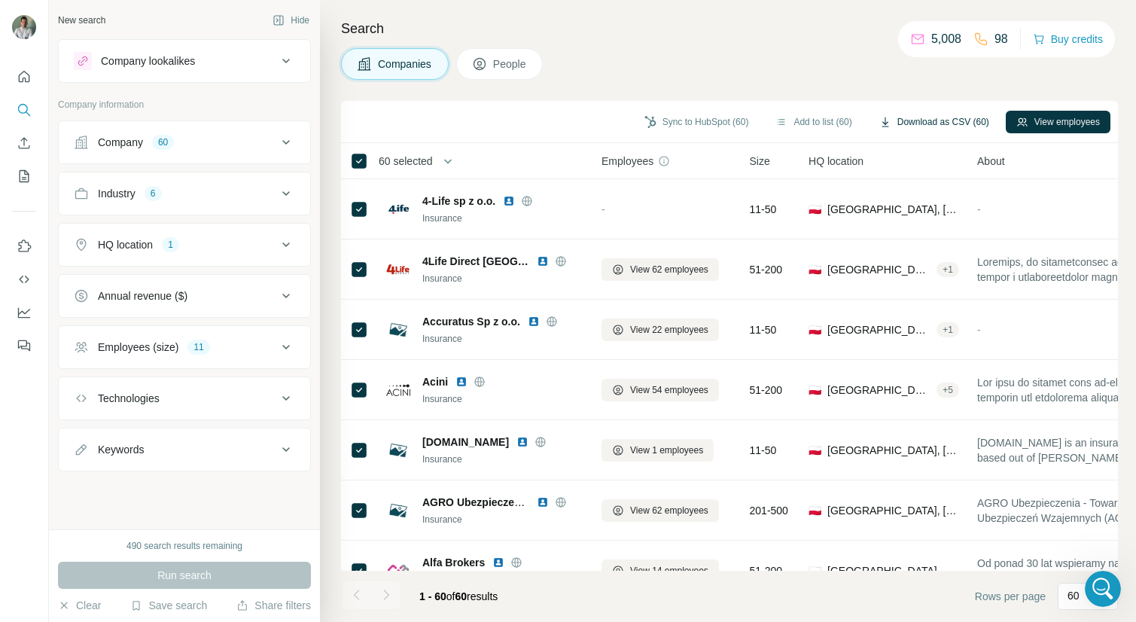
click at [892, 119] on button "Download as CSV (60)" at bounding box center [933, 122] width 131 height 23
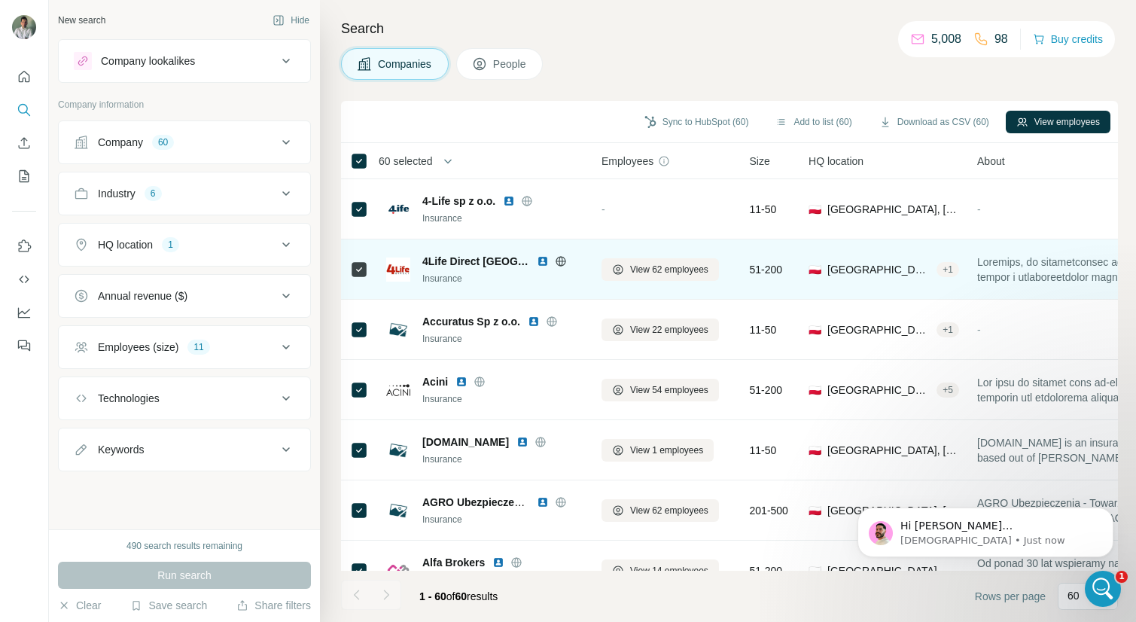
scroll to position [1100, 0]
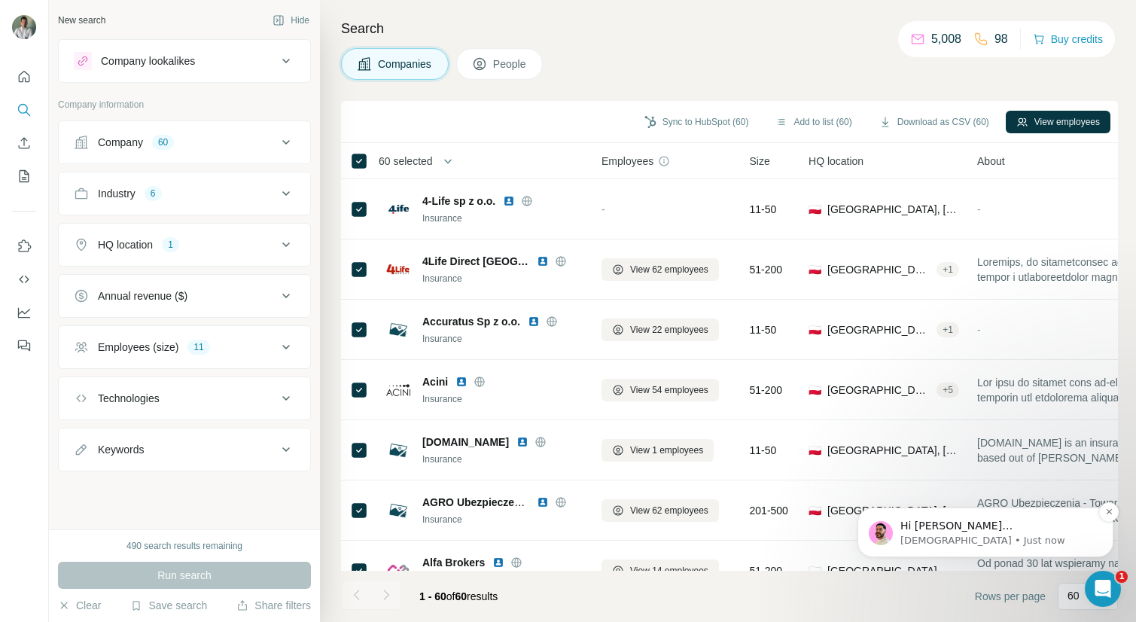
click at [947, 531] on p "Hi [PERSON_NAME][EMAIL_ADDRESS][PERSON_NAME][DOMAIN_NAME], [PERSON_NAME] here 👋…" at bounding box center [997, 525] width 194 height 15
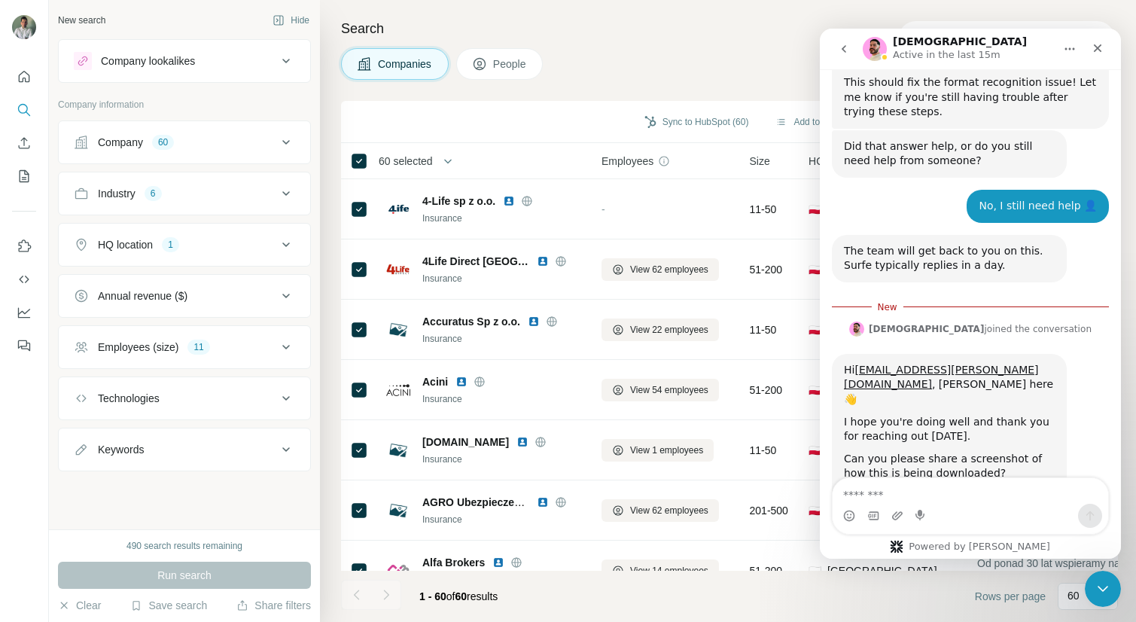
scroll to position [1125, 0]
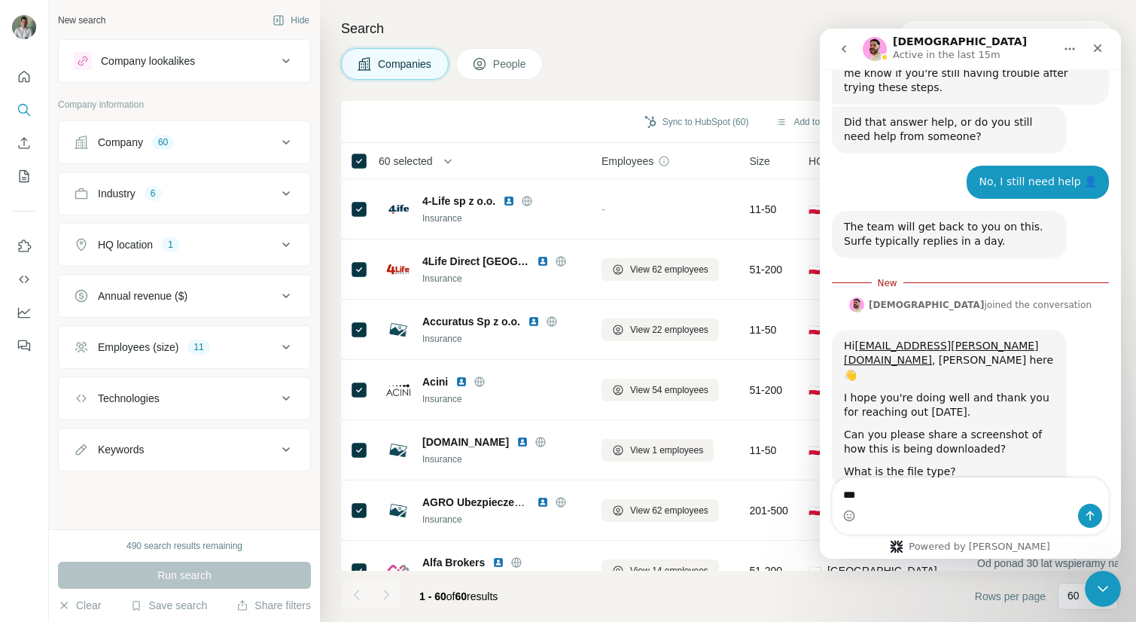
type textarea "****"
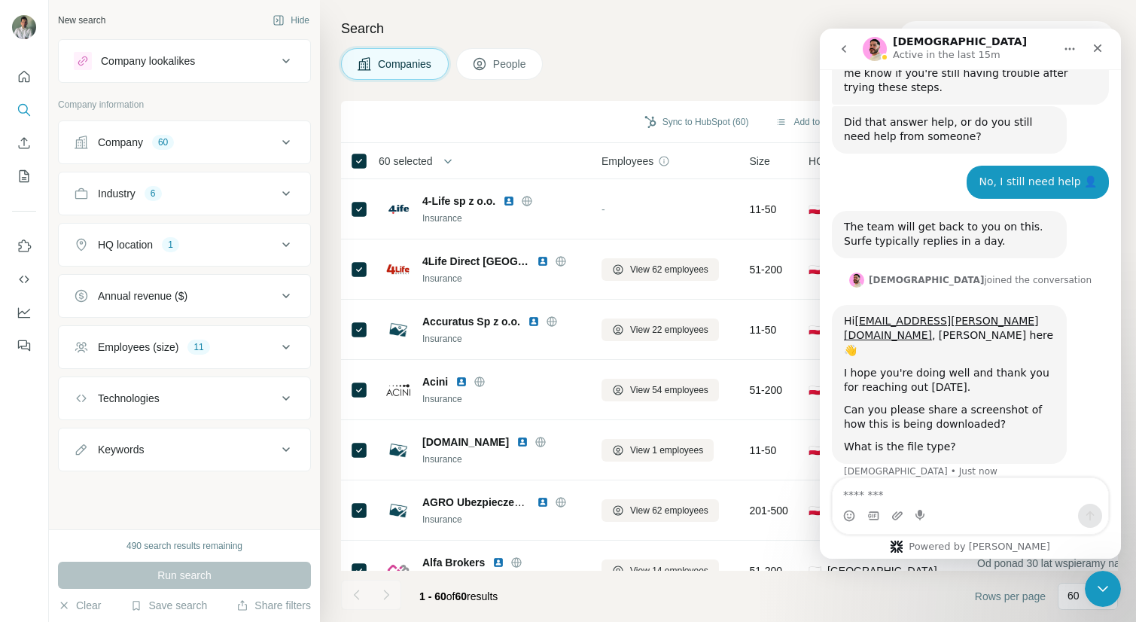
scroll to position [1145, 0]
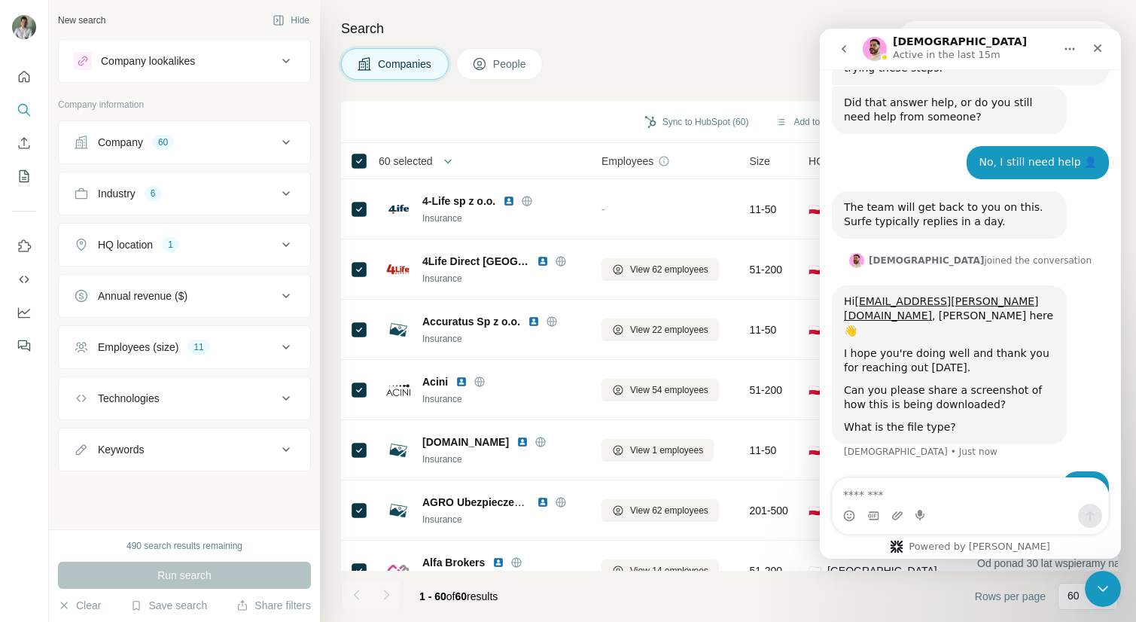
click at [769, 59] on div "Companies People" at bounding box center [729, 64] width 777 height 32
click at [841, 48] on icon "go back" at bounding box center [844, 49] width 12 height 12
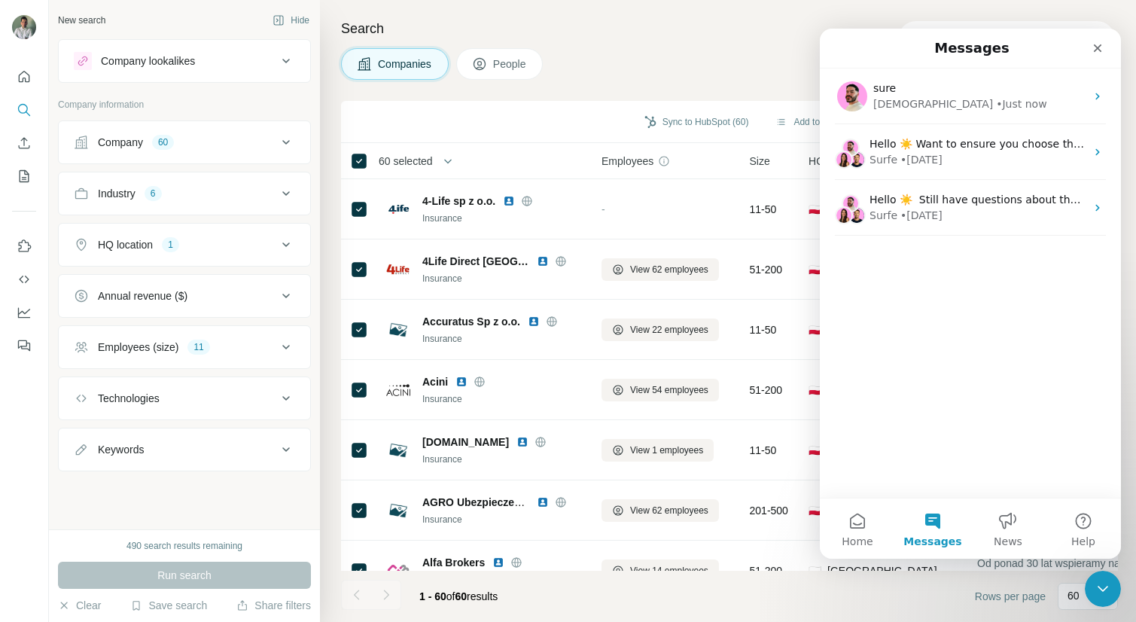
scroll to position [0, 0]
click at [734, 29] on h4 "Search" at bounding box center [729, 28] width 777 height 21
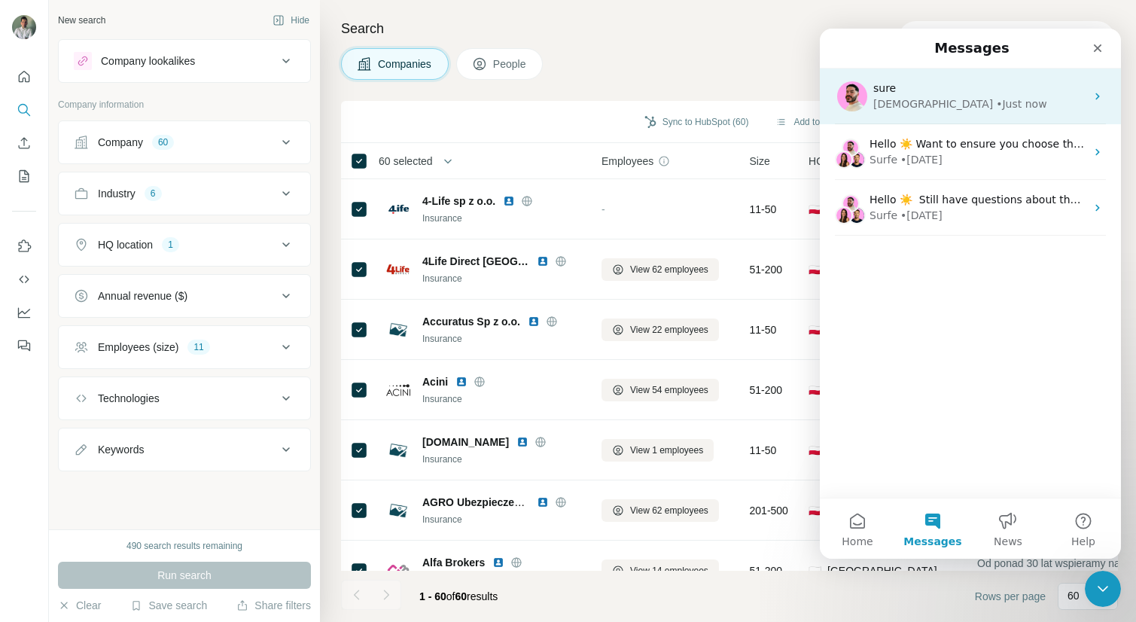
click at [996, 102] on div "• Just now" at bounding box center [1021, 104] width 50 height 16
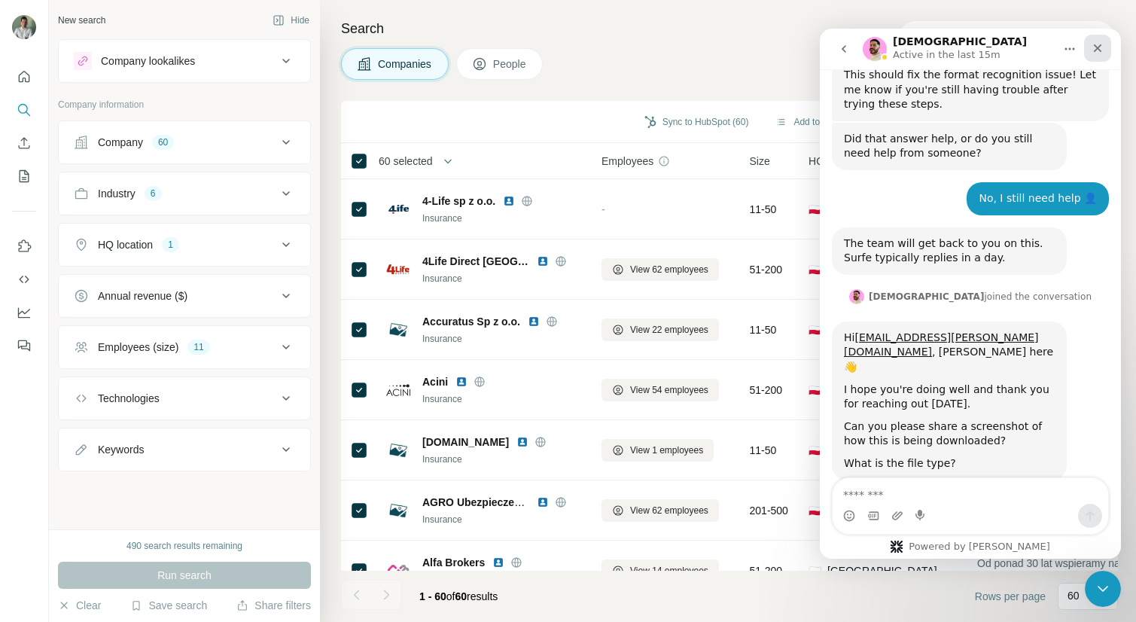
scroll to position [1145, 0]
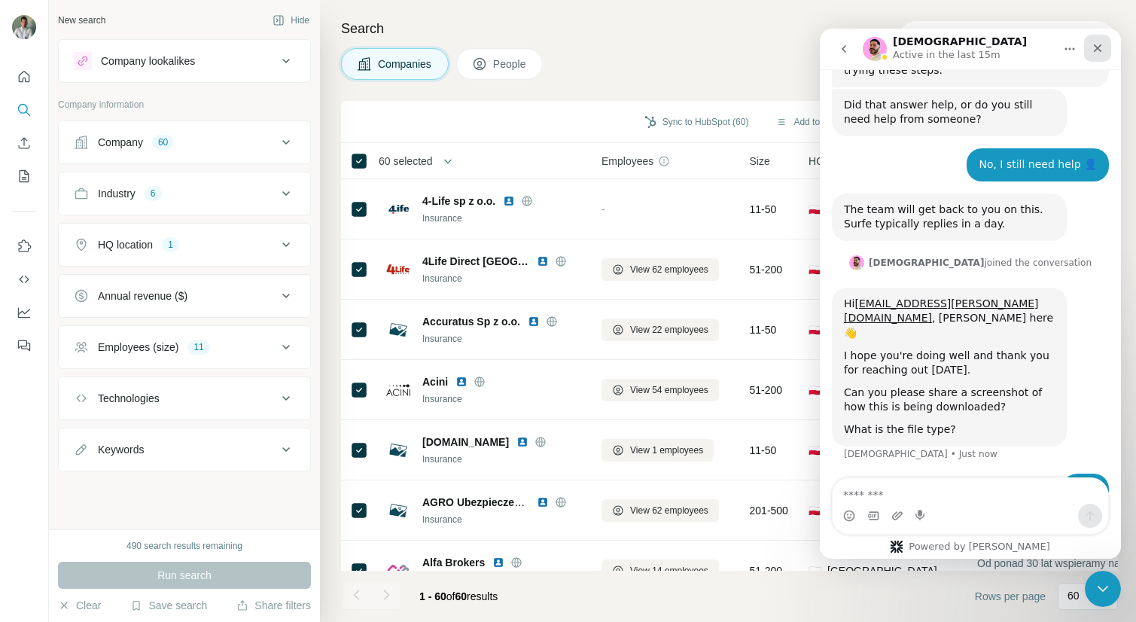
click at [1104, 53] on div "Close" at bounding box center [1097, 48] width 27 height 27
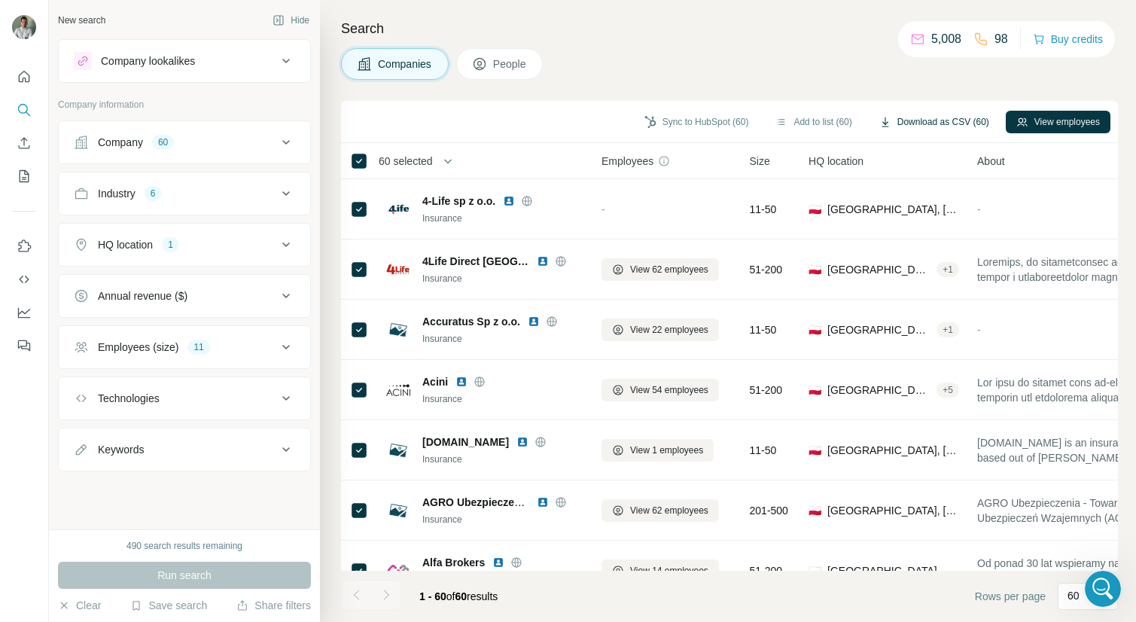
click at [948, 120] on button "Download as CSV (60)" at bounding box center [933, 122] width 131 height 23
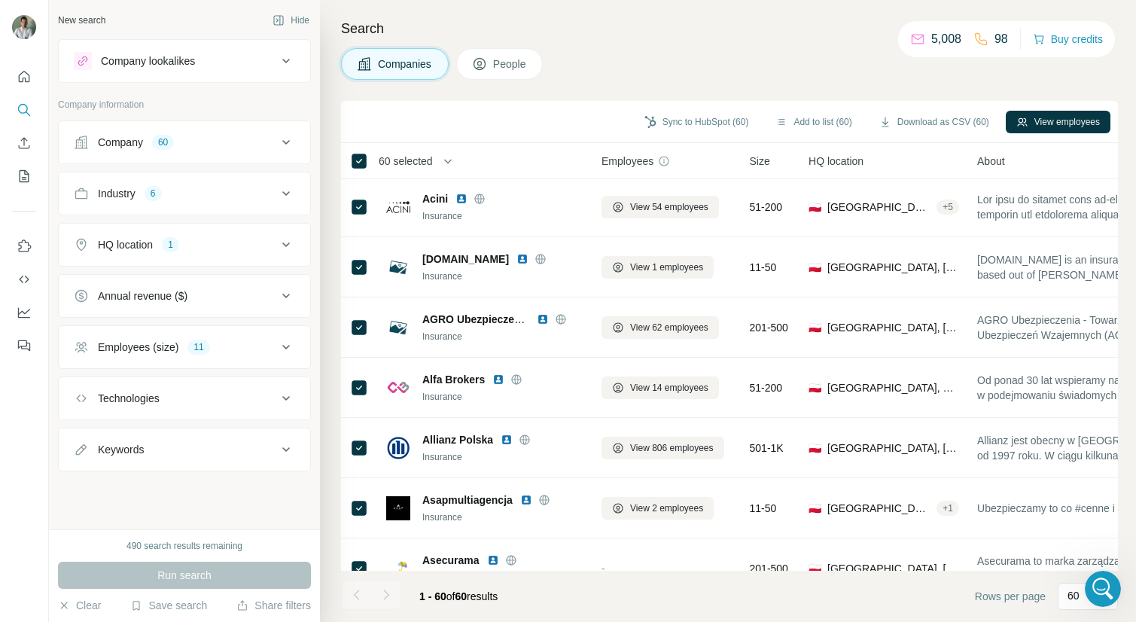
scroll to position [696, 2]
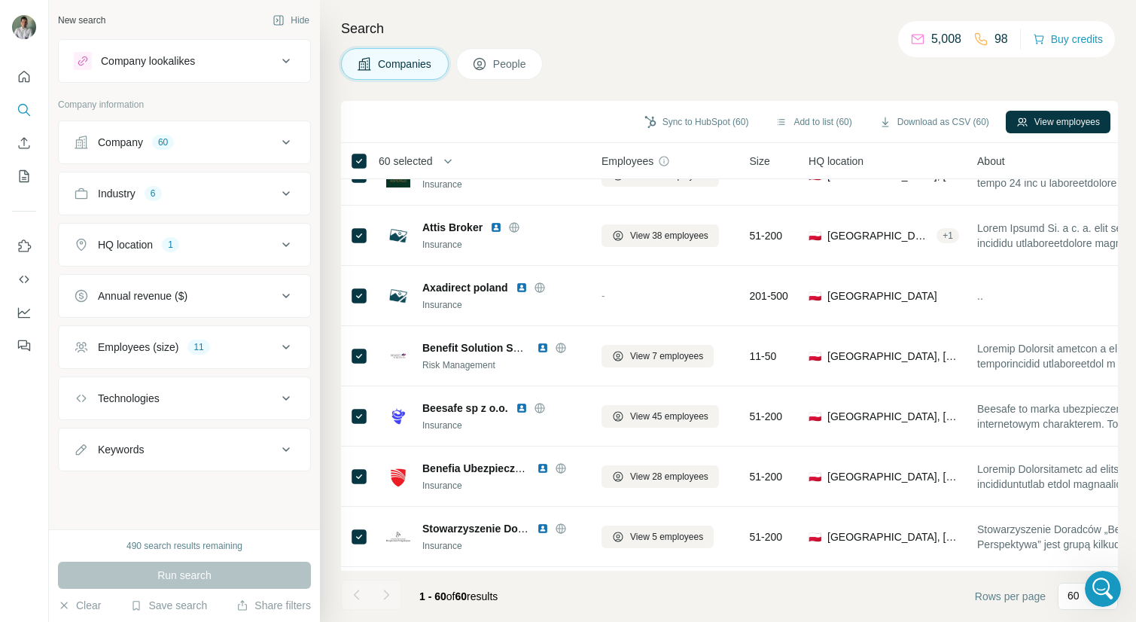
click at [753, 34] on h4 "Search" at bounding box center [729, 28] width 777 height 21
click at [1085, 584] on div "Open Intercom Messenger" at bounding box center [1100, 586] width 50 height 50
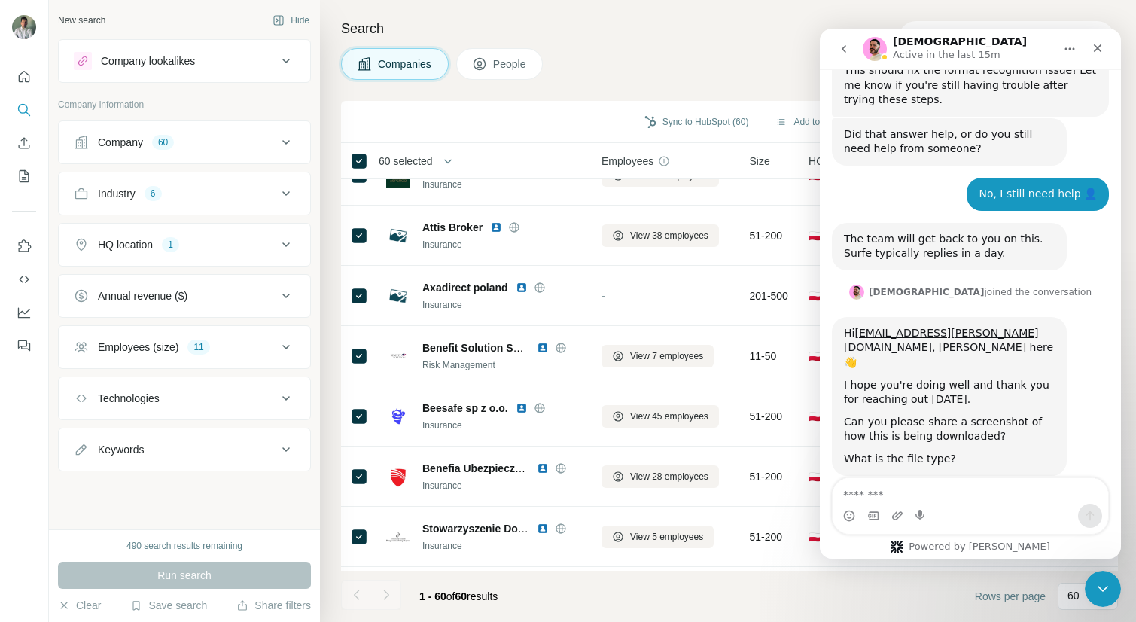
scroll to position [1145, 0]
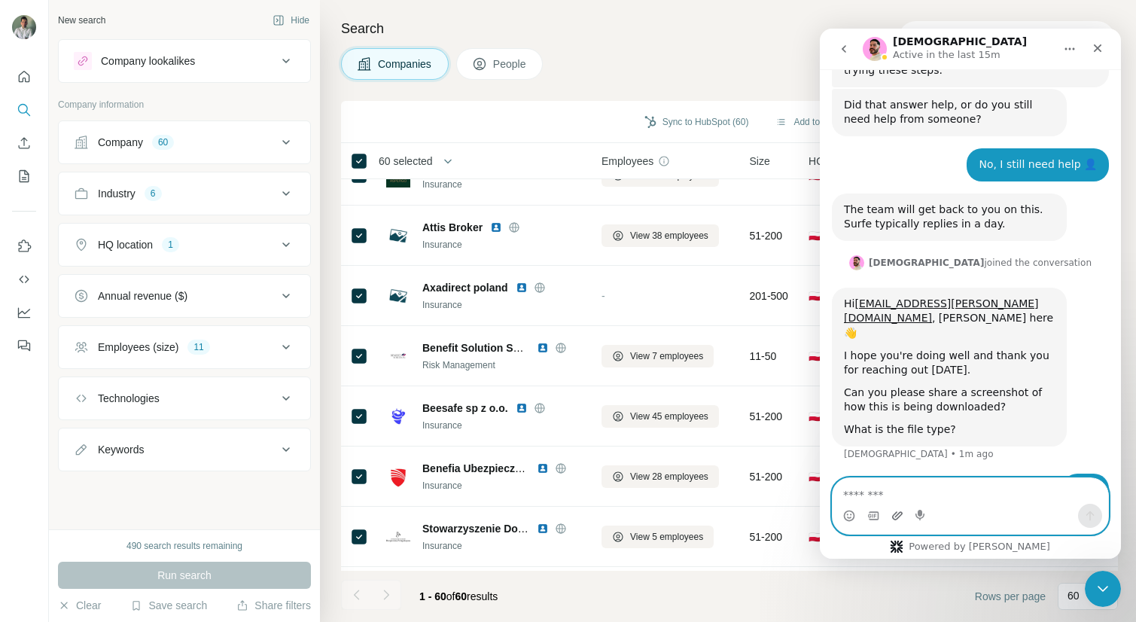
click at [895, 512] on icon "Upload attachment" at bounding box center [897, 515] width 12 height 12
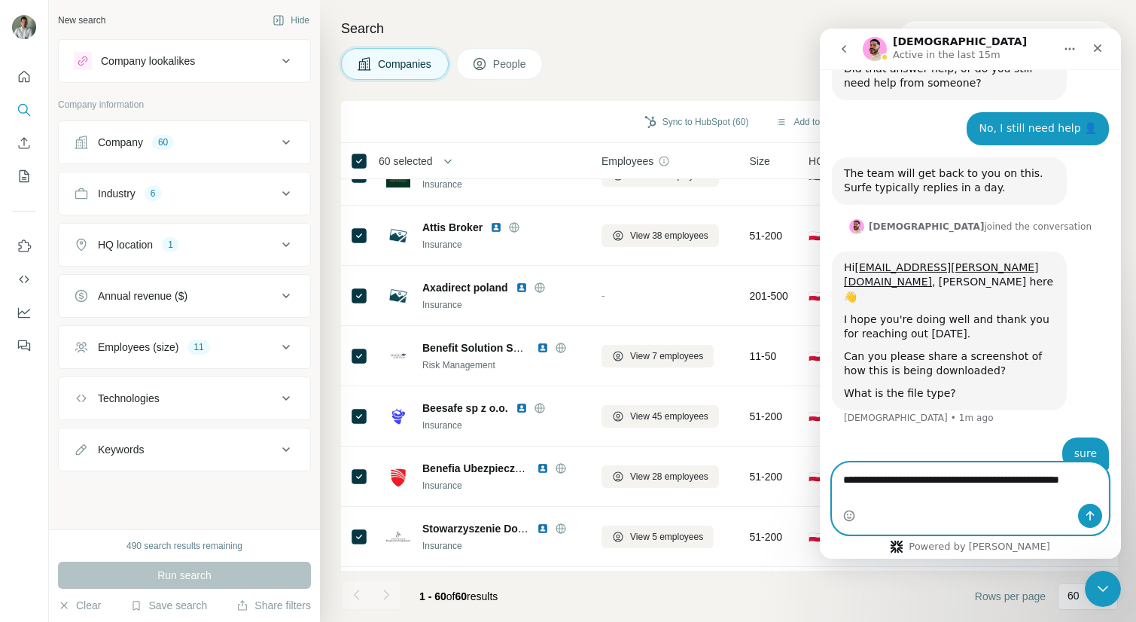
scroll to position [1196, 0]
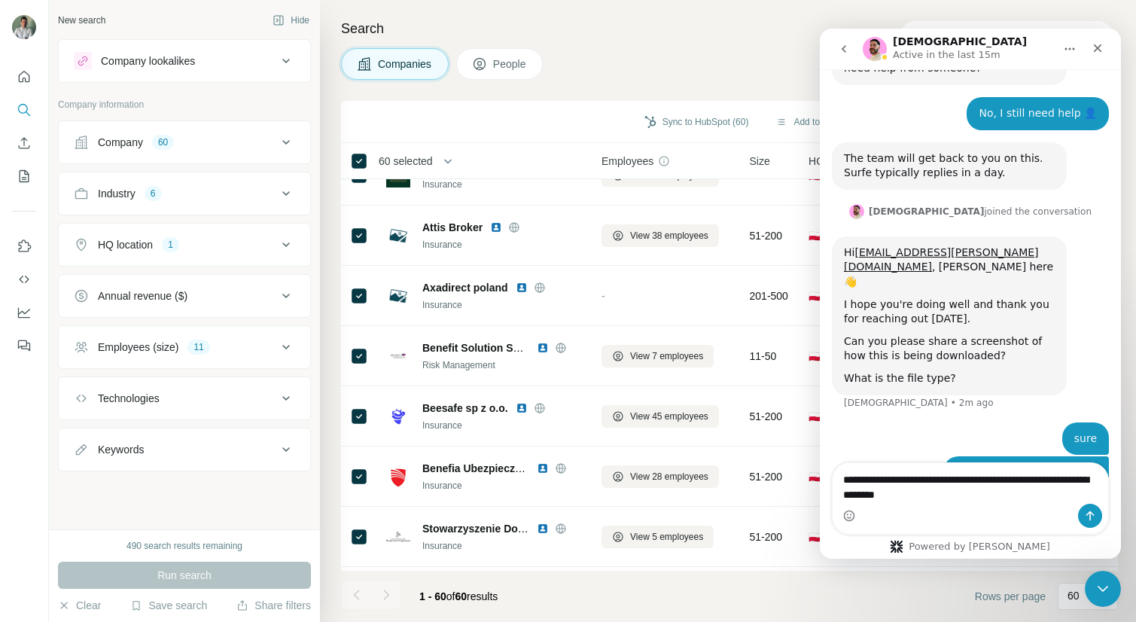
click at [972, 504] on div "Intercom messenger" at bounding box center [969, 515] width 275 height 24
click at [950, 497] on textarea "**********" at bounding box center [969, 483] width 275 height 41
type textarea "**********"
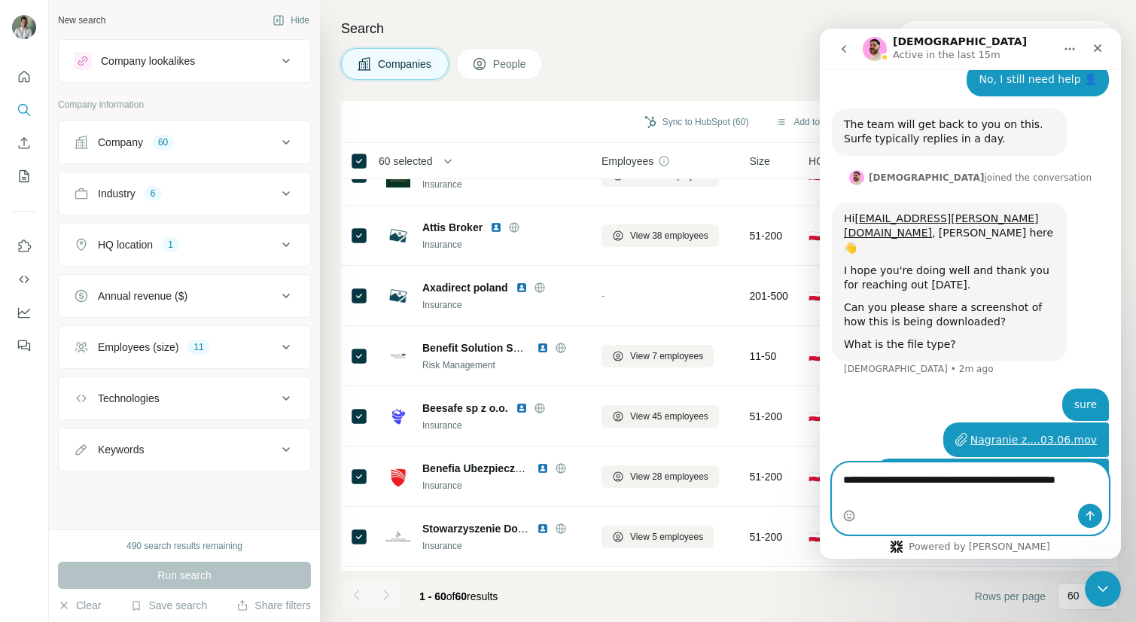
scroll to position [1245, 0]
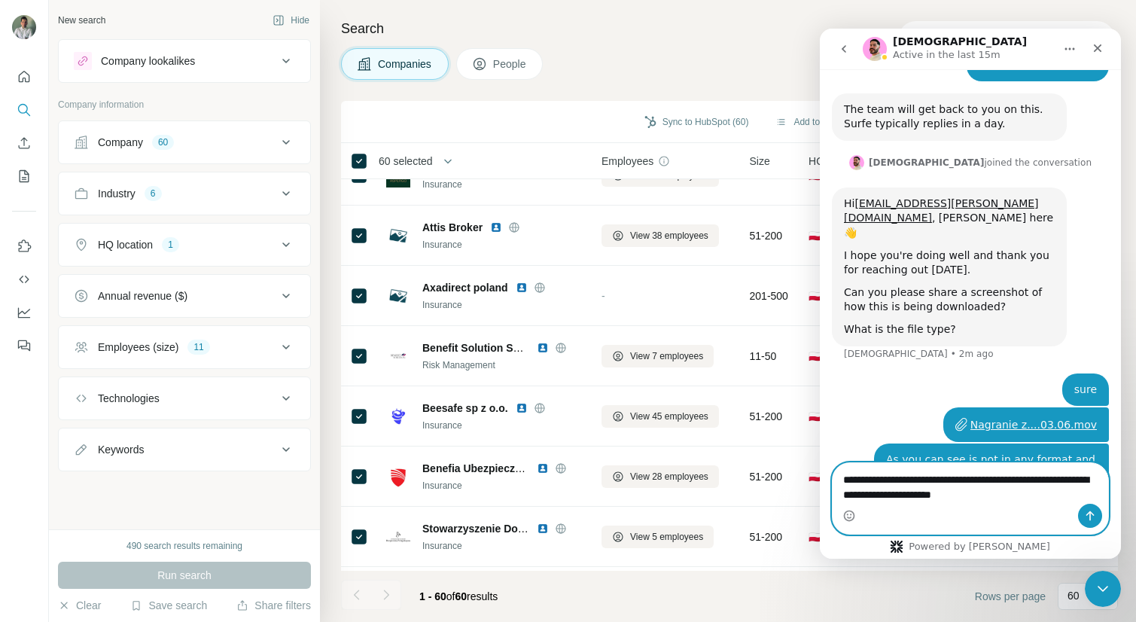
type textarea "**********"
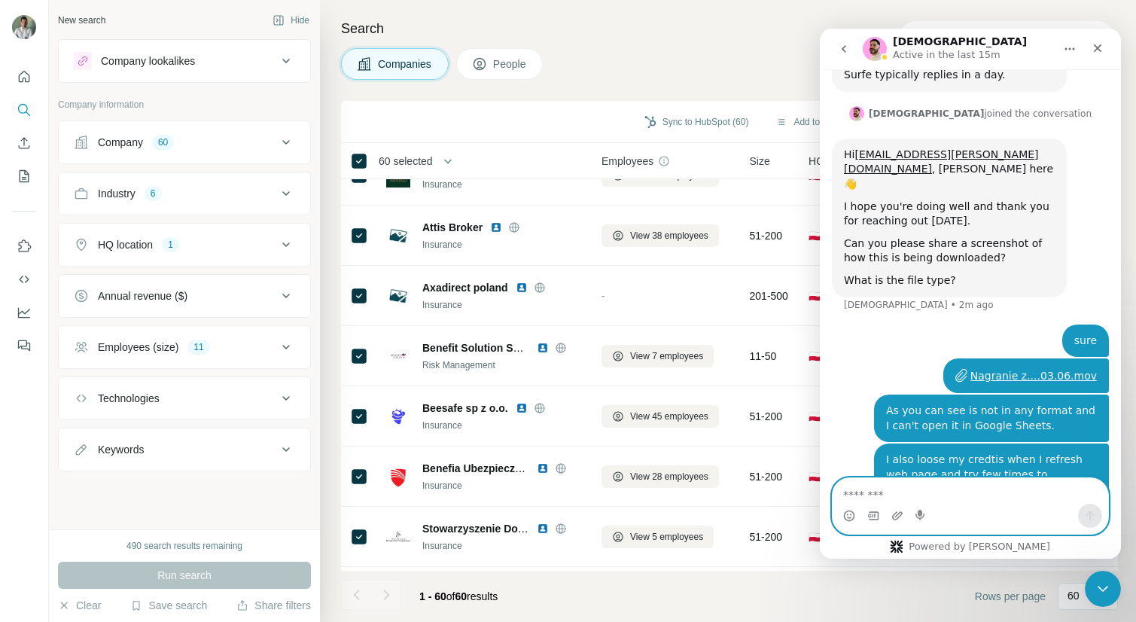
scroll to position [1293, 0]
click at [920, 488] on textarea "Message…" at bounding box center [969, 491] width 275 height 26
type textarea "**********"
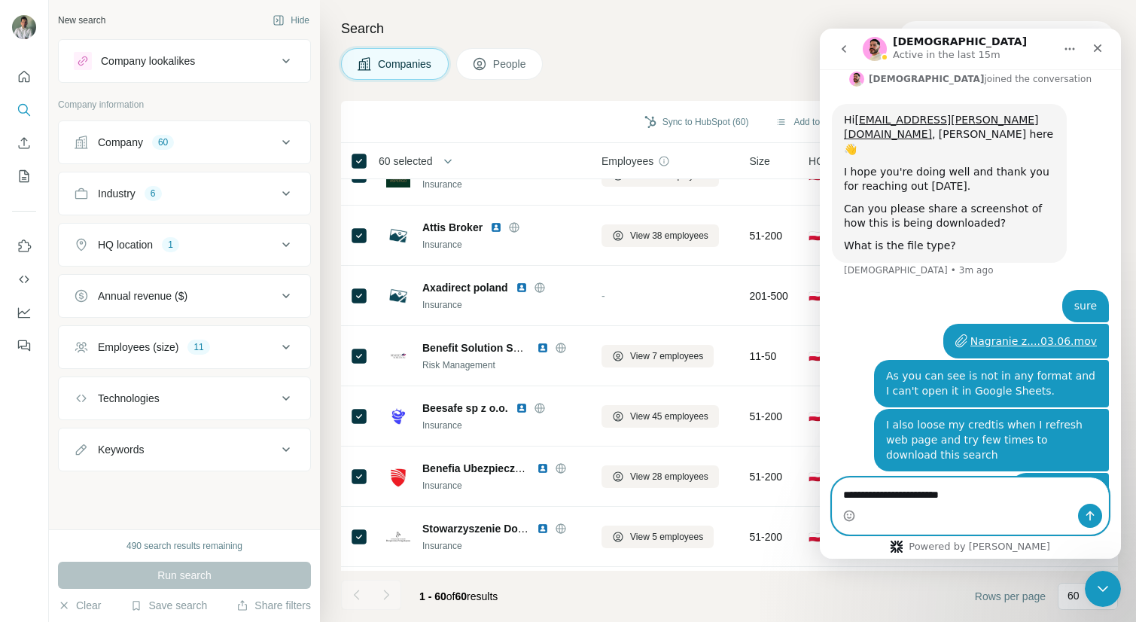
type textarea "**********"
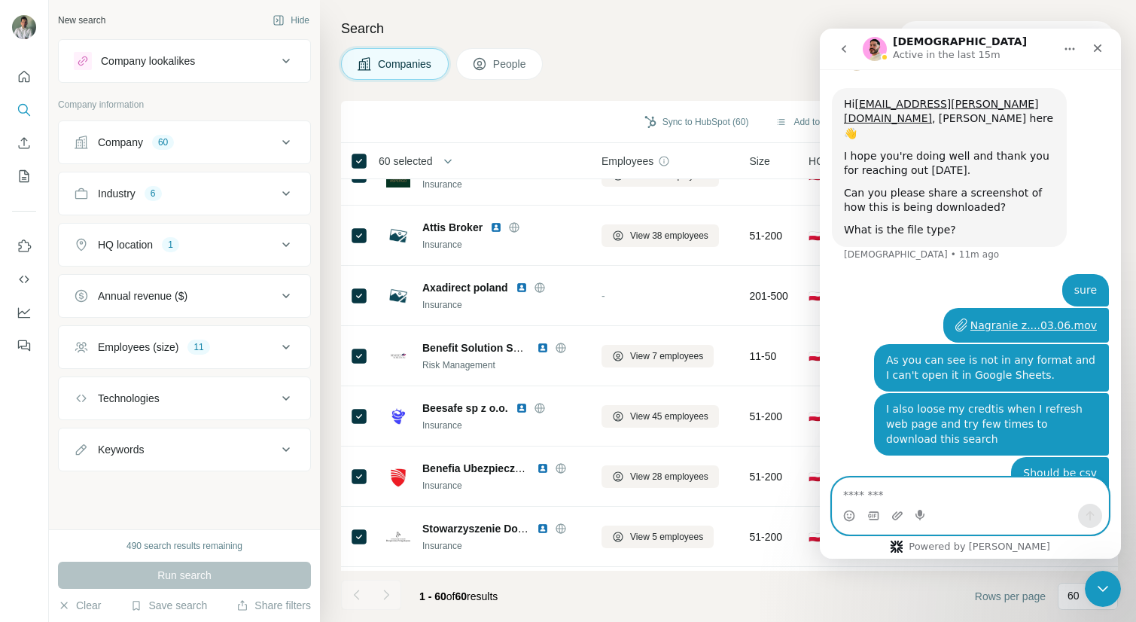
scroll to position [1362, 0]
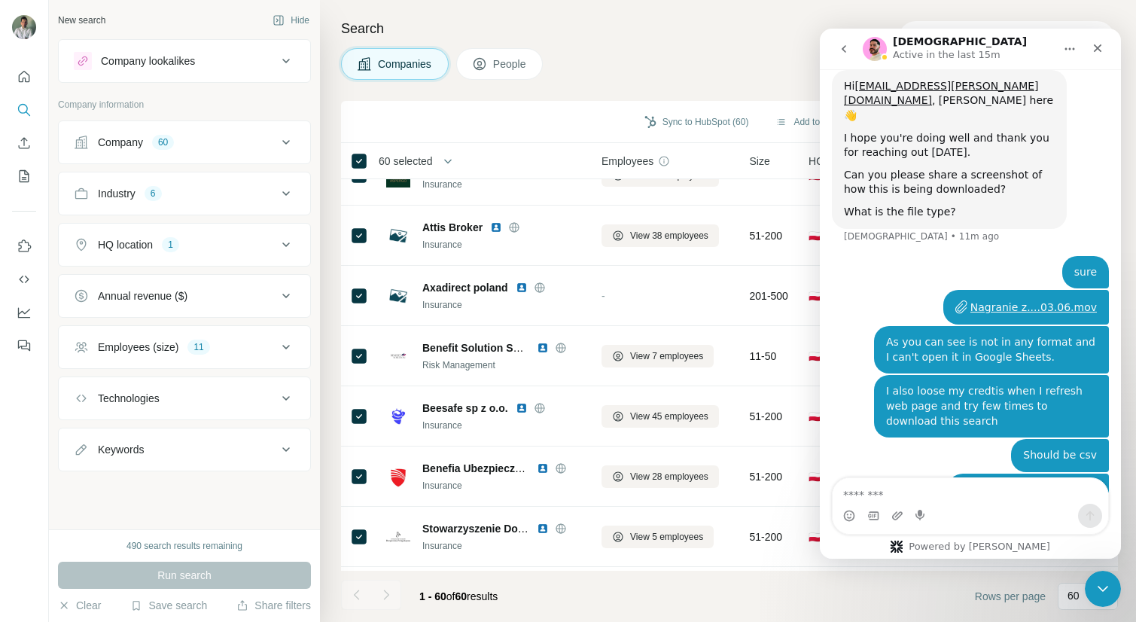
click at [750, 92] on div "Search Companies People Sync to HubSpot (60) Add to list (60) Download as CSV (…" at bounding box center [728, 311] width 816 height 622
